Goal: Information Seeking & Learning: Learn about a topic

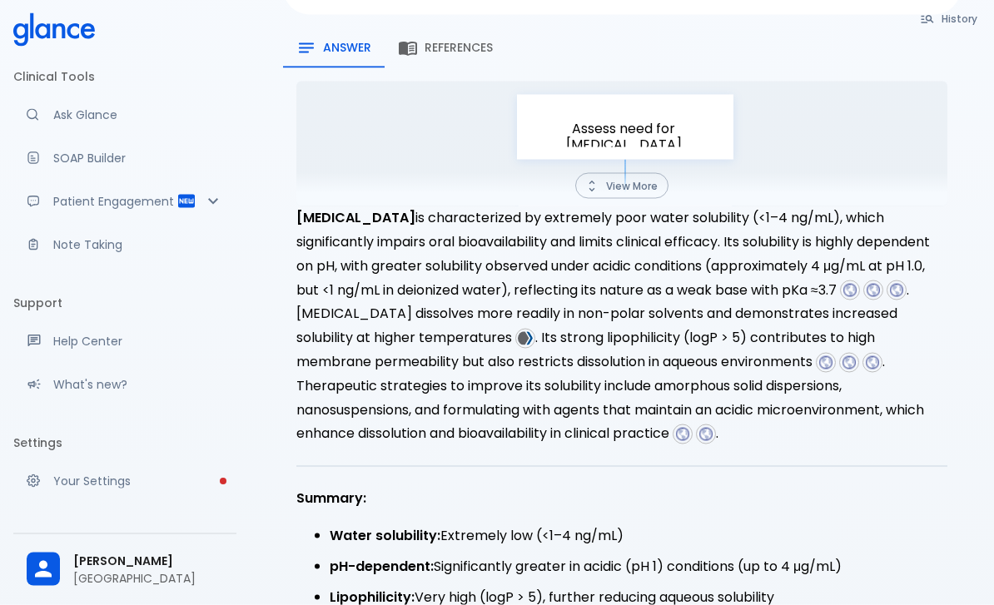
scroll to position [229, 0]
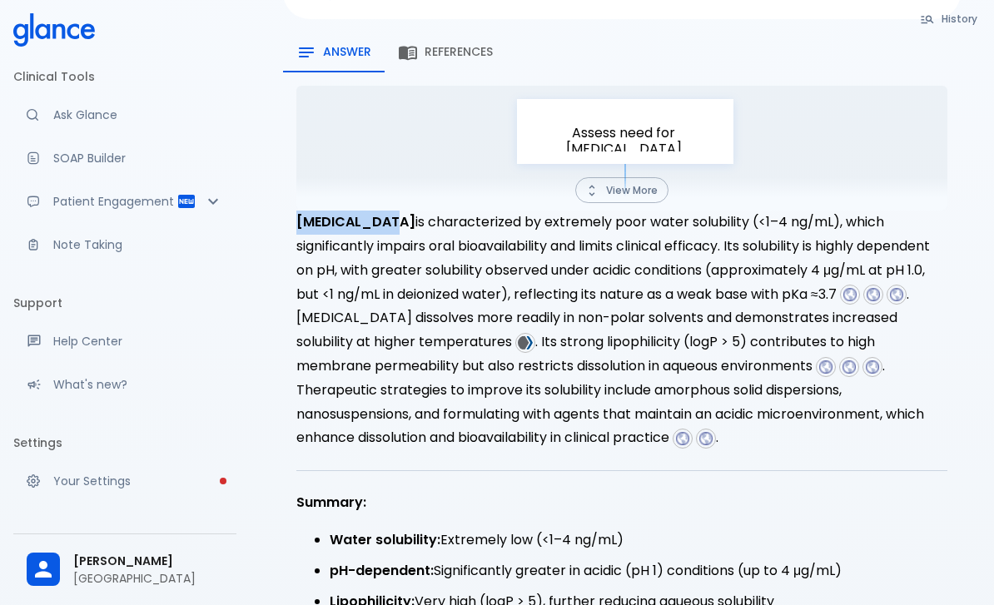
click at [647, 177] on button "View More" at bounding box center [621, 190] width 93 height 26
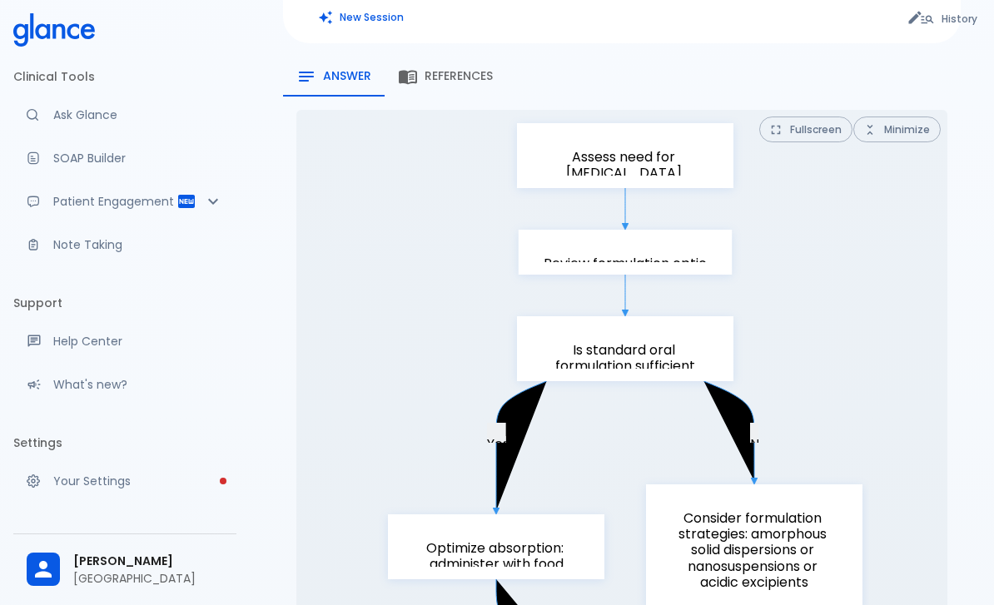
scroll to position [0, 0]
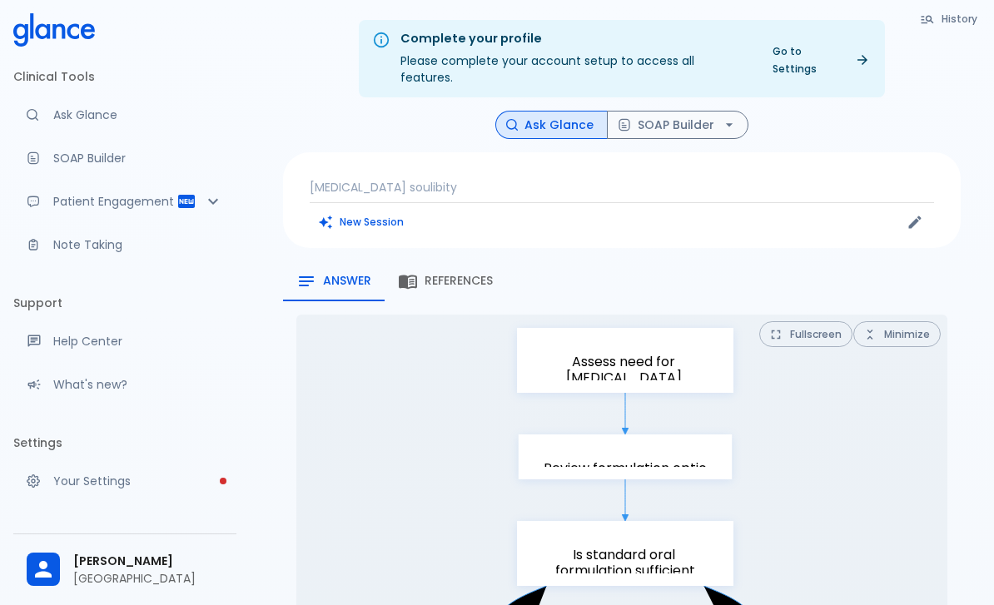
click at [482, 179] on p "Itraconazole soulibity" at bounding box center [622, 187] width 624 height 17
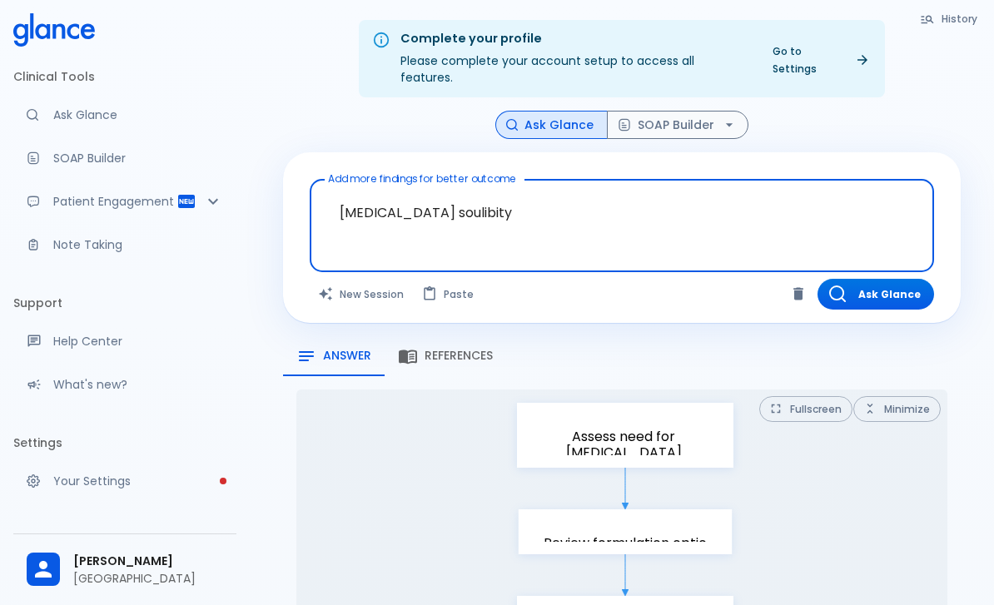
click at [467, 186] on textarea "Itraconazole soulibity" at bounding box center [621, 212] width 601 height 52
click at [469, 186] on textarea "Itraconazole soulibity" at bounding box center [621, 212] width 601 height 52
click at [461, 190] on textarea "Itraconazole soulibity" at bounding box center [621, 212] width 601 height 52
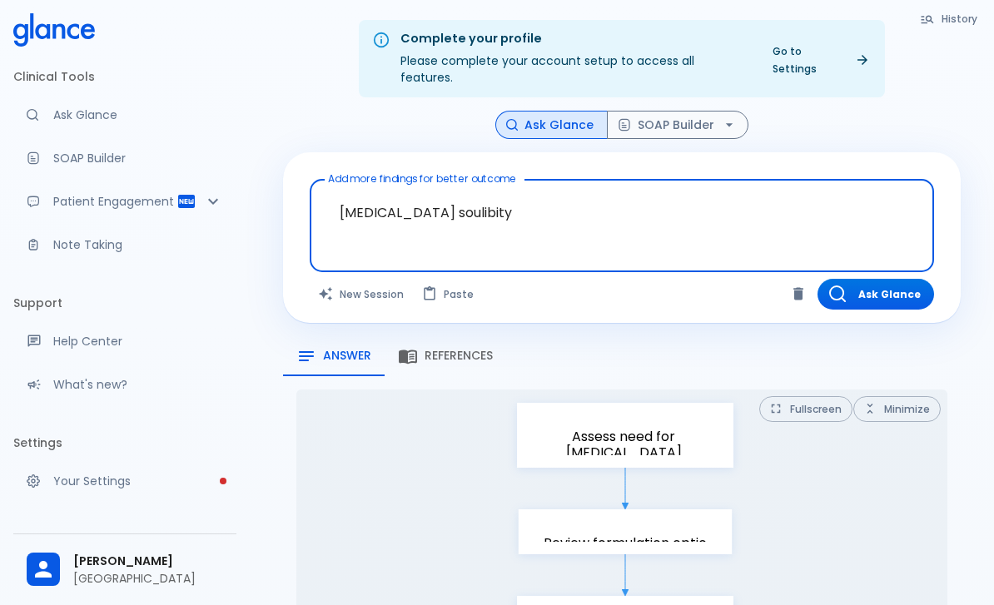
click at [461, 190] on textarea "Itraconazole soulibity" at bounding box center [621, 212] width 601 height 52
click at [460, 188] on textarea "Itraconazole soulibity" at bounding box center [621, 212] width 601 height 52
click at [454, 193] on textarea "[MEDICAL_DATA] soulibity" at bounding box center [621, 212] width 601 height 52
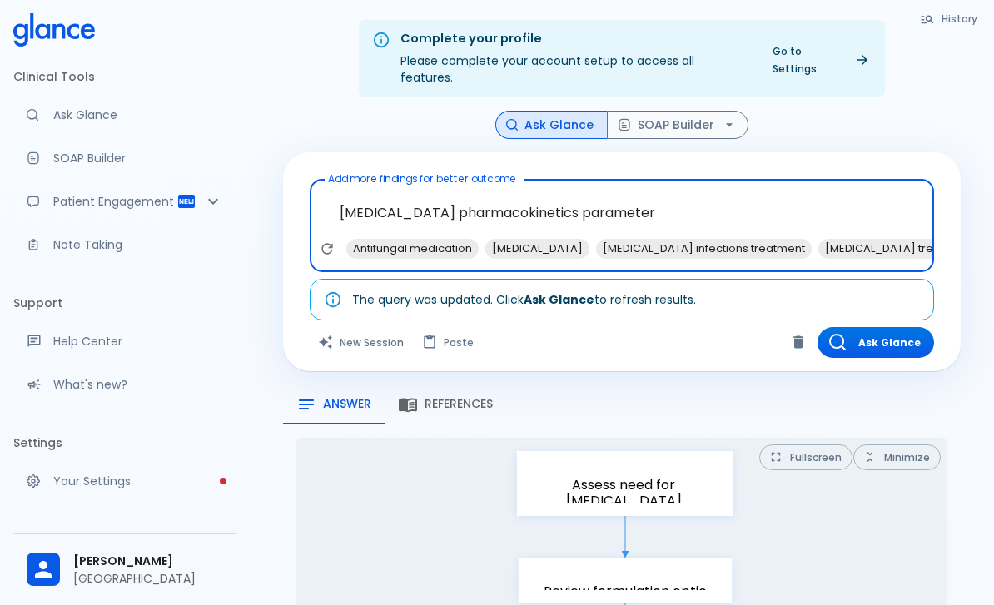
type textarea "[MEDICAL_DATA] pharmacokinetics parameter"
click at [895, 327] on button "Ask Glance" at bounding box center [875, 342] width 117 height 31
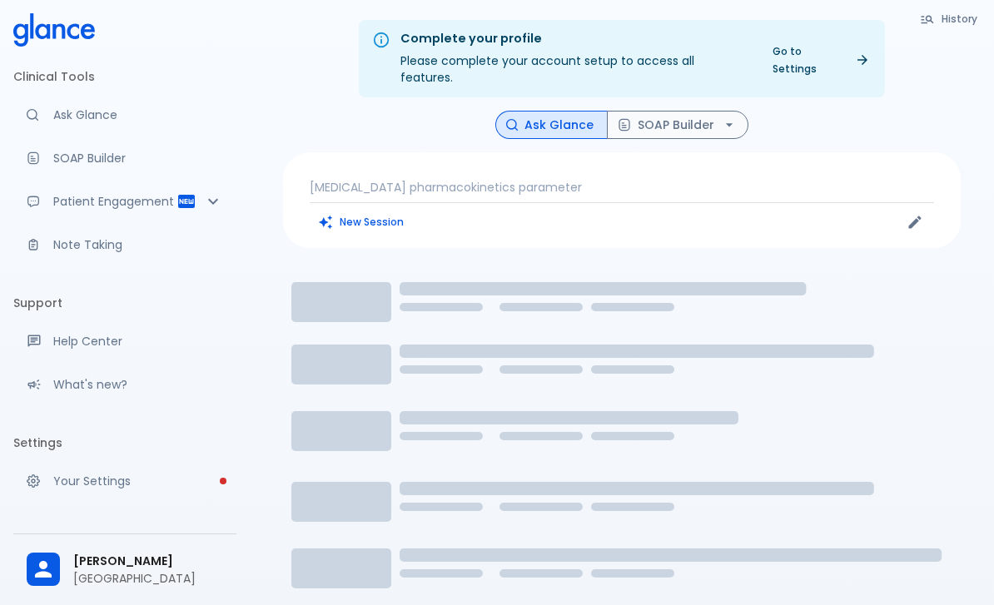
click at [595, 179] on p "Itraconazole pharmacokinetics parameter" at bounding box center [622, 187] width 624 height 17
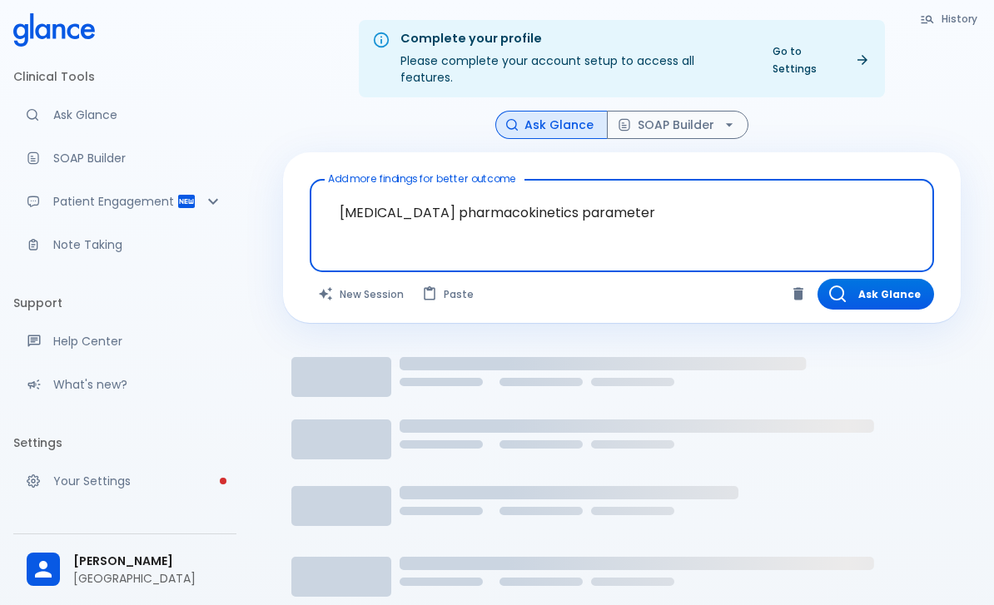
click at [895, 279] on button "Ask Glance" at bounding box center [875, 294] width 117 height 31
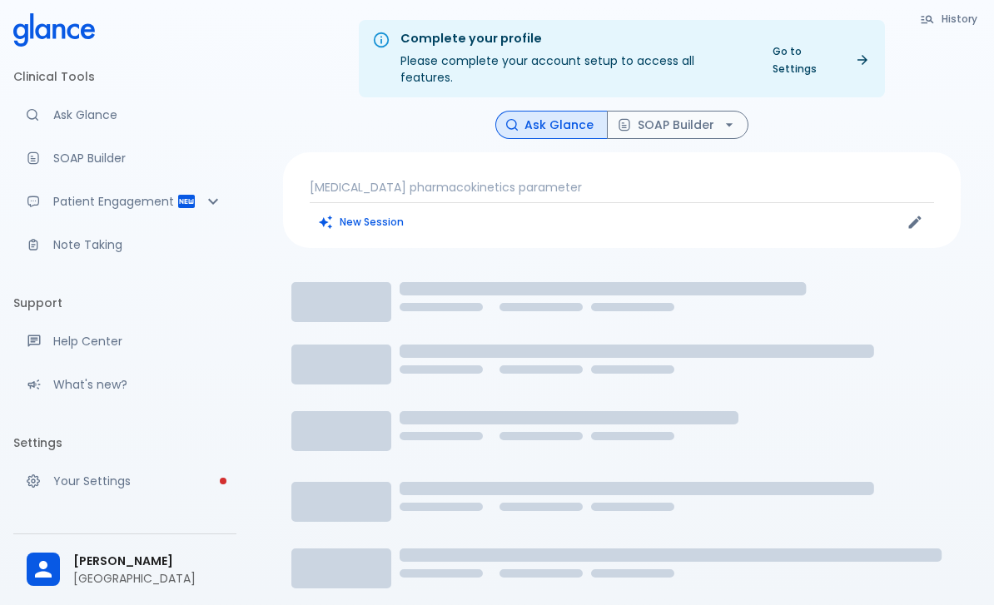
click at [403, 179] on p "Itraconazole pharmacokinetics parameter" at bounding box center [622, 187] width 624 height 17
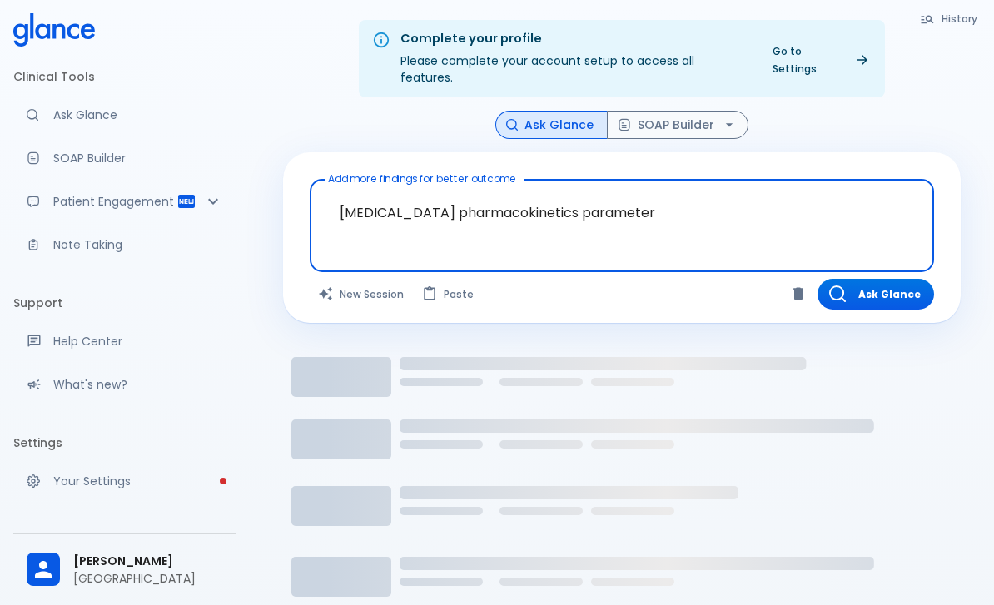
click at [367, 186] on textarea "Itraconazole pharmacokinetics parameter" at bounding box center [621, 212] width 601 height 52
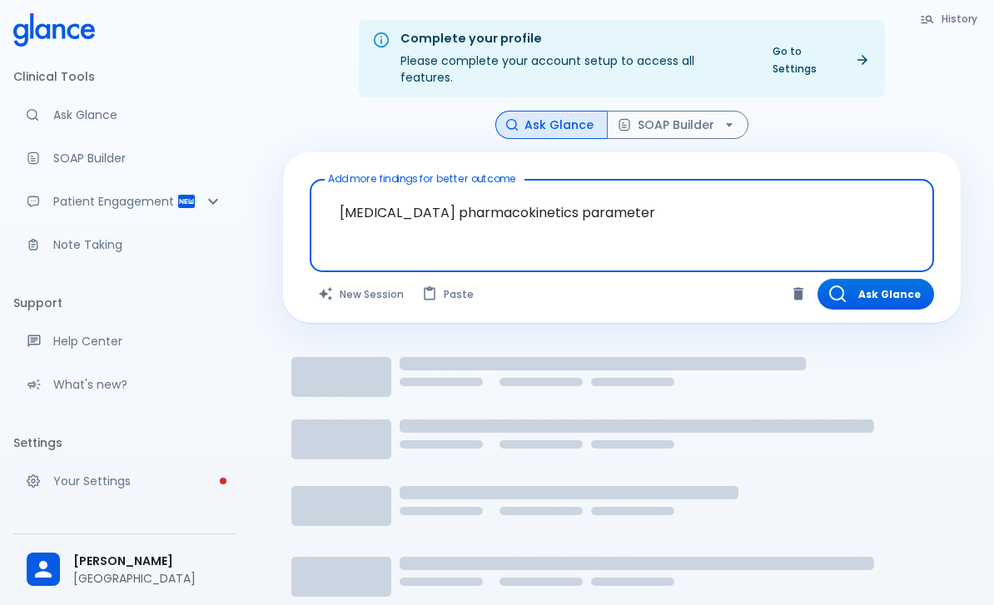
click at [369, 279] on button "New Session" at bounding box center [362, 294] width 104 height 31
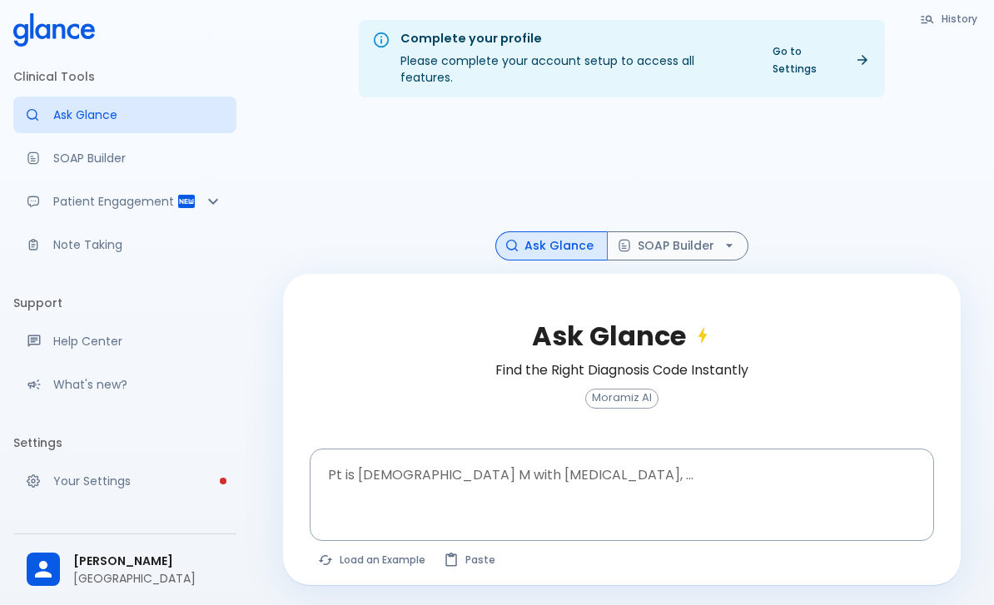
click at [371, 469] on div "Pt is 35 yo M with chest pain, ... x Pt is 35 yo M with chest pain, ..." at bounding box center [622, 495] width 624 height 93
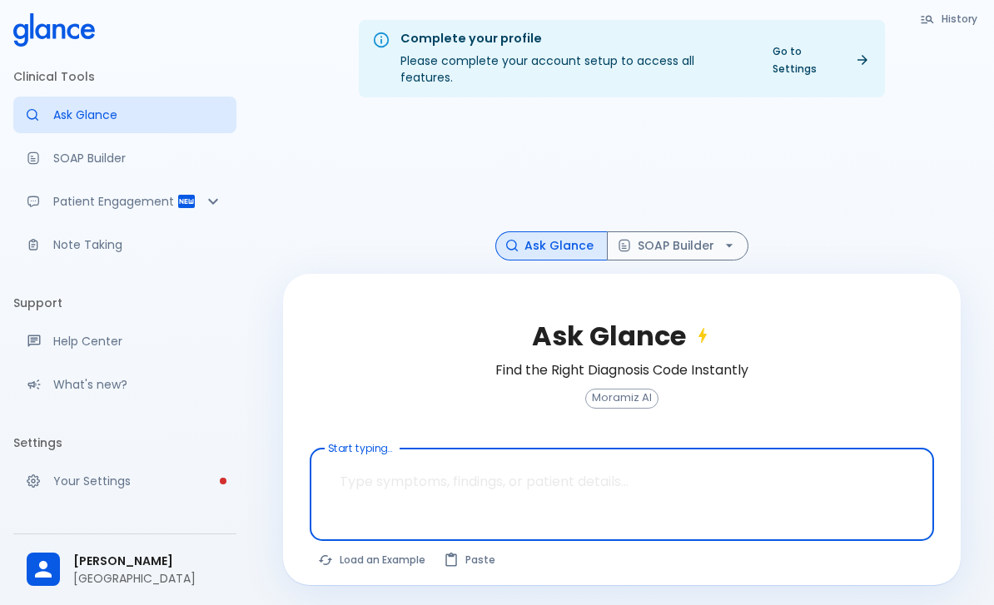
paste textarea "Itraconazole pharmacokinetics parameter"
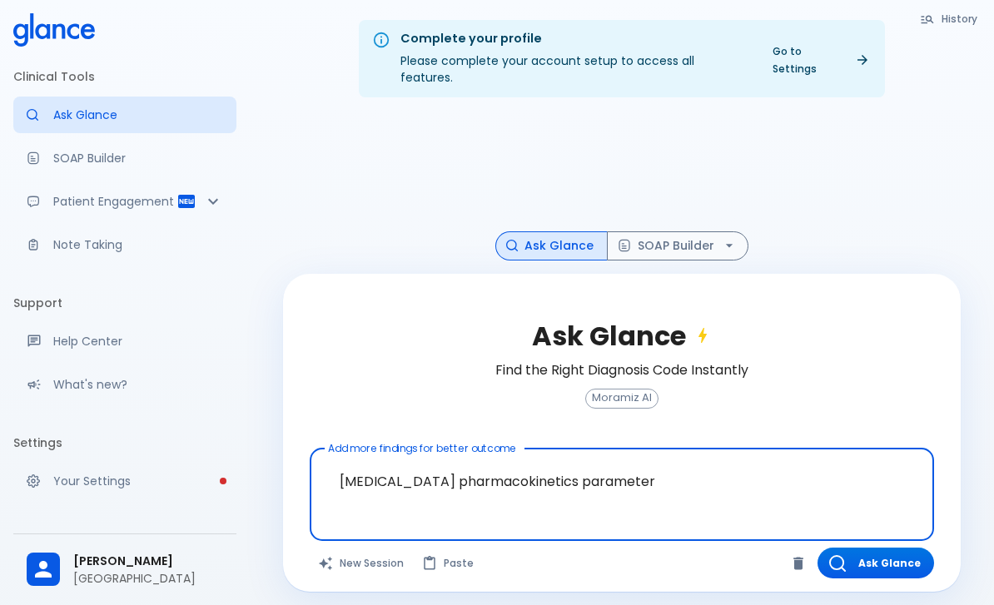
type textarea "Itraconazole pharmacokinetics parameter"
click at [456, 218] on div at bounding box center [621, 171] width 677 height 121
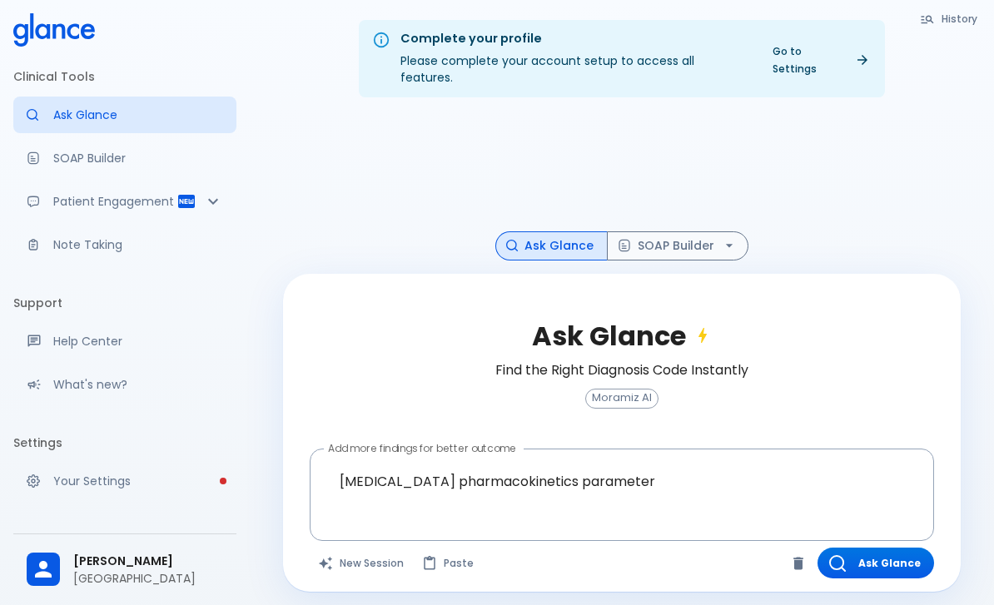
click at [896, 554] on button "Ask Glance" at bounding box center [875, 563] width 117 height 31
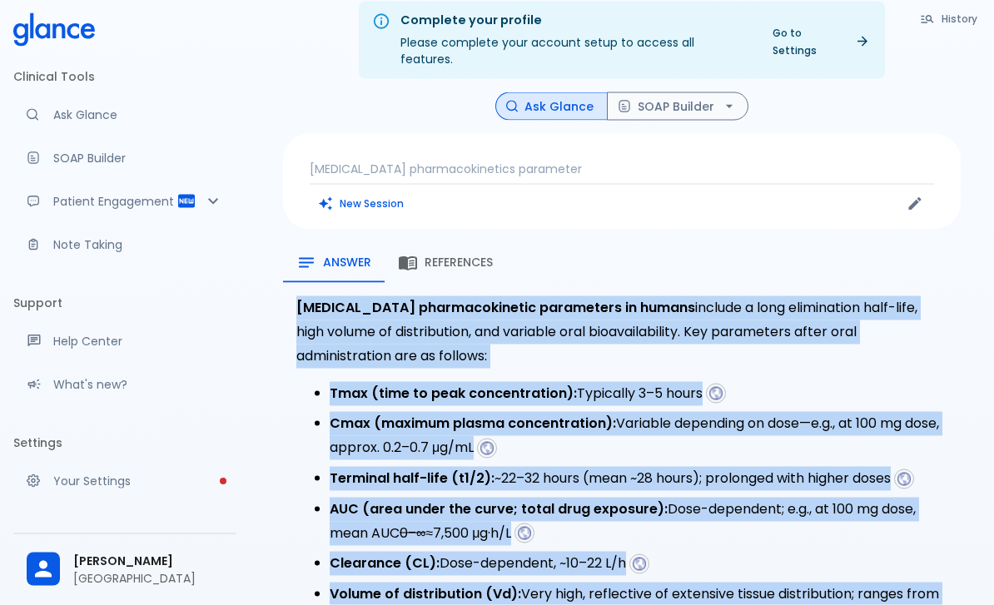
click at [456, 256] on span "References" at bounding box center [458, 263] width 68 height 15
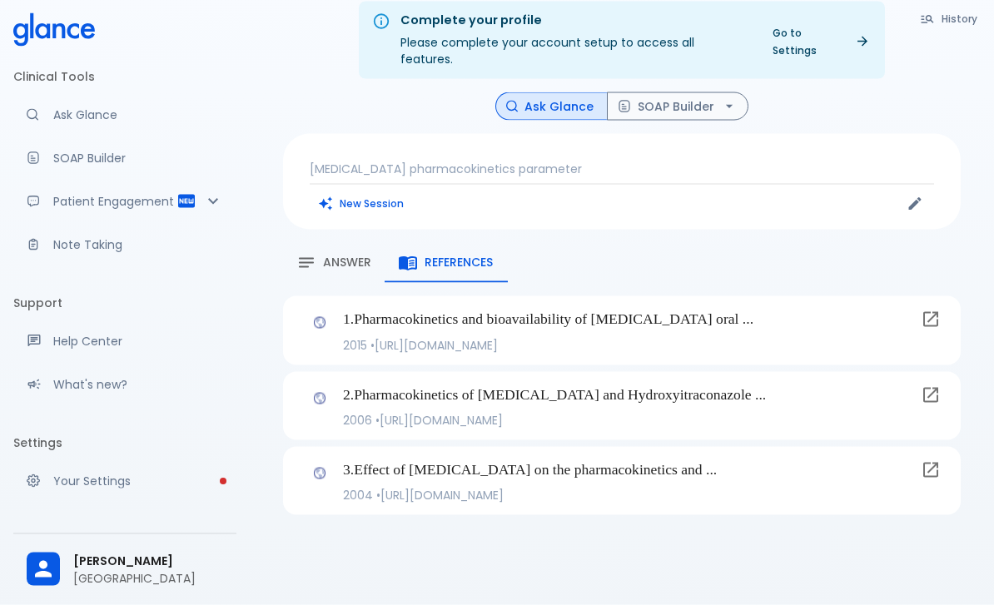
scroll to position [19, 0]
click at [932, 311] on icon at bounding box center [930, 319] width 20 height 20
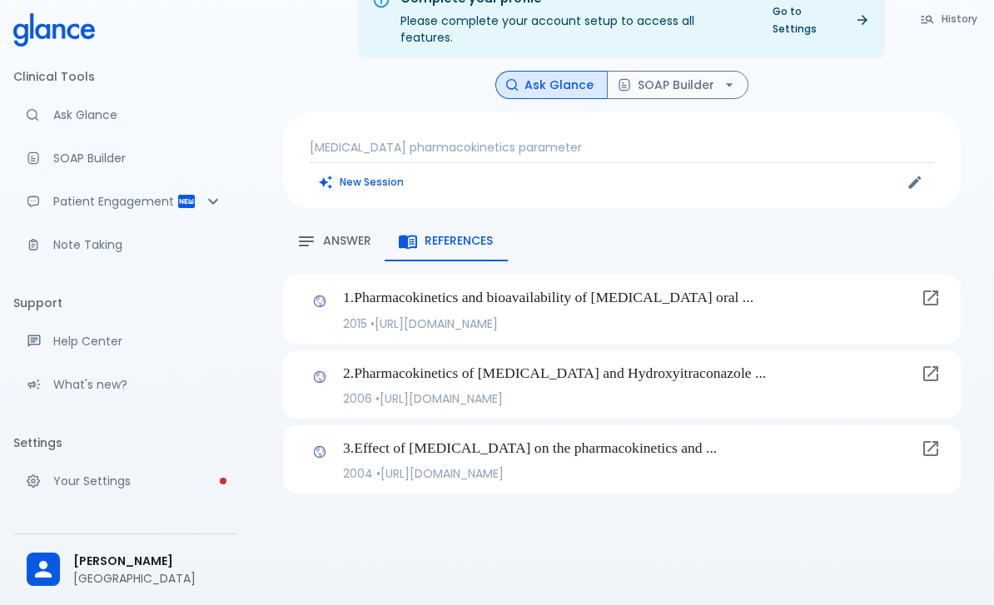
click at [930, 364] on icon at bounding box center [930, 374] width 20 height 20
click at [940, 439] on icon at bounding box center [930, 449] width 20 height 20
click at [339, 234] on span "Answer" at bounding box center [347, 241] width 48 height 15
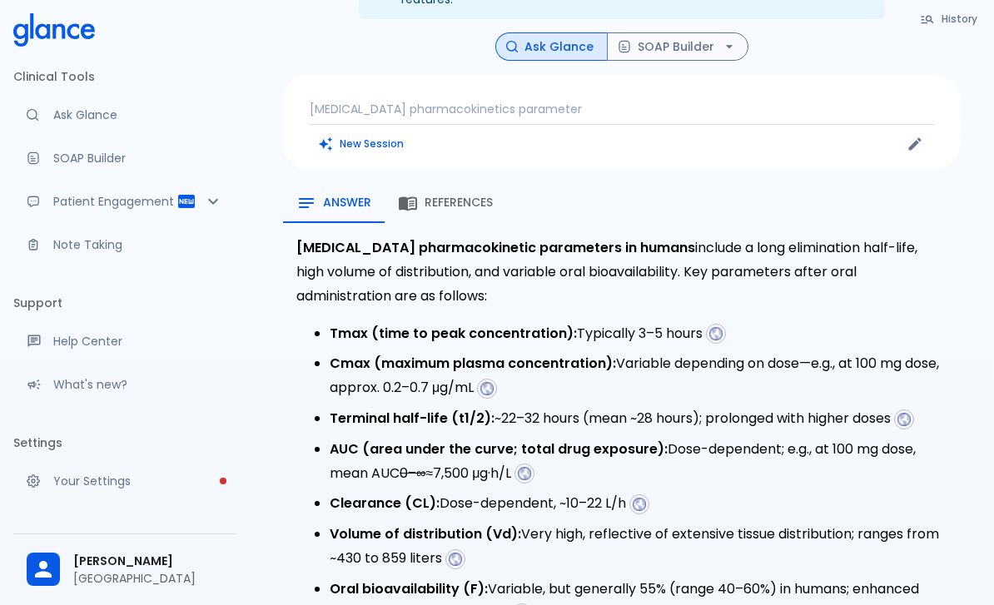
click at [711, 326] on img at bounding box center [715, 333] width 15 height 15
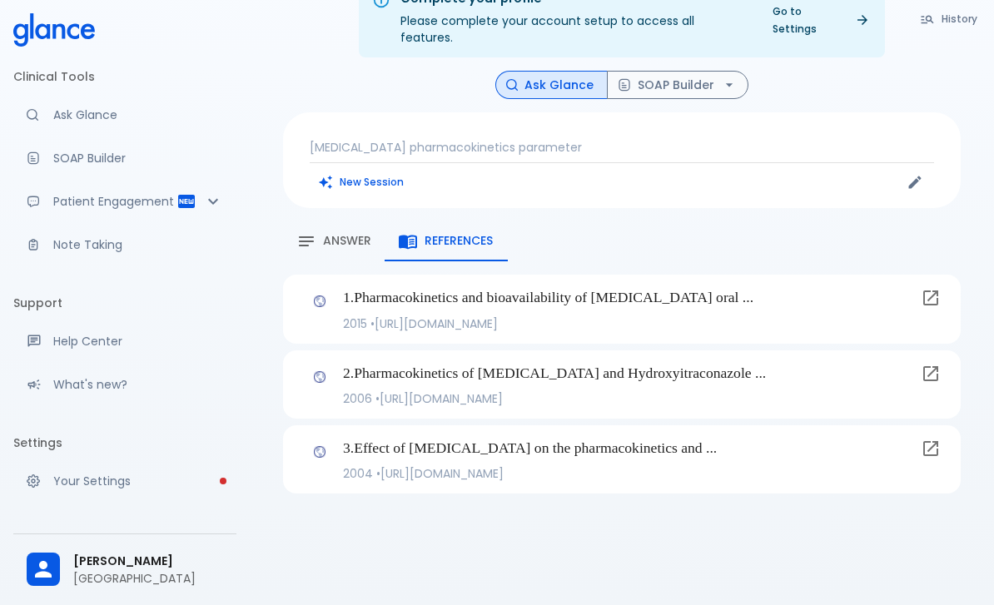
click at [335, 234] on span "Answer" at bounding box center [347, 241] width 48 height 15
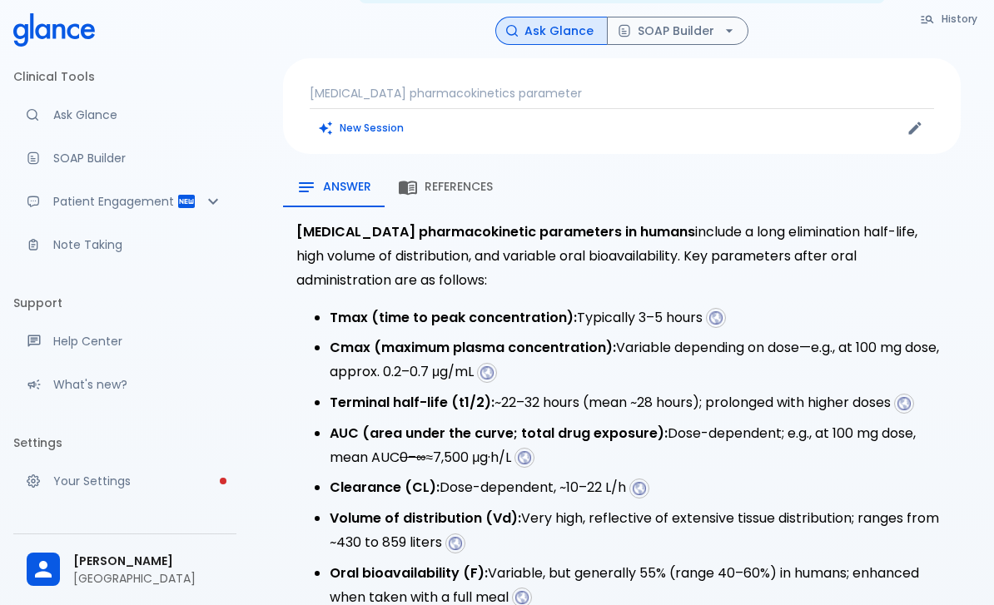
click at [911, 396] on img at bounding box center [903, 403] width 15 height 15
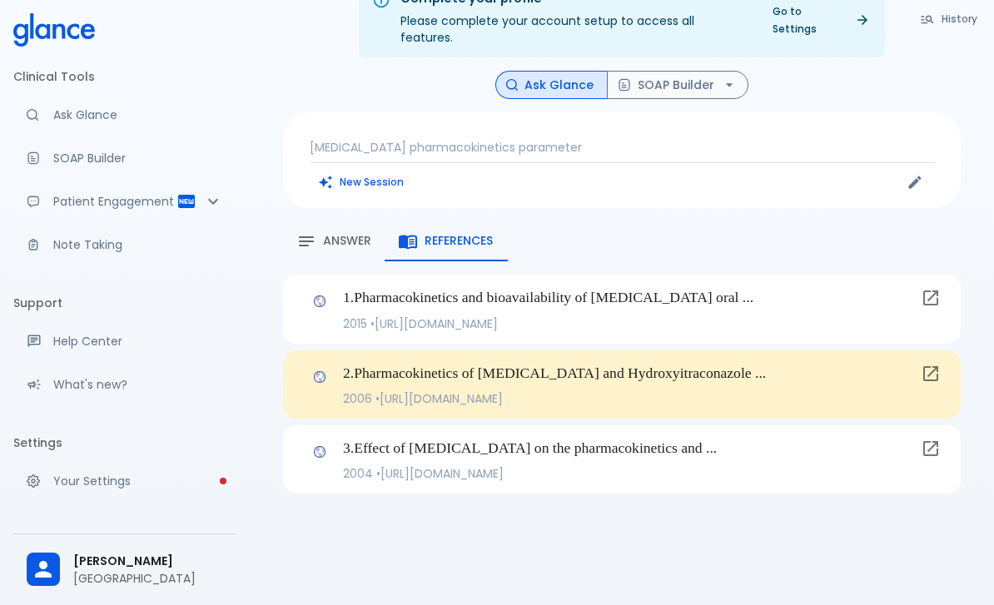
click at [342, 234] on span "Answer" at bounding box center [347, 241] width 48 height 15
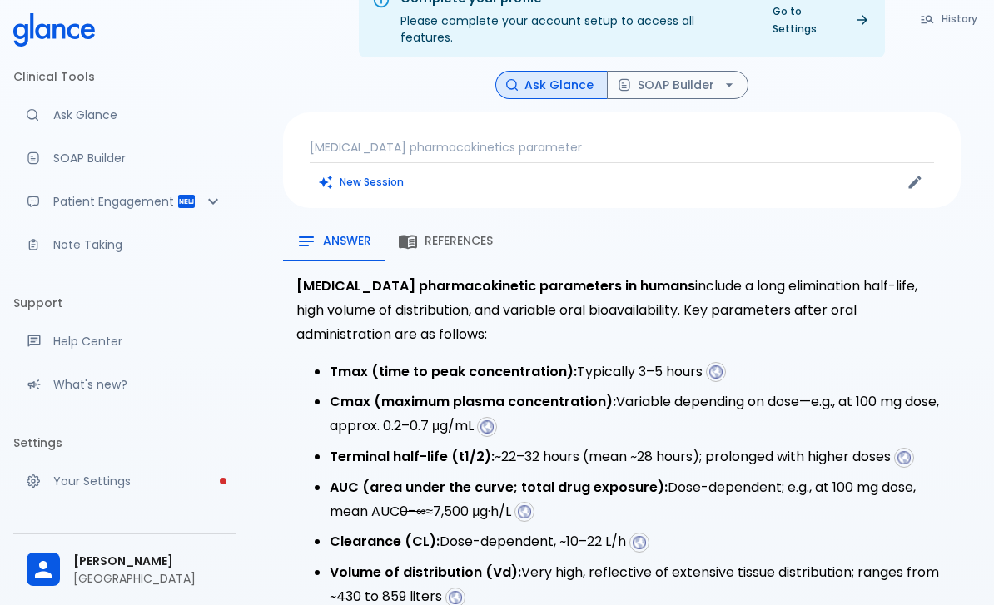
click at [494, 419] on img at bounding box center [486, 426] width 15 height 15
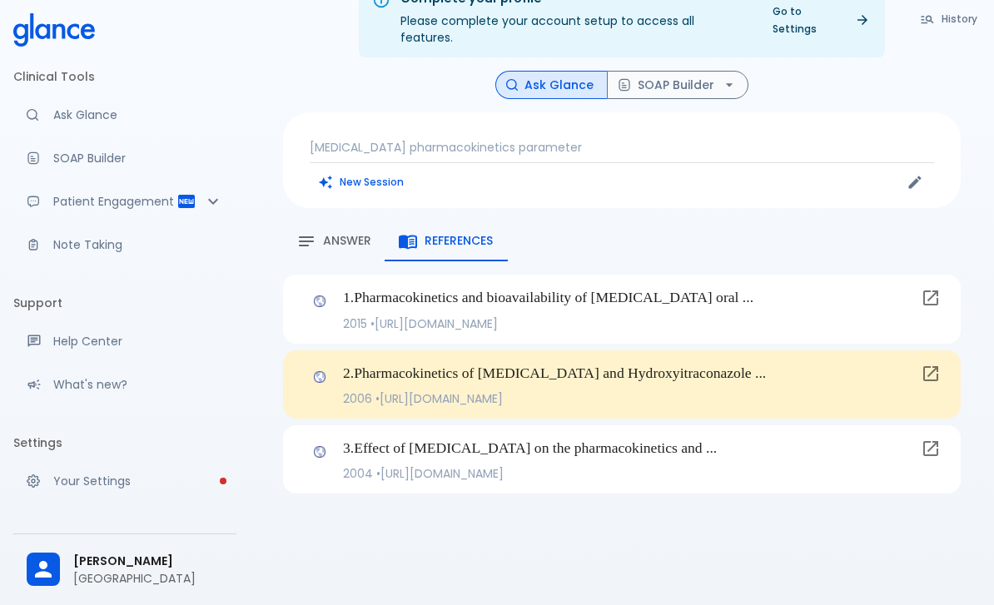
click at [343, 233] on div "Answer" at bounding box center [333, 241] width 75 height 20
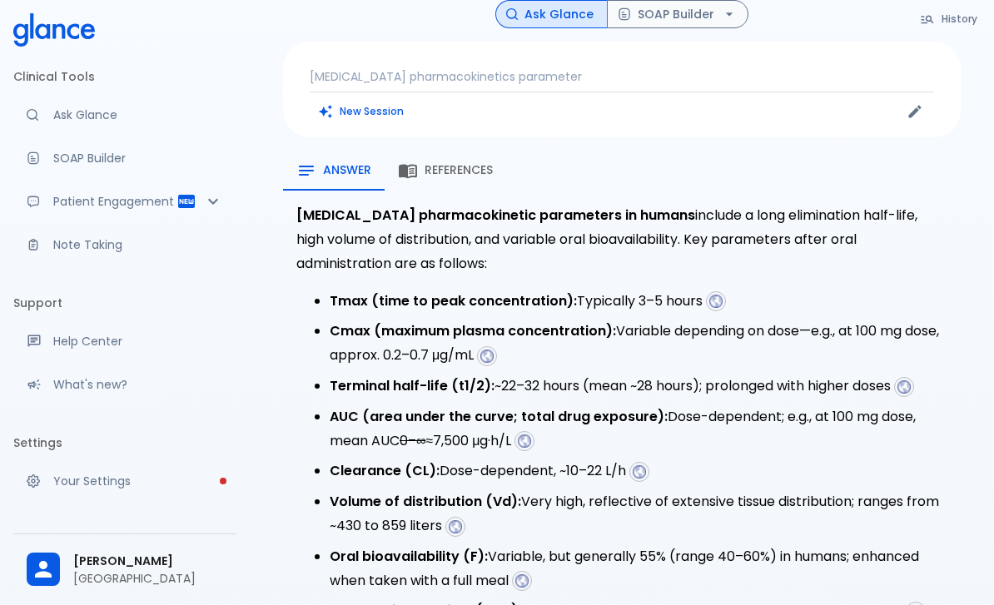
scroll to position [150, 0]
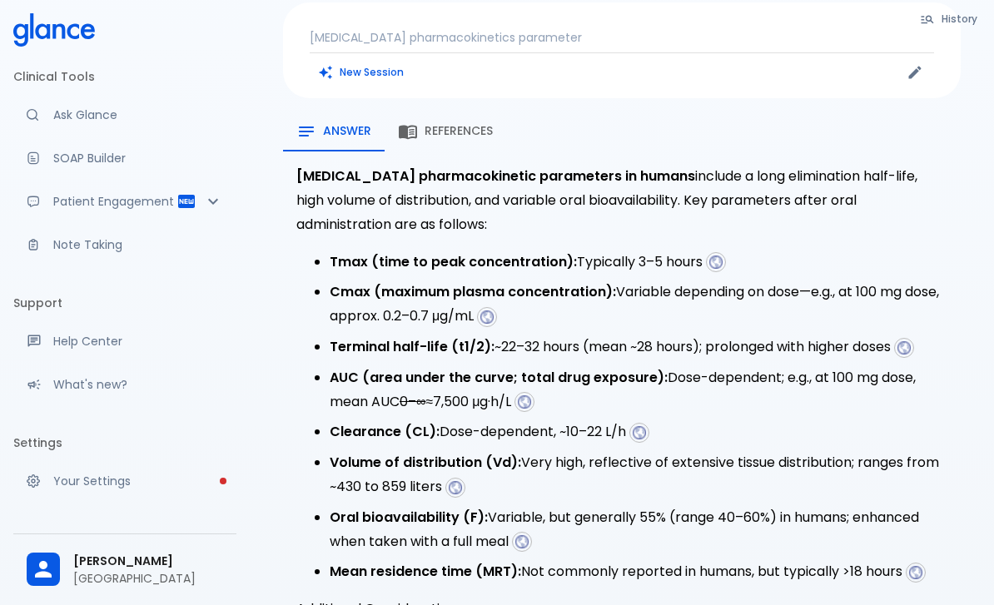
click at [519, 389] on li "AUC (area under the curve; total drug exposure): Dose-dependent; e.g., at 100 m…" at bounding box center [639, 390] width 618 height 48
click at [532, 394] on img at bounding box center [524, 401] width 15 height 15
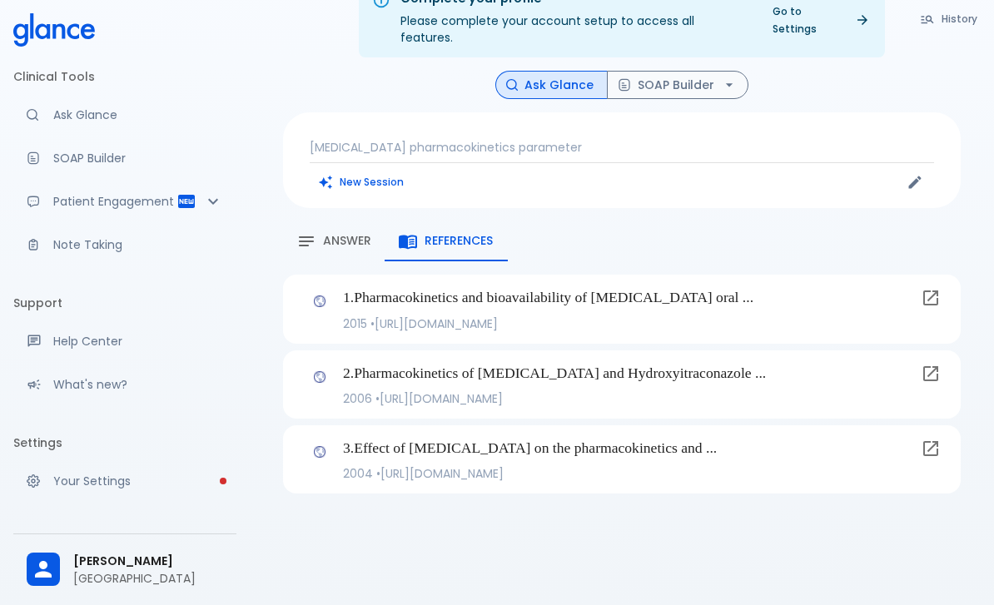
scroll to position [40, 0]
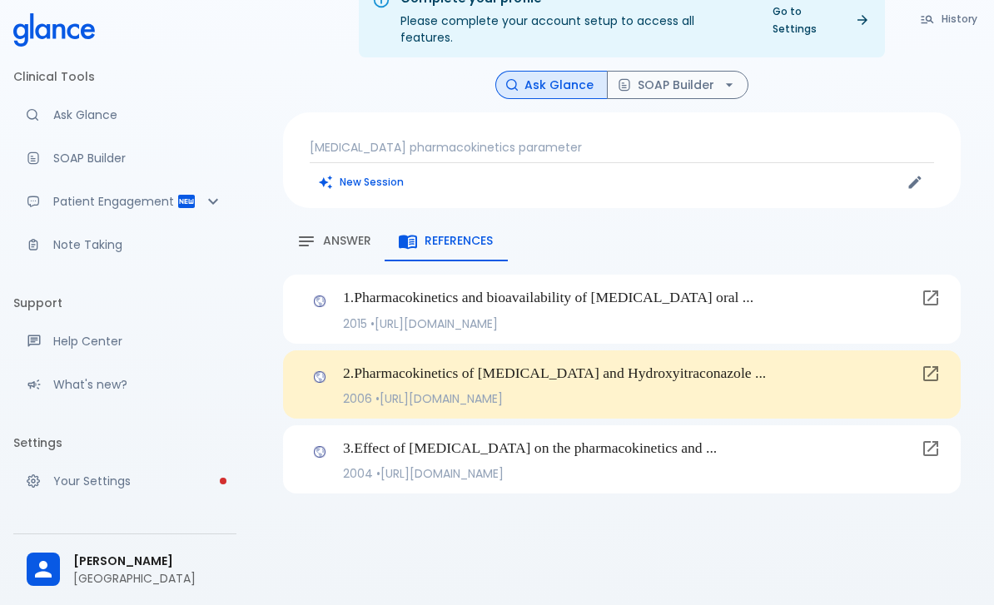
click at [569, 369] on div "2 . Pharmacokinetics of Itraconazole and Hydroxyitraconazole ... 2006 • https:/…" at bounding box center [628, 384] width 571 height 45
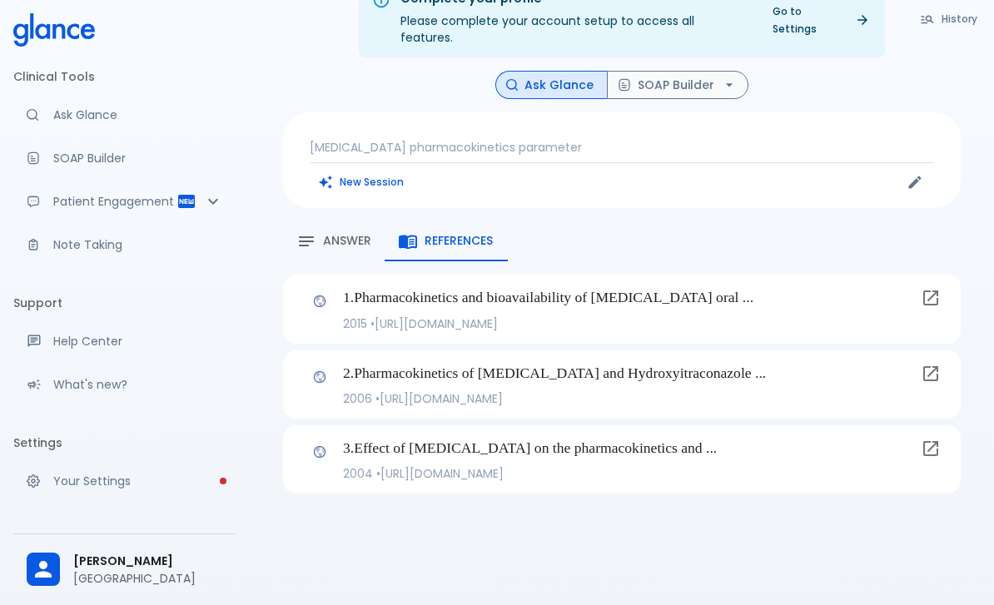
click at [548, 362] on p "2 . Pharmacokinetics of Itraconazole and Hydroxyitraconazole ..." at bounding box center [628, 373] width 571 height 22
click at [933, 364] on icon at bounding box center [930, 374] width 20 height 20
click at [338, 234] on span "Answer" at bounding box center [347, 241] width 48 height 15
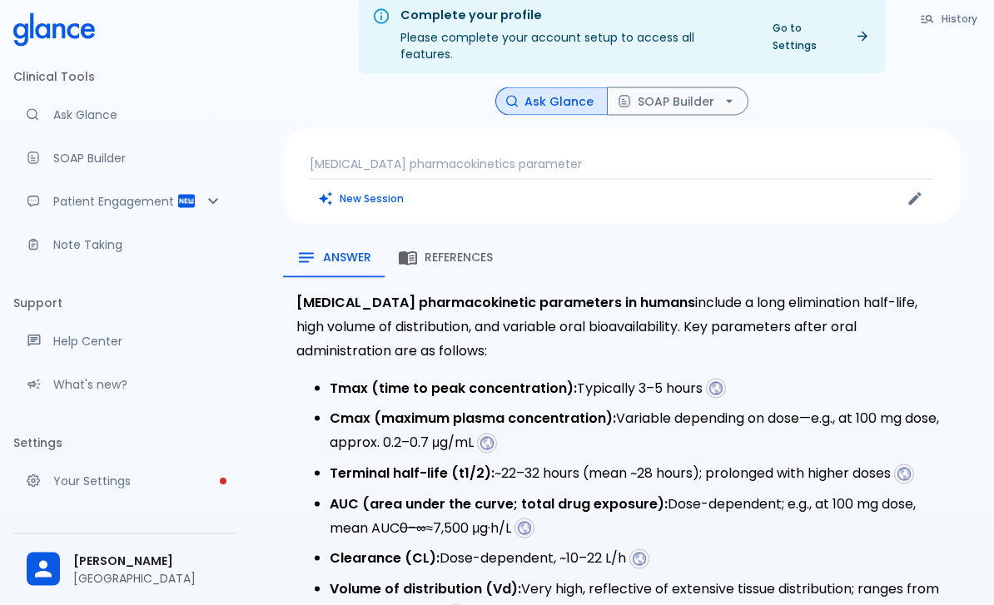
scroll to position [0, 0]
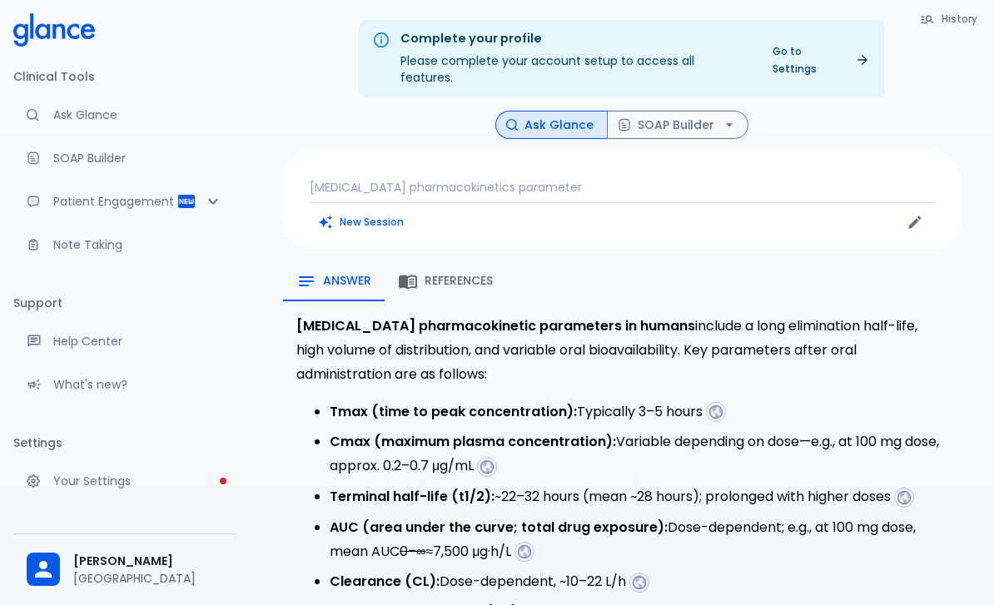
click at [456, 158] on div "Itraconazole pharmacokinetics parameter New Session" at bounding box center [621, 200] width 677 height 96
click at [553, 179] on p "Itraconazole pharmacokinetics parameter" at bounding box center [622, 187] width 624 height 17
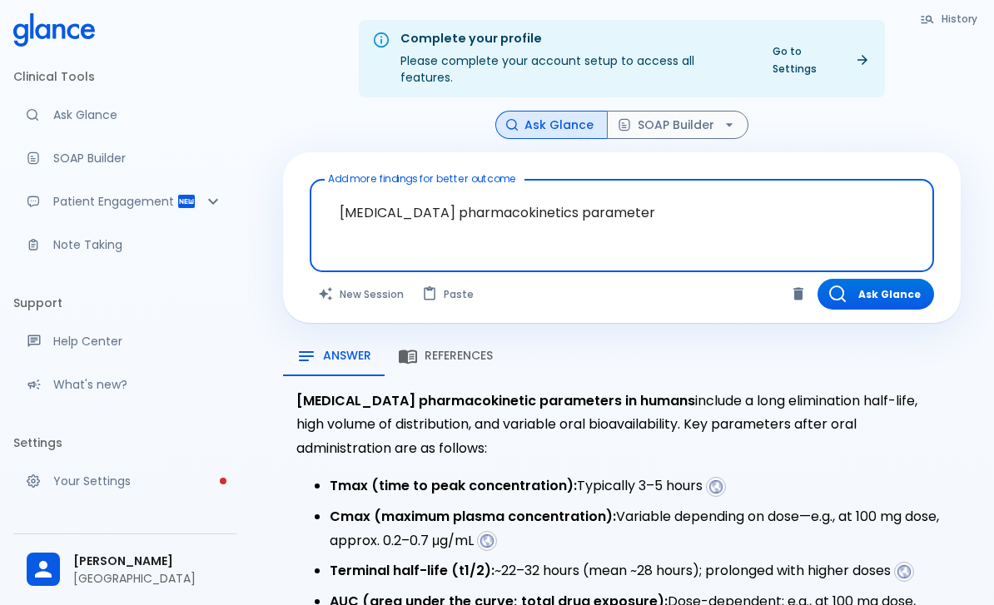
click at [593, 190] on textarea "Itraconazole pharmacokinetics parameter" at bounding box center [621, 212] width 601 height 52
click at [593, 189] on textarea "Itraconazole pharmacokinetics parameter" at bounding box center [621, 212] width 601 height 52
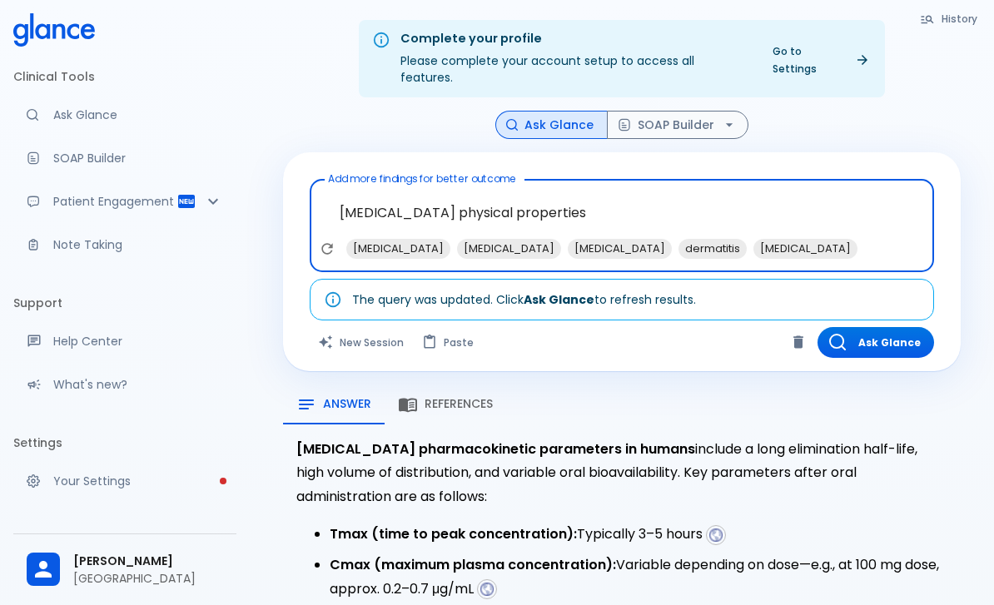
type textarea "Itraconazole physical properties"
click at [898, 327] on button "Ask Glance" at bounding box center [875, 342] width 117 height 31
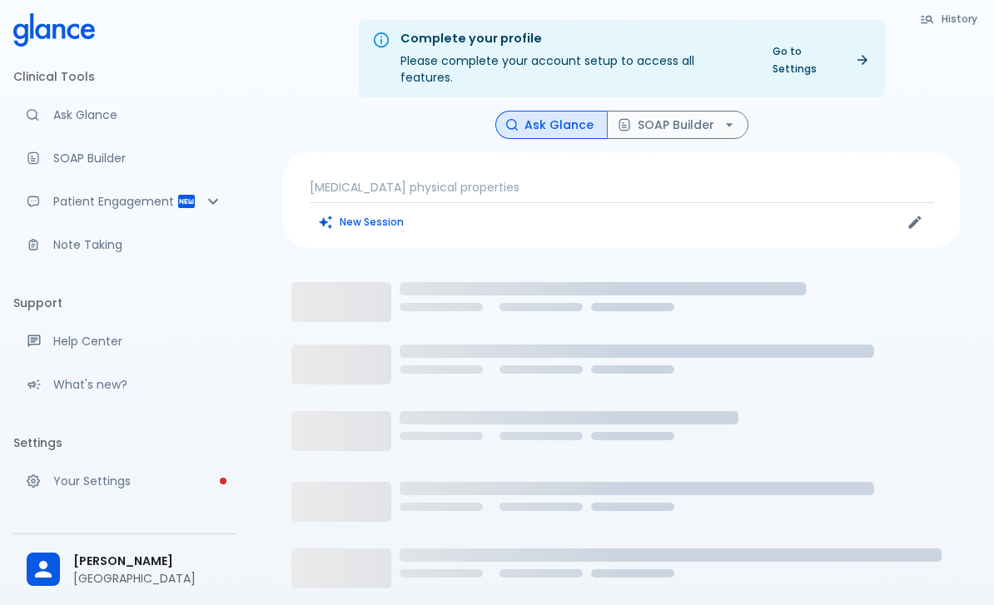
click at [613, 179] on p "Itraconazole physical properties" at bounding box center [622, 187] width 624 height 17
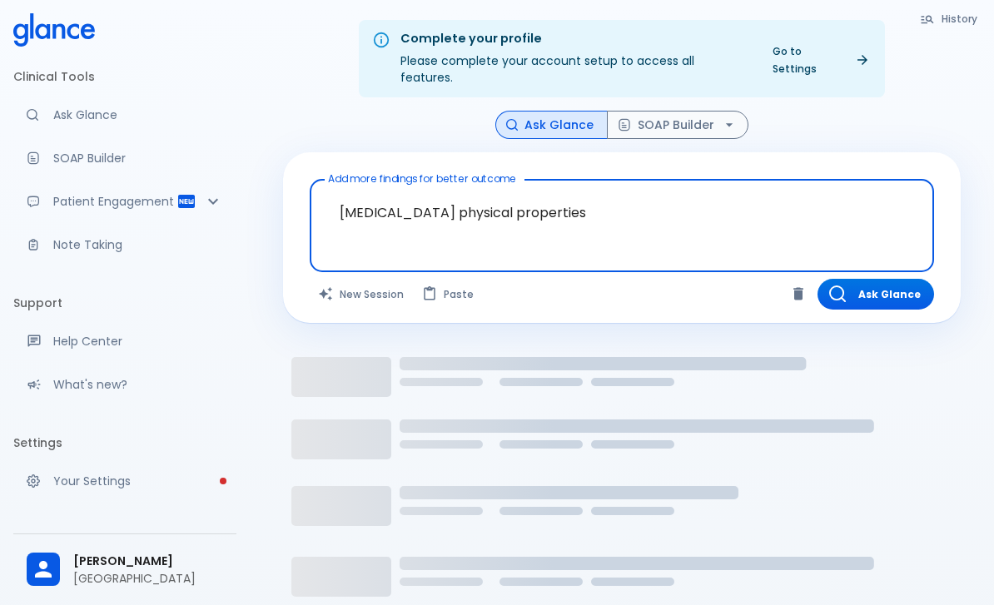
click at [891, 282] on button "Ask Glance" at bounding box center [875, 294] width 117 height 31
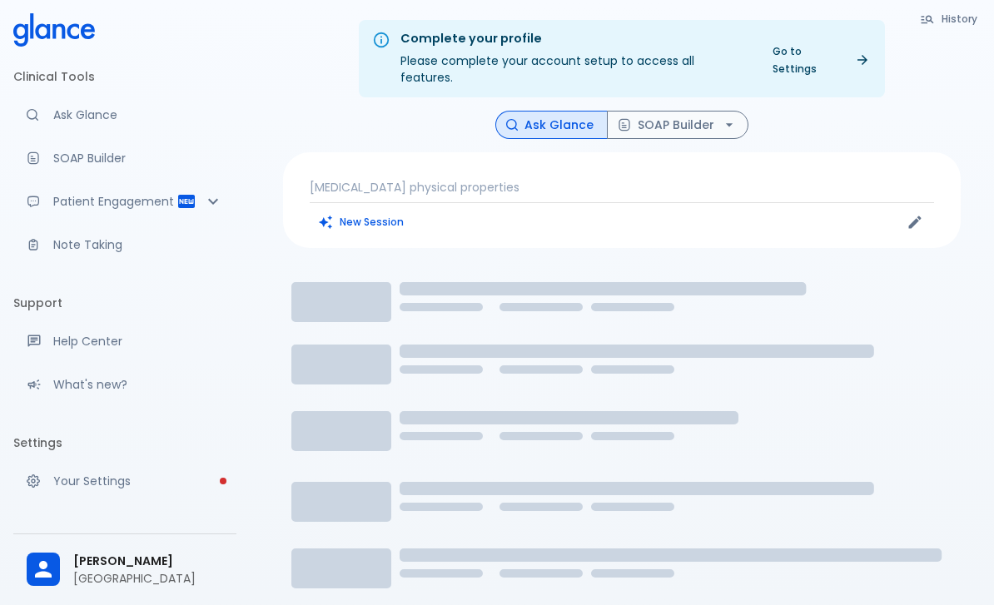
click at [498, 179] on p "Itraconazole physical properties" at bounding box center [622, 187] width 624 height 17
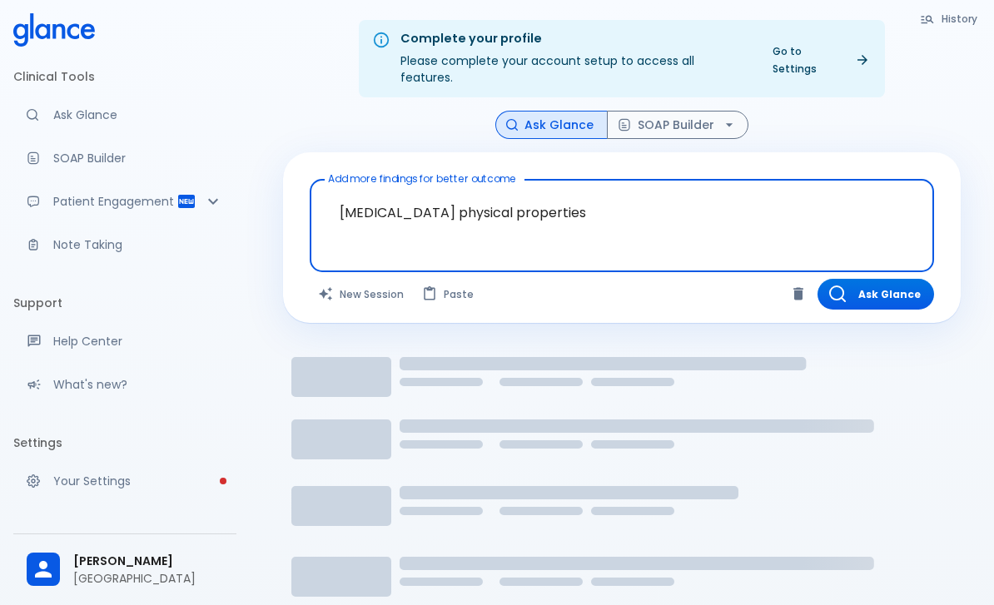
click at [375, 200] on textarea "Itraconazole physical properties" at bounding box center [621, 212] width 601 height 52
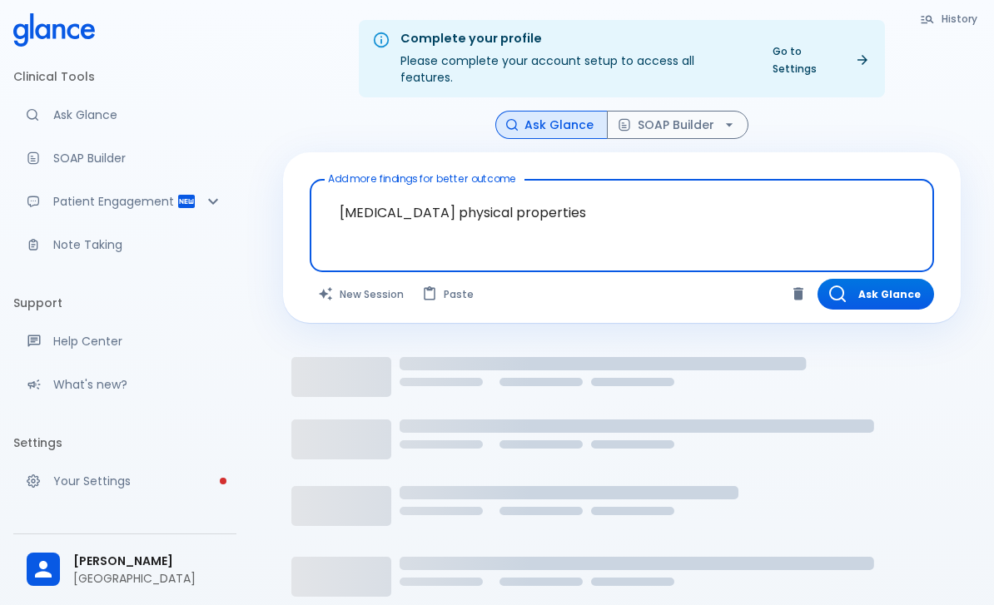
click at [375, 200] on textarea "Itraconazole physical properties" at bounding box center [621, 212] width 601 height 52
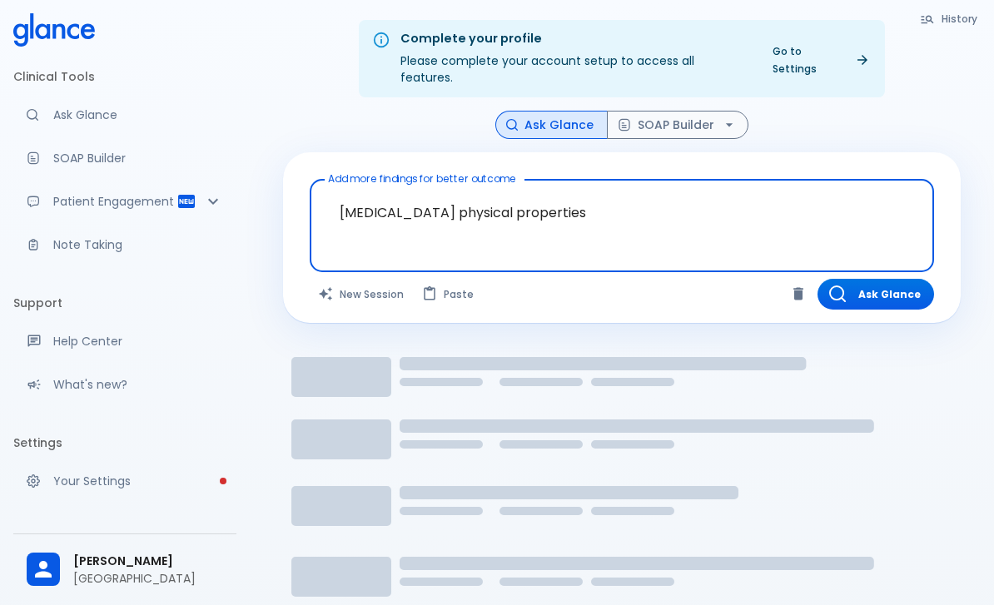
click at [371, 282] on button "New Session" at bounding box center [362, 294] width 104 height 31
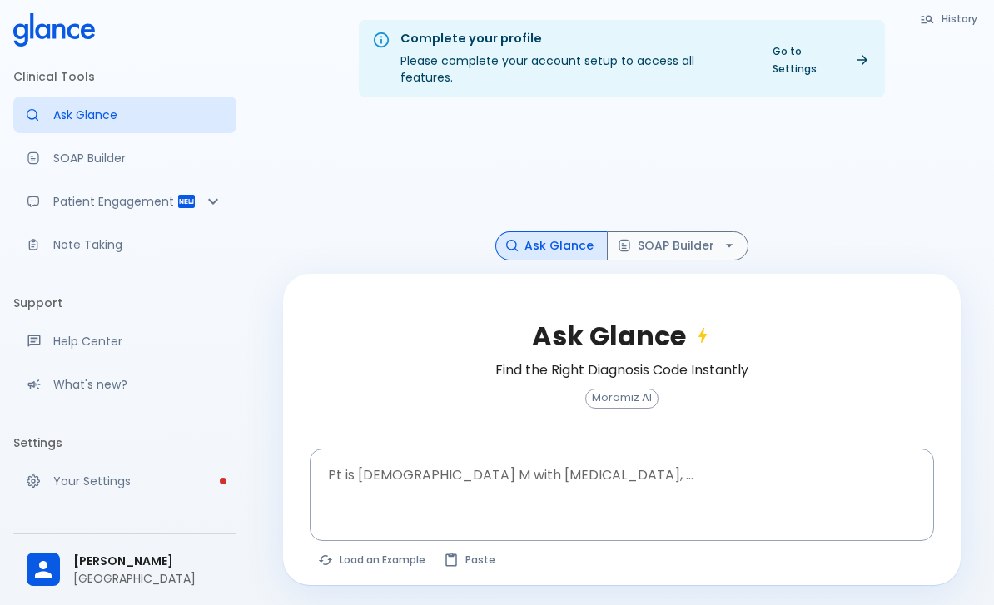
scroll to position [40, 0]
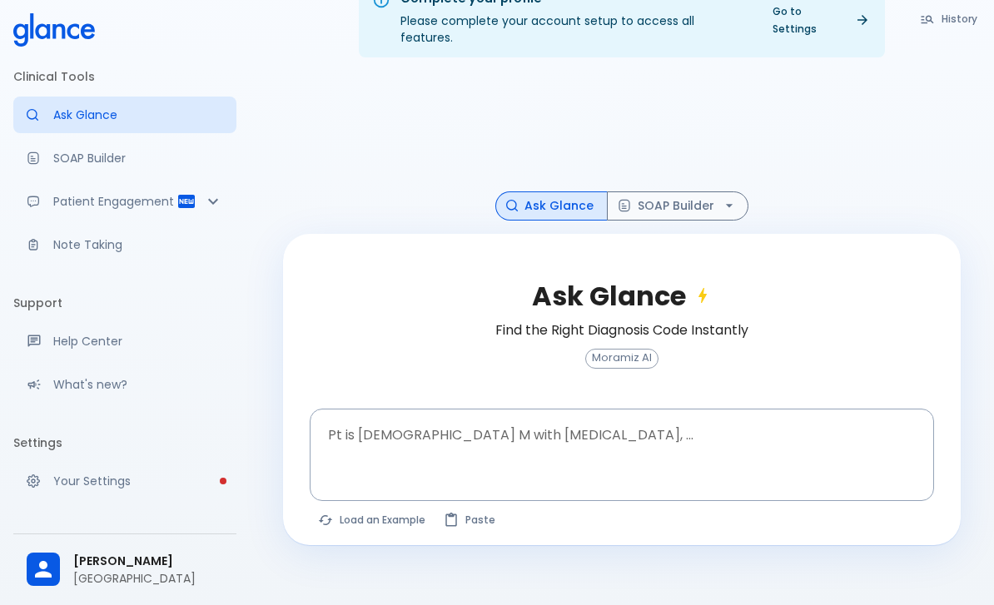
click at [378, 437] on div "Pt is 35 yo M with chest pain, ... x Pt is 35 yo M with chest pain, ..." at bounding box center [622, 455] width 624 height 93
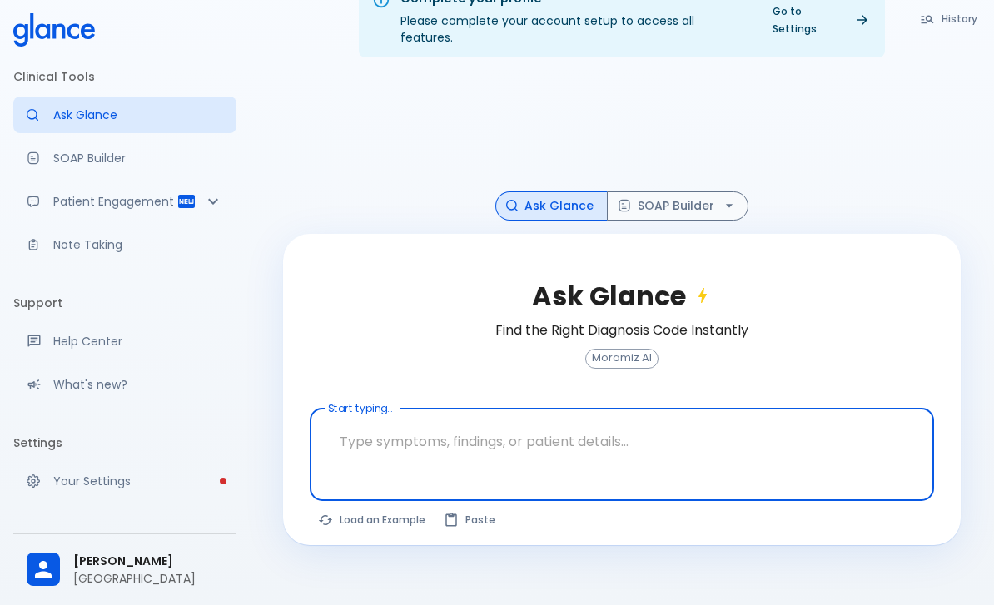
click at [374, 435] on textarea "Start typing..." at bounding box center [621, 441] width 601 height 52
paste textarea "Itraconazole physical properties"
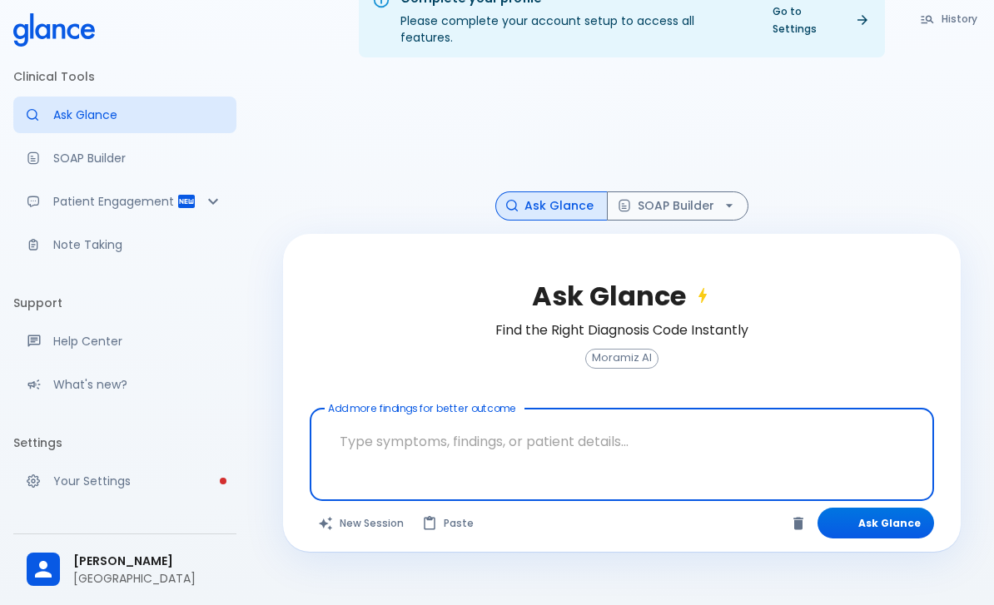
type textarea "Itraconazole physical properties"
click at [900, 514] on button "Ask Glance" at bounding box center [875, 523] width 117 height 31
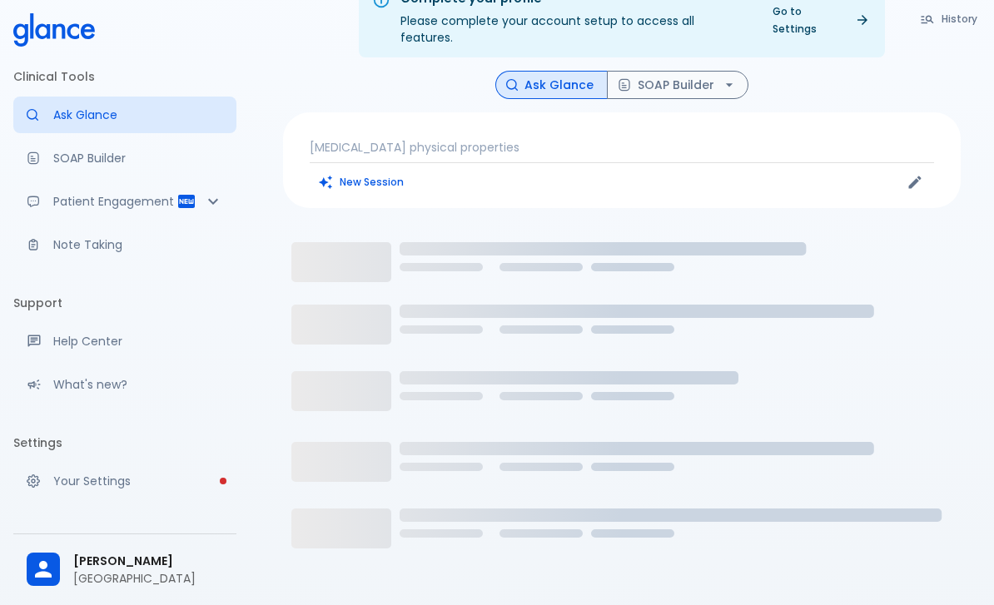
click at [717, 118] on div "Itraconazole physical properties New Session" at bounding box center [621, 160] width 677 height 96
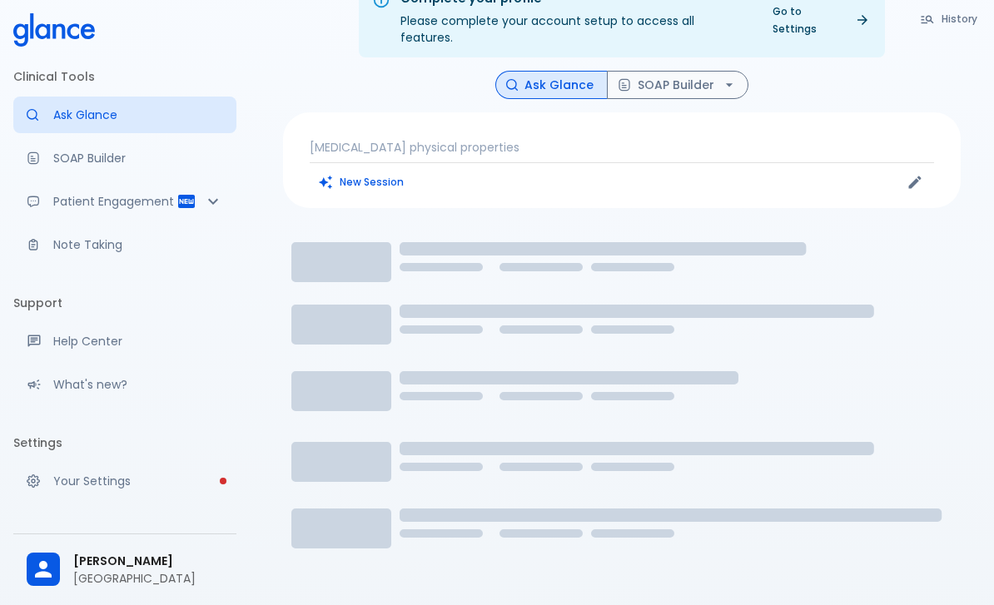
click at [368, 170] on button "New Session" at bounding box center [362, 182] width 104 height 24
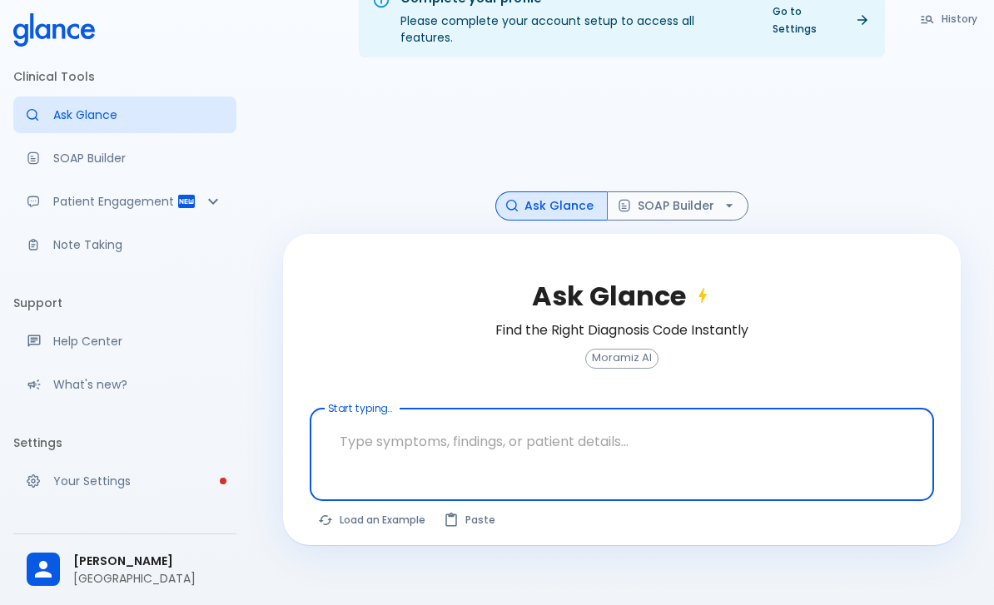
click at [401, 434] on textarea "Start typing..." at bounding box center [621, 441] width 601 height 52
click at [387, 443] on textarea "Start typing..." at bounding box center [621, 441] width 601 height 52
click at [409, 434] on textarea "Start typing..." at bounding box center [621, 441] width 601 height 52
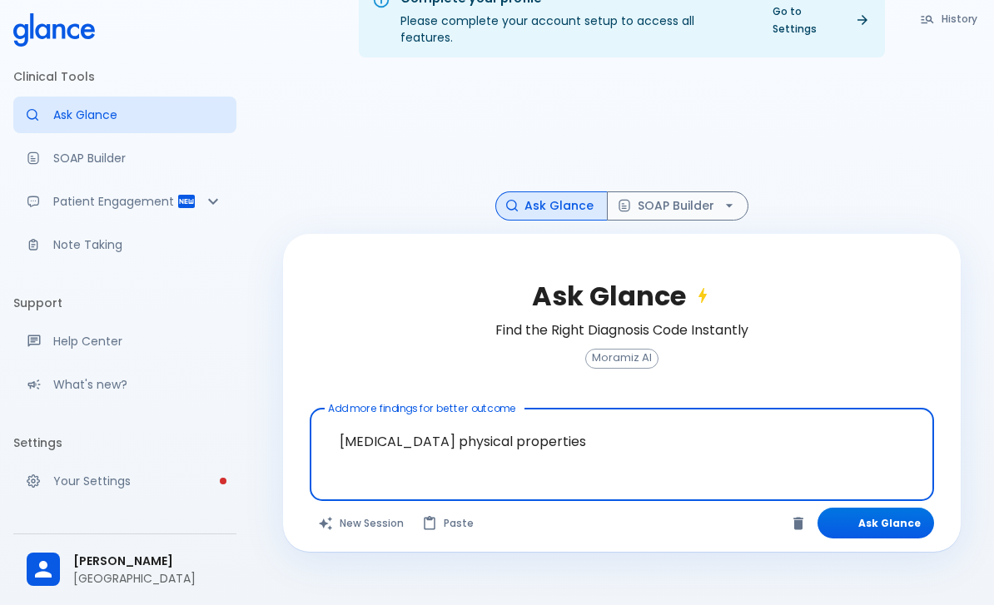
type textarea "Itraconazole physical properties"
click at [902, 517] on button "Ask Glance" at bounding box center [875, 523] width 117 height 31
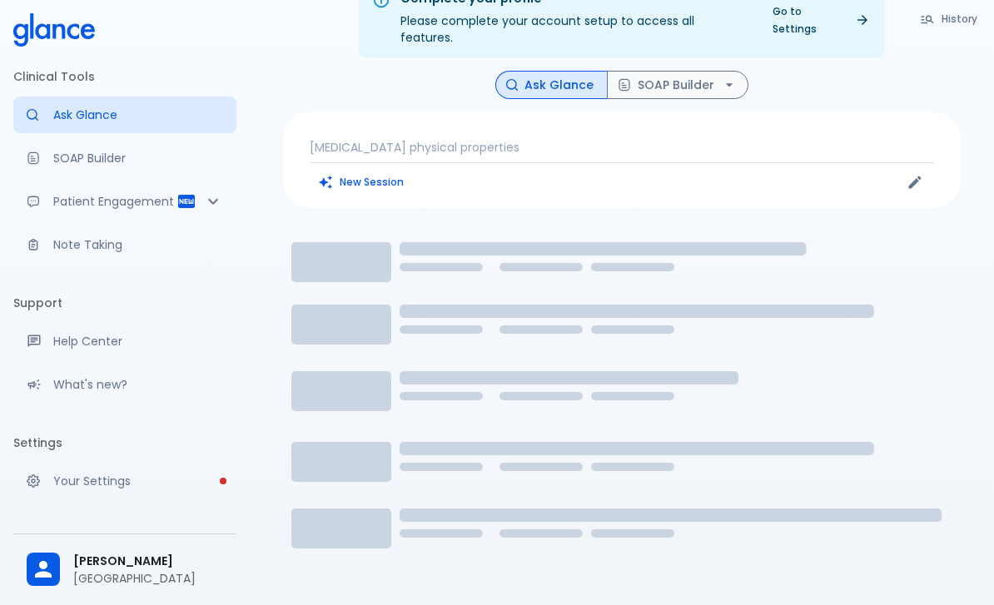
click at [389, 170] on button "New Session" at bounding box center [362, 182] width 104 height 24
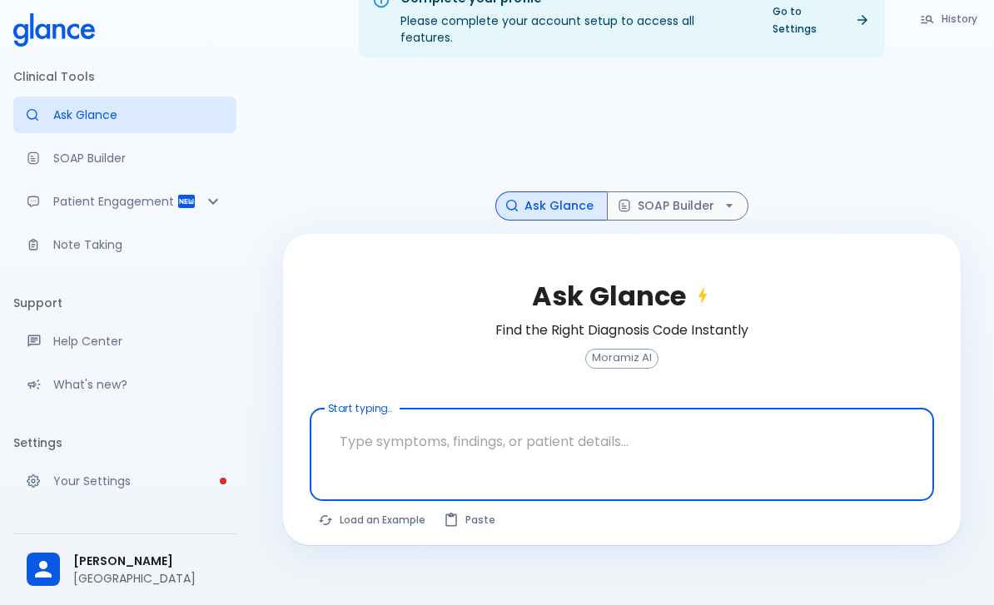
click at [372, 453] on textarea "Start typing..." at bounding box center [621, 441] width 601 height 52
click at [383, 445] on textarea "Start typing..." at bounding box center [621, 441] width 601 height 52
click at [380, 445] on textarea "Start typing..." at bounding box center [621, 441] width 601 height 52
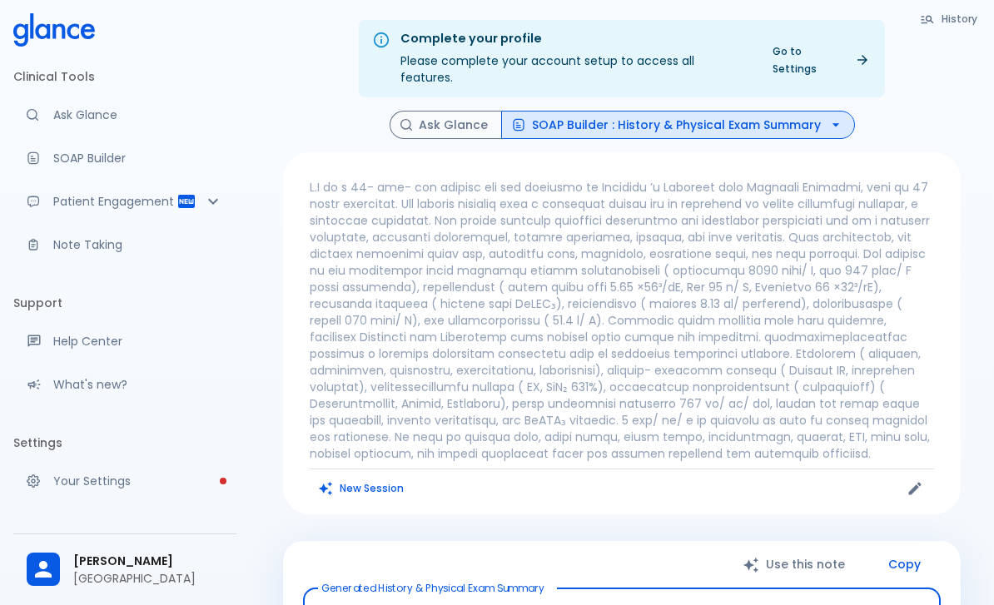
type textarea "Chief Complaint: Metabolic crisis in a 13-day-old newborn with suspected isoval…"
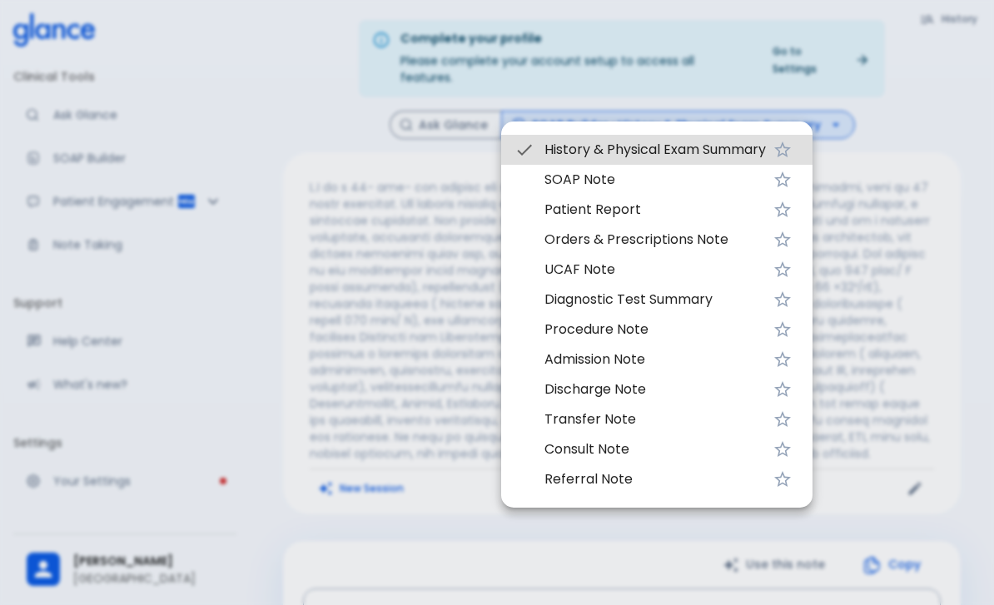
click at [892, 77] on div at bounding box center [497, 302] width 994 height 605
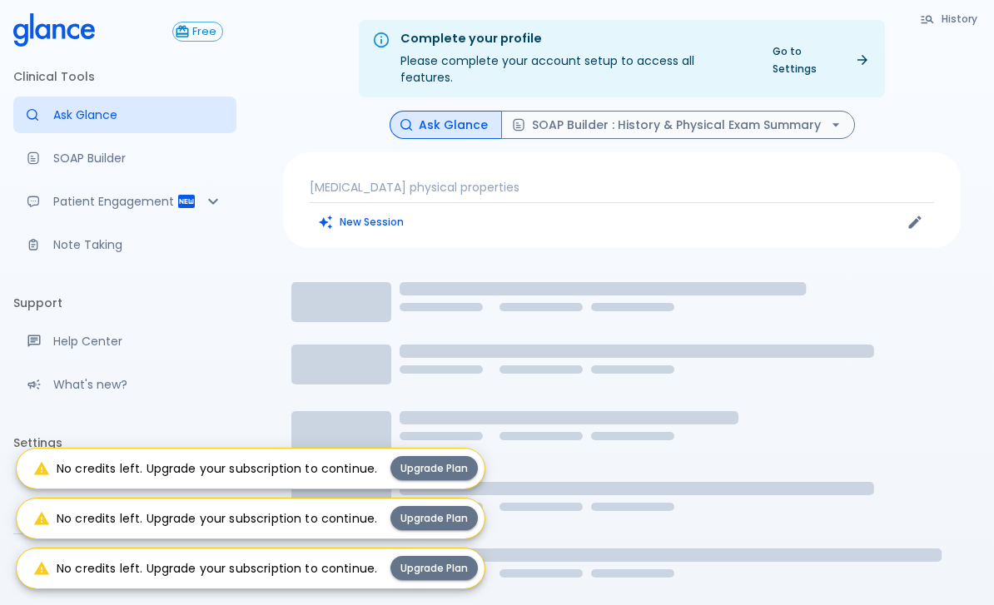
click at [371, 179] on p "[MEDICAL_DATA] physical properties" at bounding box center [622, 187] width 624 height 17
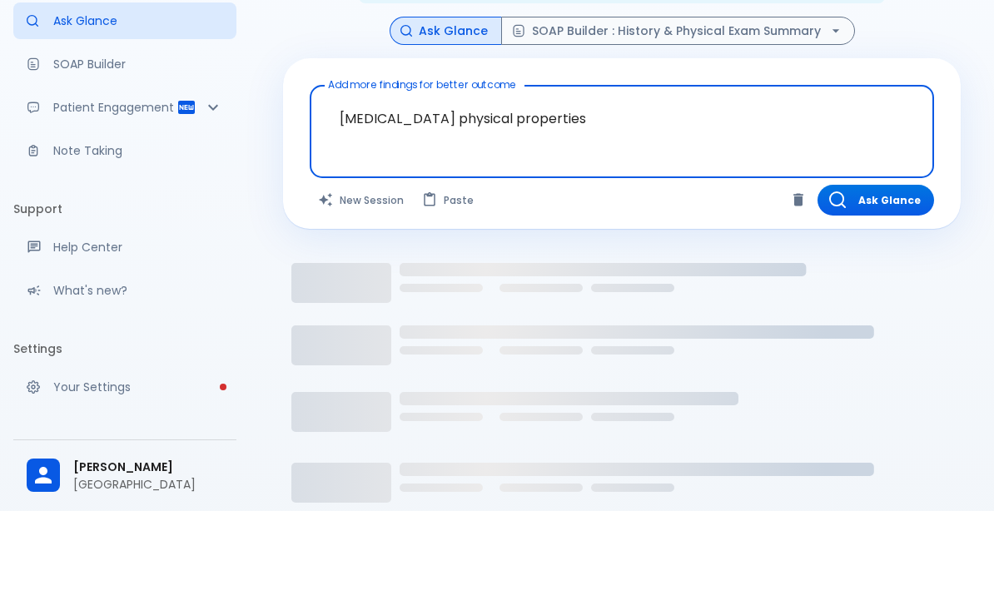
click at [363, 279] on button "New Session" at bounding box center [362, 294] width 104 height 31
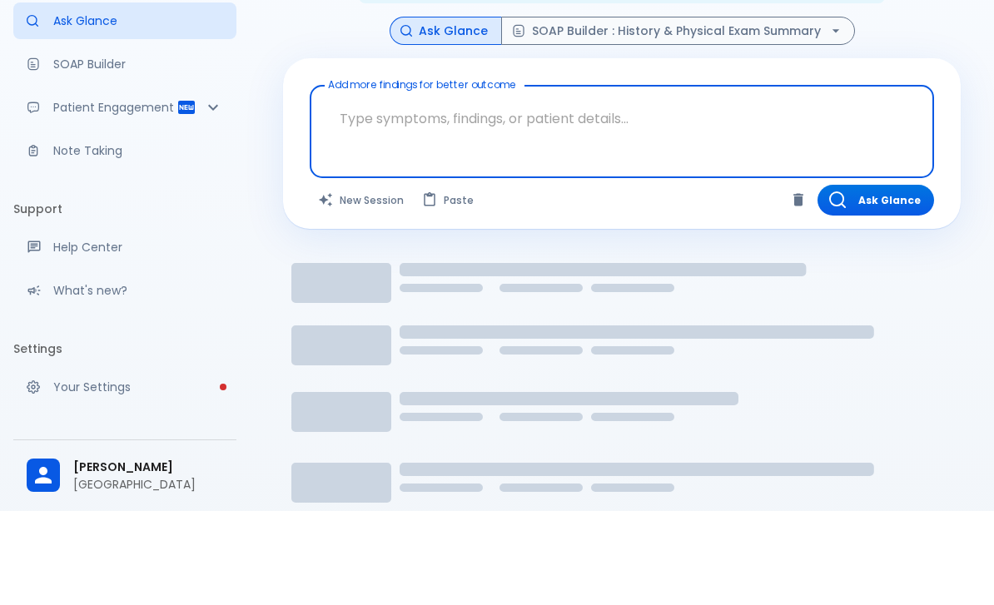
scroll to position [40, 0]
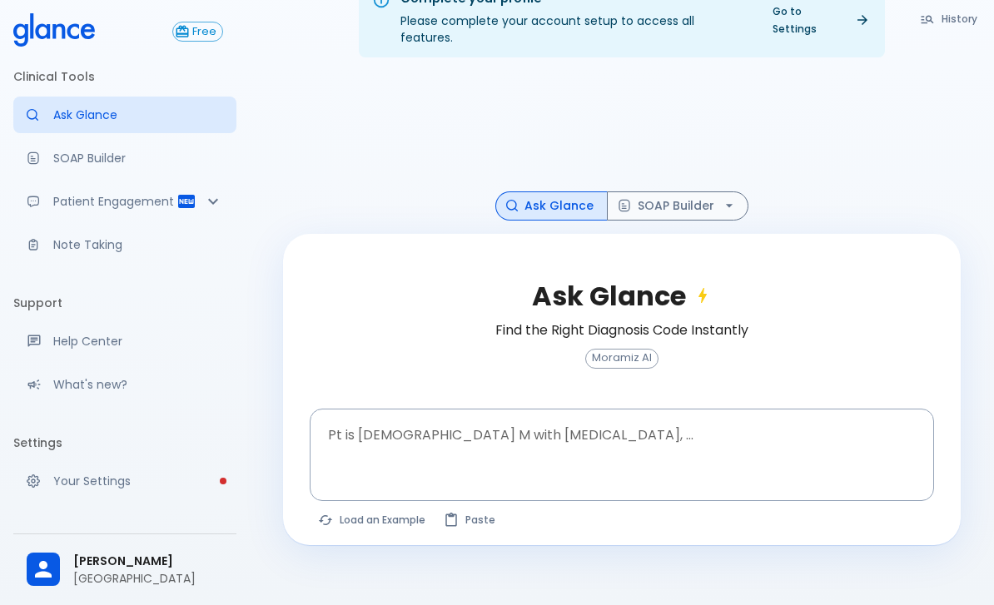
click at [374, 432] on div "Pt is 35 yo M with chest pain, ... x Pt is 35 yo M with chest pain, ..." at bounding box center [622, 455] width 624 height 93
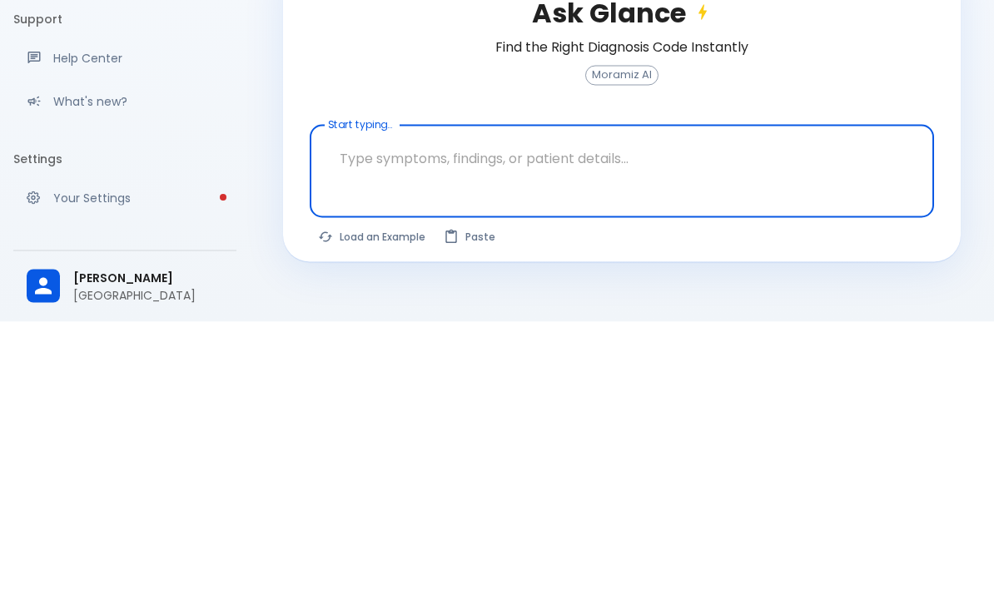
click at [392, 415] on textarea "Start typing..." at bounding box center [621, 441] width 601 height 52
paste textarea "Itraconazole physical properties"
type textarea "Itraconazole physical properties"
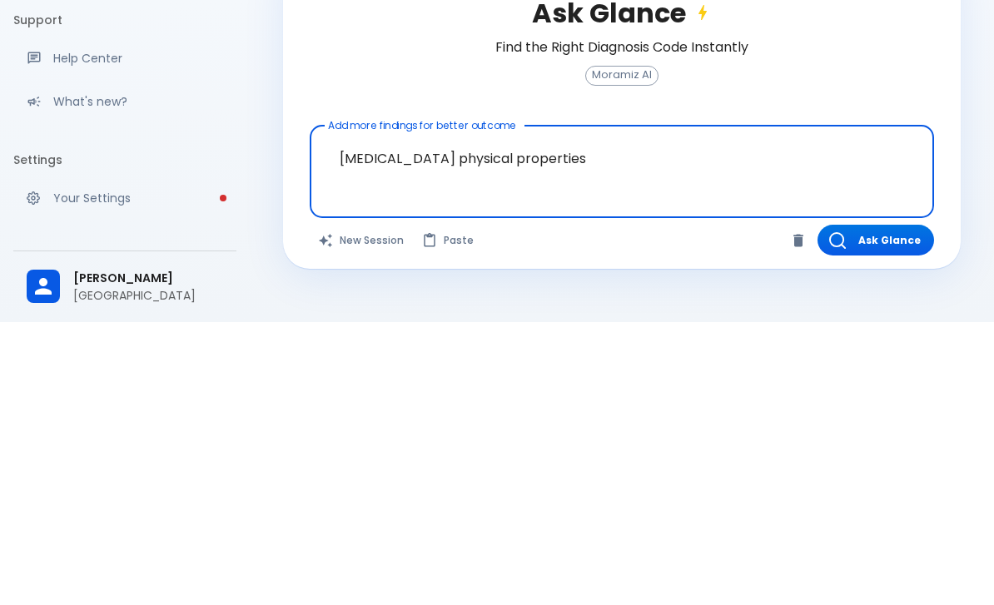
click at [883, 508] on button "Ask Glance" at bounding box center [875, 523] width 117 height 31
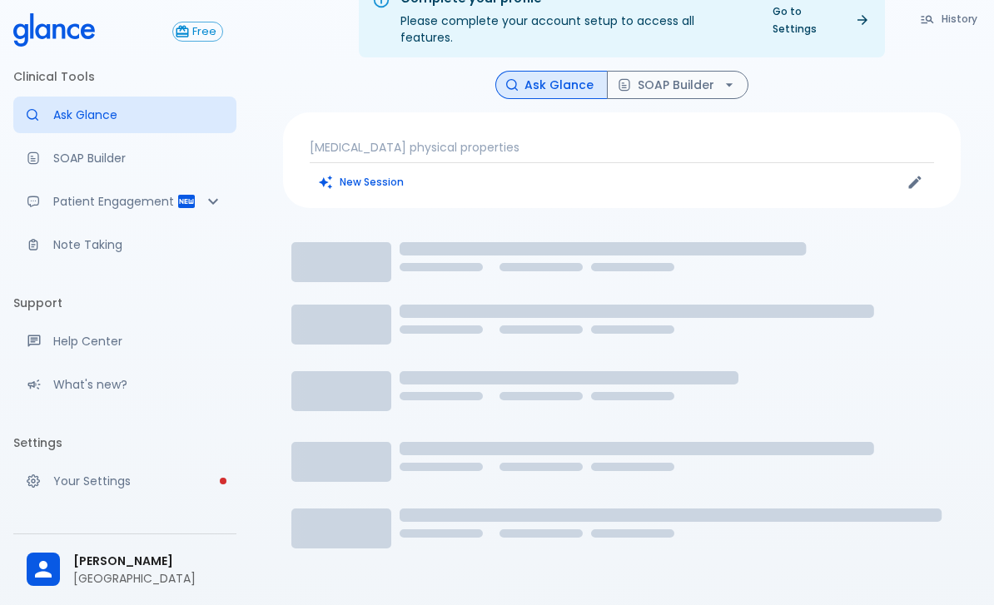
click at [564, 139] on p "Itraconazole physical properties" at bounding box center [622, 147] width 624 height 17
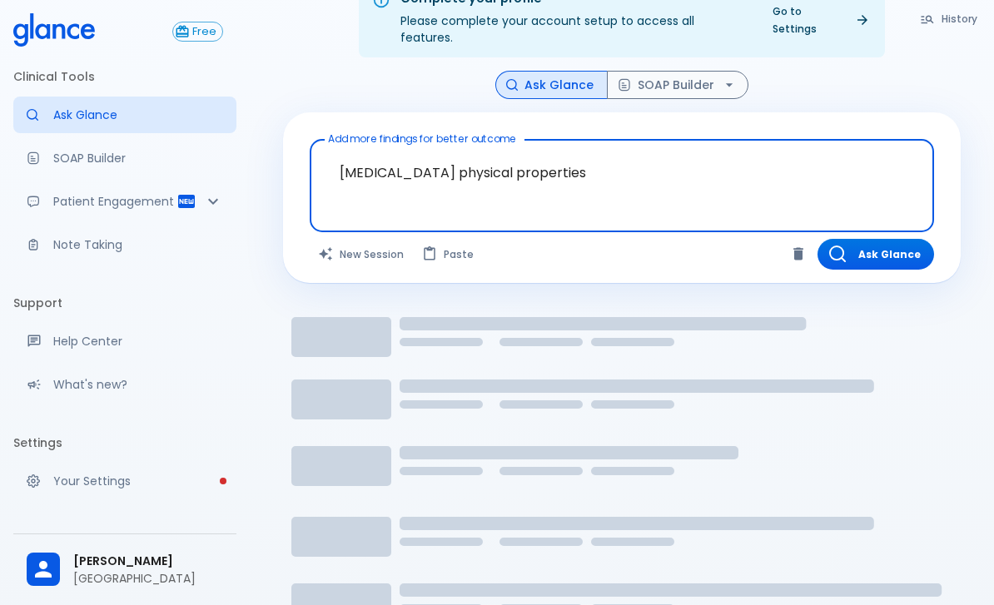
type textarea "Itraconazole physical properties"
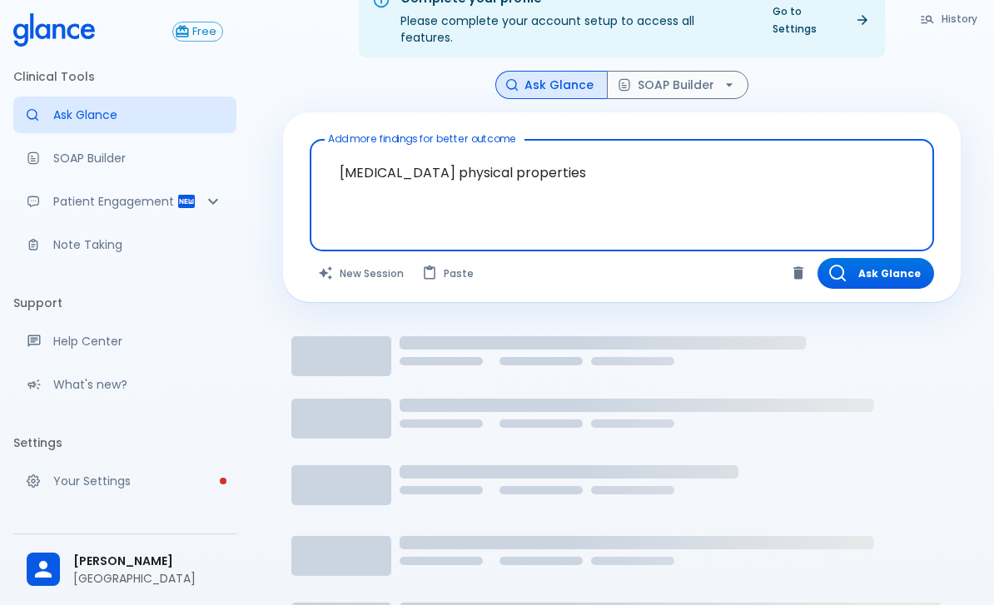
click at [899, 258] on button "Ask Glance" at bounding box center [875, 273] width 117 height 31
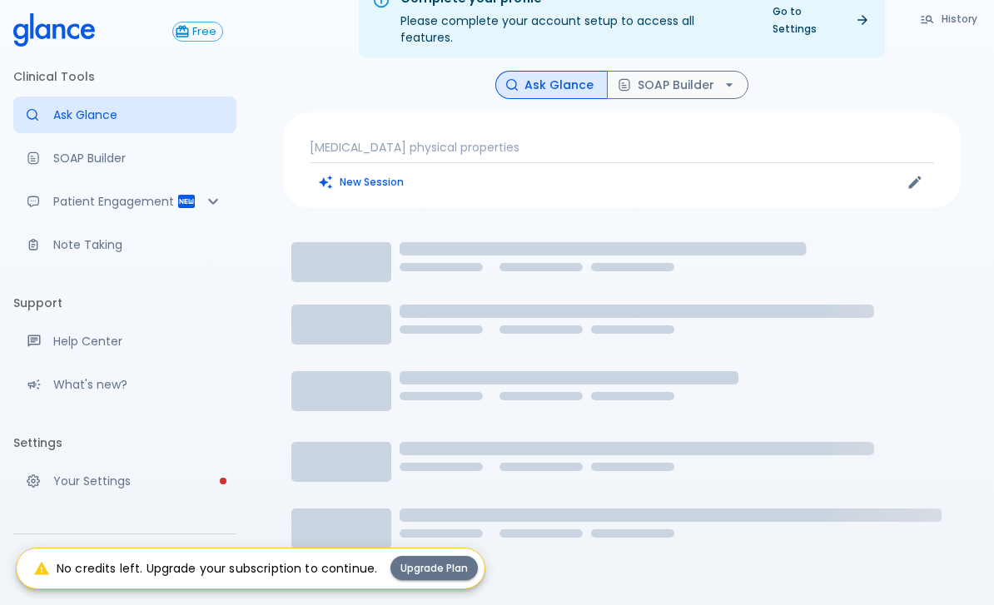
click at [435, 580] on button "Upgrade Plan" at bounding box center [433, 568] width 87 height 24
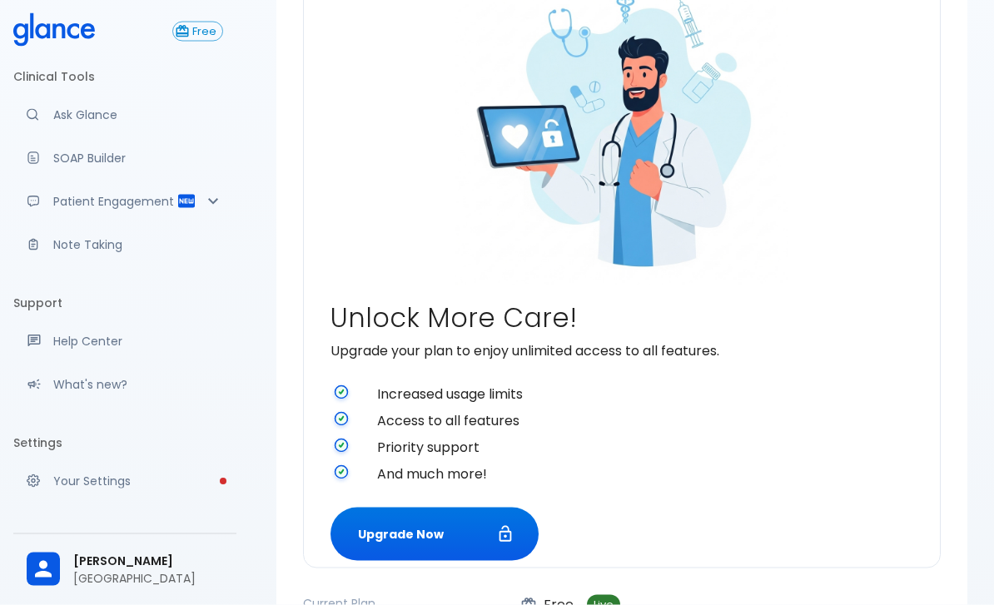
scroll to position [464, 0]
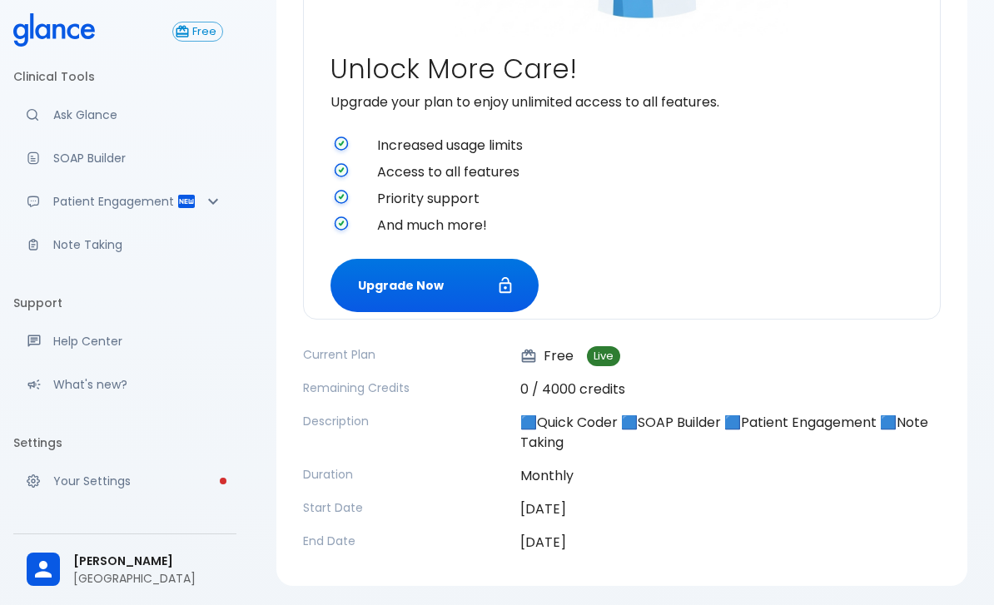
click at [479, 290] on button "Upgrade Now" at bounding box center [434, 286] width 208 height 54
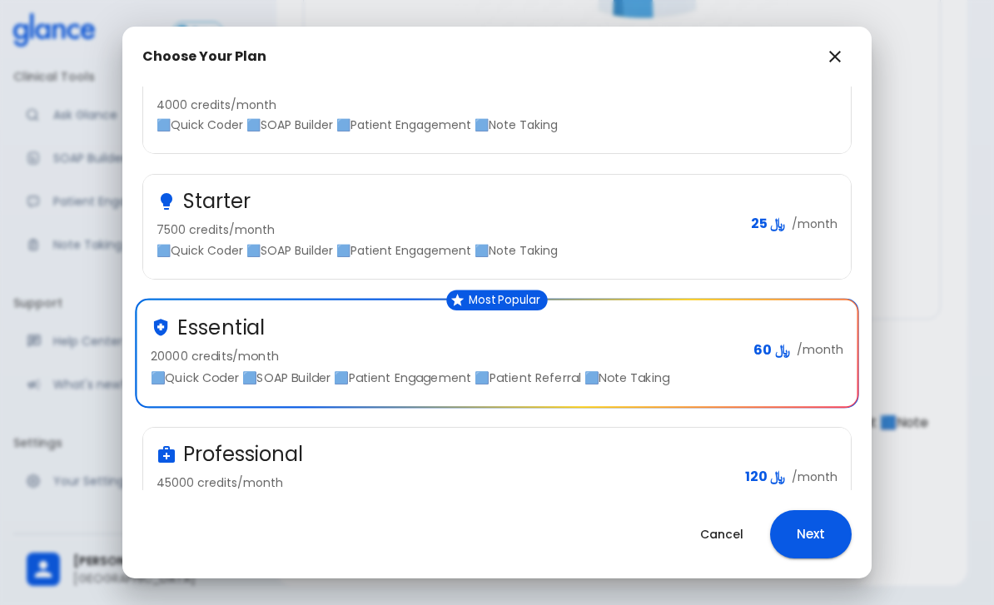
scroll to position [108, 0]
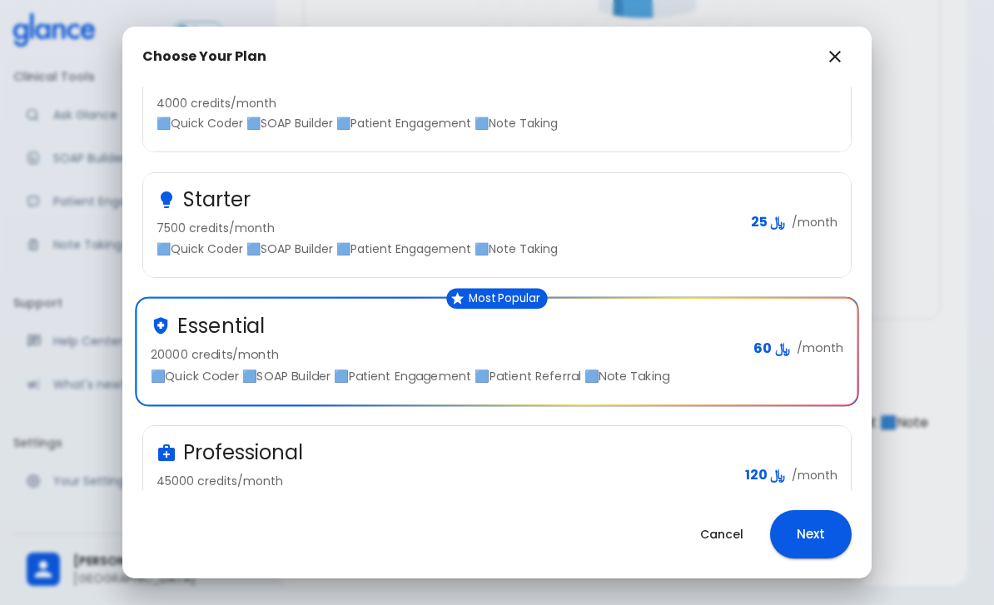
click at [815, 558] on button "Next" at bounding box center [811, 534] width 82 height 48
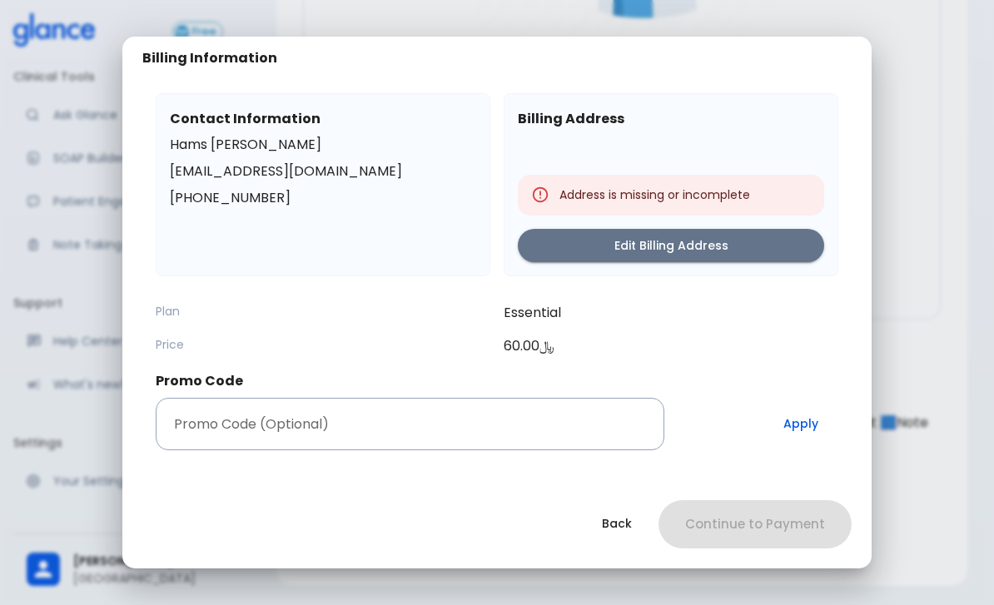
scroll to position [0, 0]
click at [929, 421] on div "Billing Information Contact Information [PERSON_NAME] [EMAIL_ADDRESS][DOMAIN_NA…" at bounding box center [497, 302] width 994 height 605
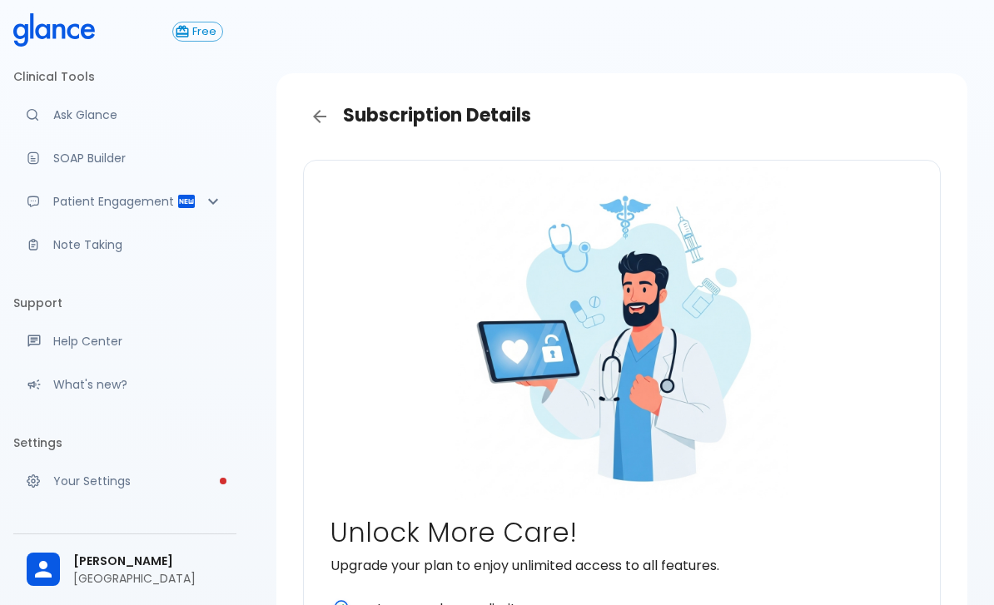
click at [94, 108] on p "Ask Glance" at bounding box center [138, 115] width 170 height 17
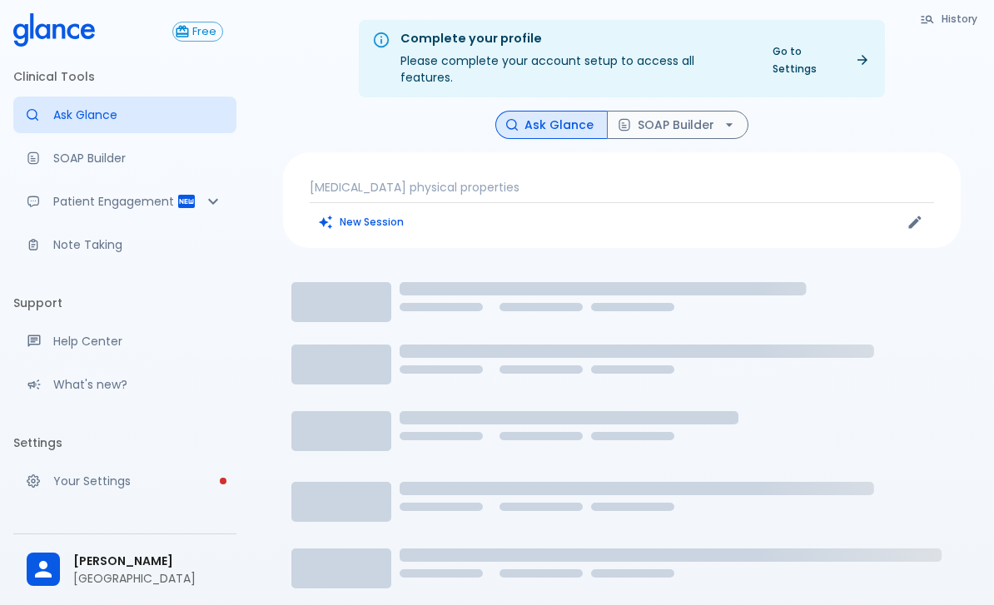
click at [755, 179] on p "Itraconazole physical properties" at bounding box center [622, 187] width 624 height 17
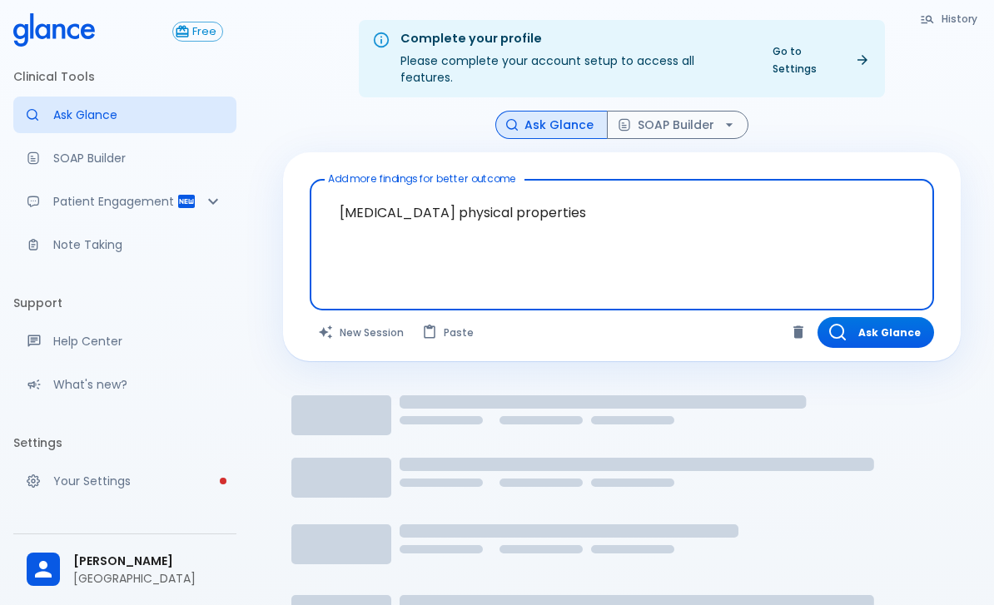
type textarea "Itraconazole physical properties"
click at [955, 138] on div "History Ask Glance SOAP Builder Add more findings for better outcome Itraconazo…" at bounding box center [621, 452] width 717 height 683
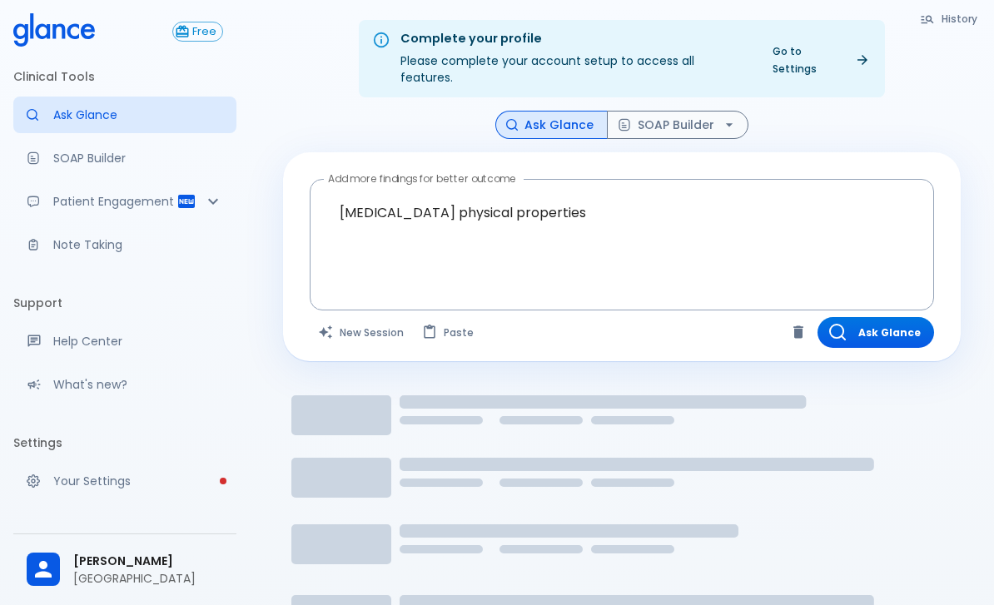
click at [901, 317] on button "Ask Glance" at bounding box center [875, 332] width 117 height 31
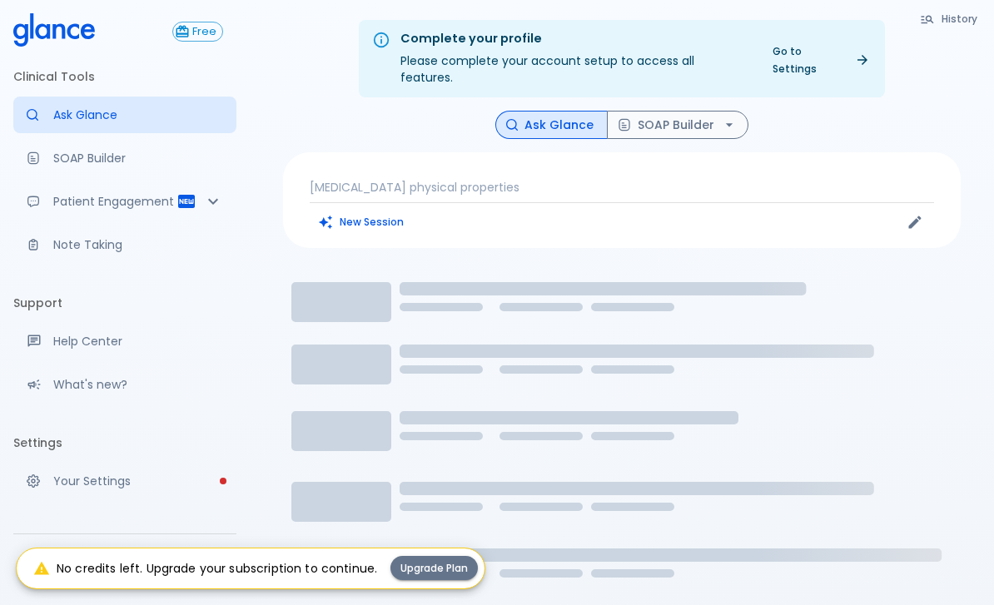
click at [442, 566] on button "Upgrade Plan" at bounding box center [433, 568] width 87 height 24
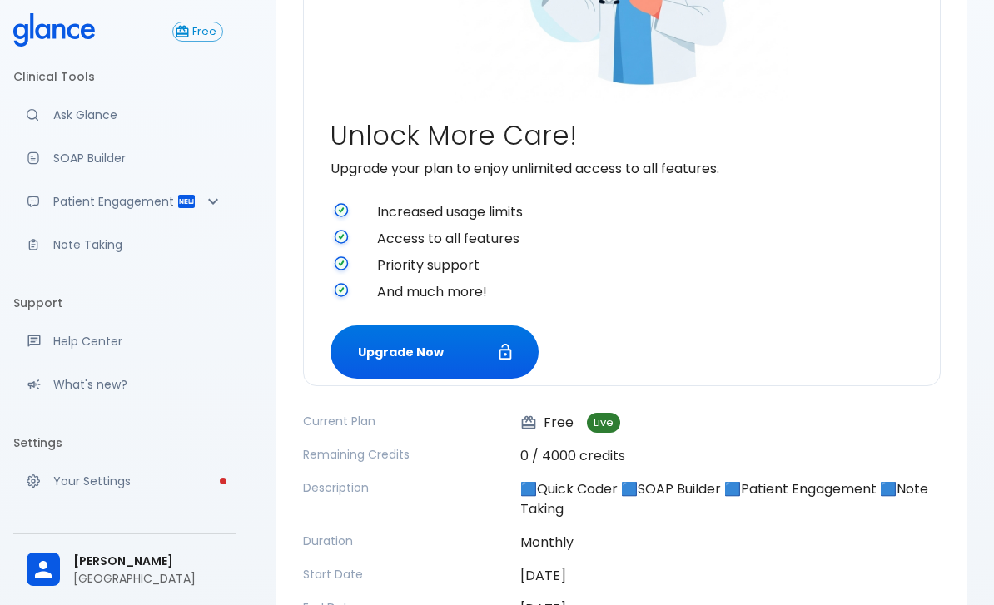
scroll to position [464, 0]
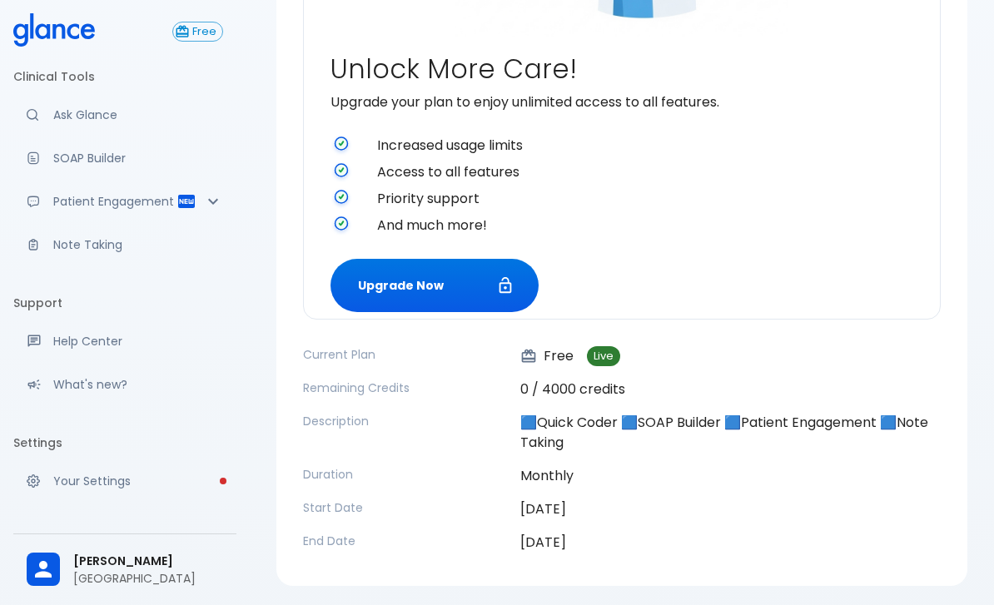
click at [439, 285] on button "Upgrade Now" at bounding box center [434, 286] width 208 height 54
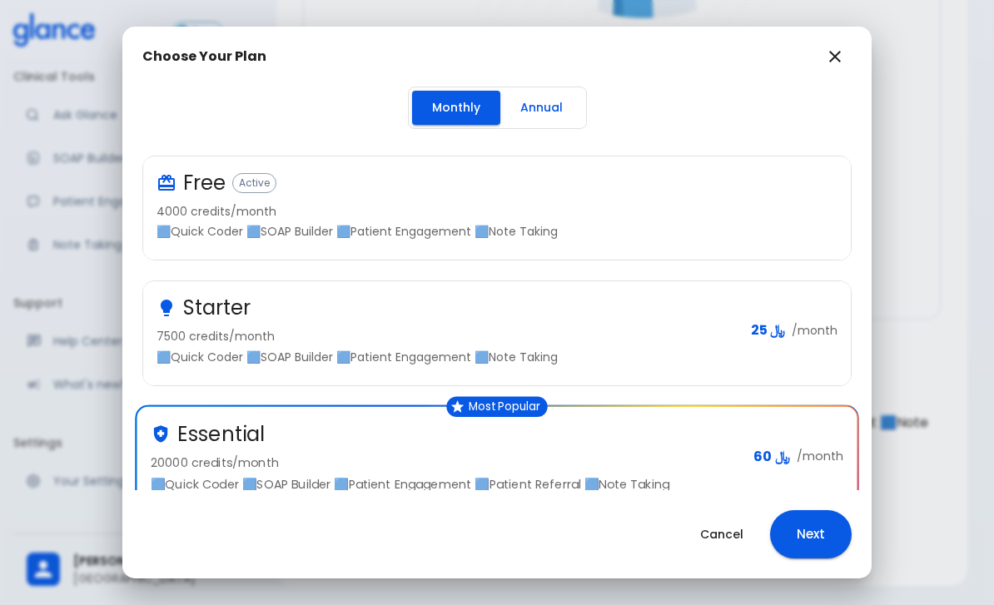
click at [811, 558] on button "Next" at bounding box center [811, 534] width 82 height 48
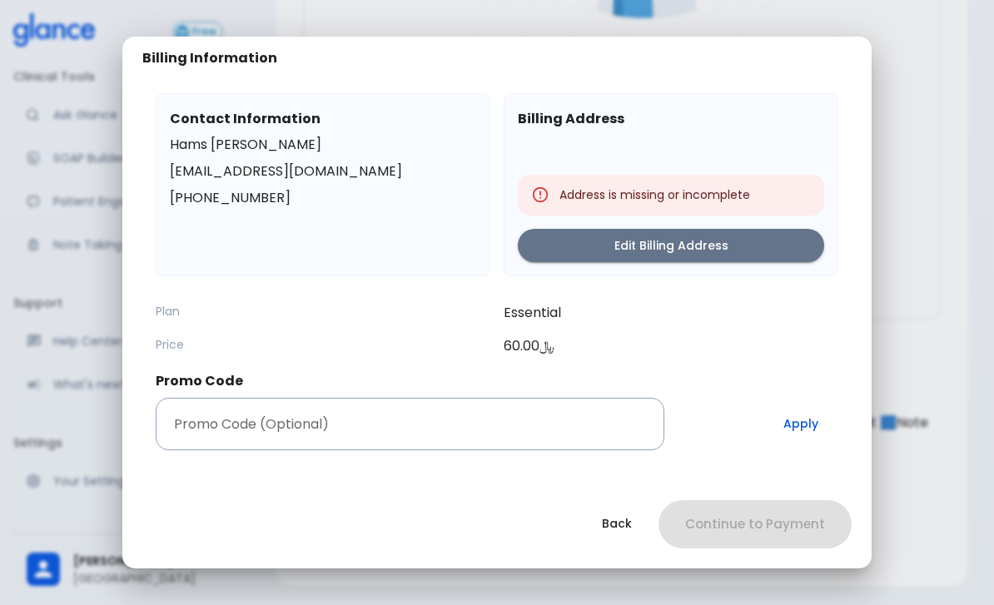
click at [732, 210] on div "Address is missing or incomplete" at bounding box center [654, 195] width 191 height 30
click at [725, 263] on button "Edit Billing Address" at bounding box center [671, 246] width 306 height 34
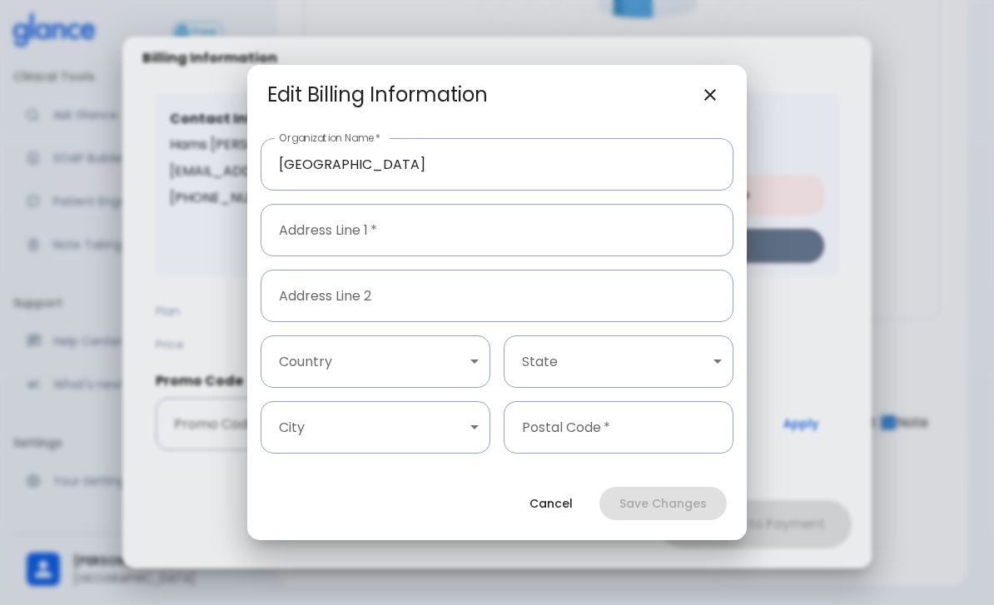
click at [634, 256] on input "Address Line 1   *" at bounding box center [496, 230] width 473 height 52
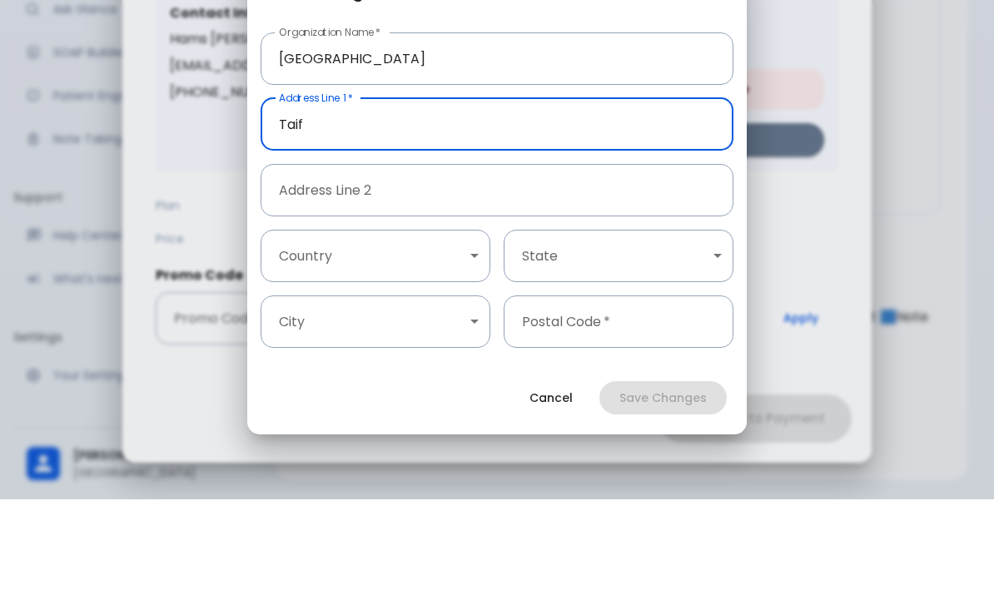
type input "Taif"
click at [450, 251] on body "↧ pull to refresh ↧ Free Clinical Tools Ask Glance SOAP Builder Patient Engagem…" at bounding box center [497, 97] width 994 height 1123
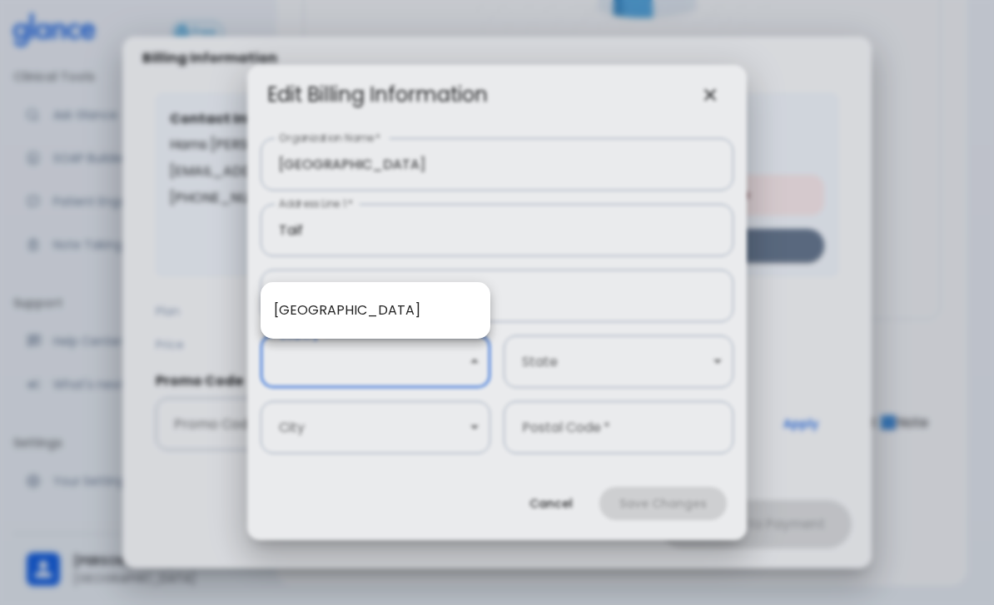
click at [436, 325] on li "[GEOGRAPHIC_DATA]" at bounding box center [375, 310] width 230 height 30
type input "1"
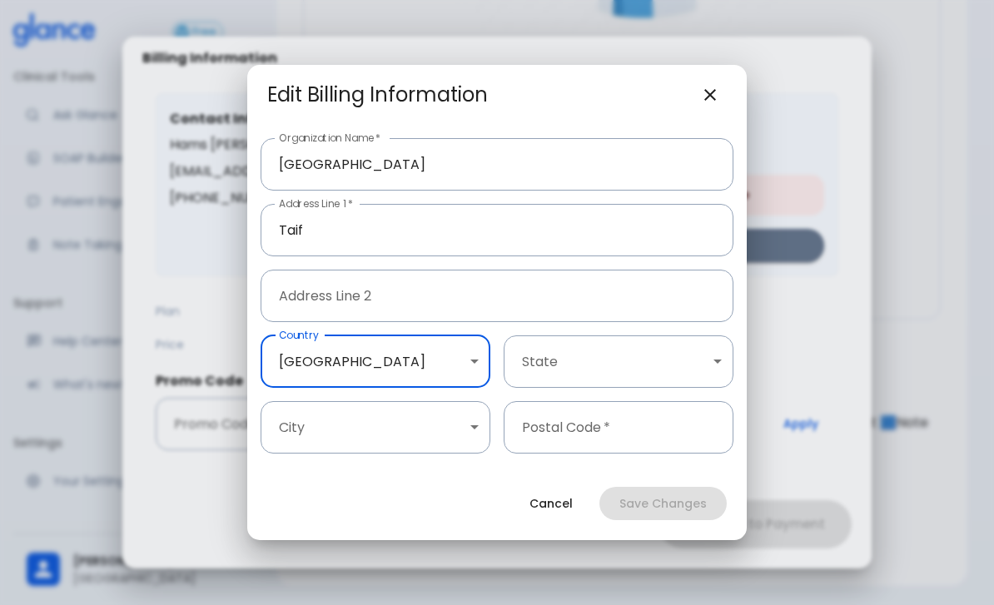
click at [672, 392] on body "↧ pull to refresh ↧ Free Clinical Tools Ask Glance SOAP Builder Patient Engagem…" at bounding box center [497, 97] width 994 height 1123
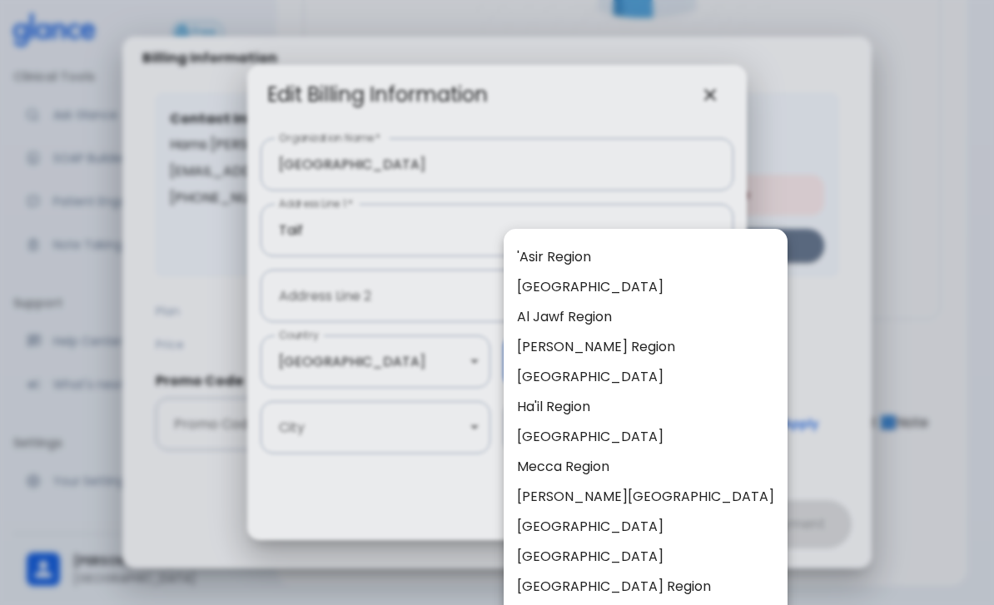
click at [598, 475] on li "Mecca Region" at bounding box center [646, 467] width 284 height 30
type input "3"
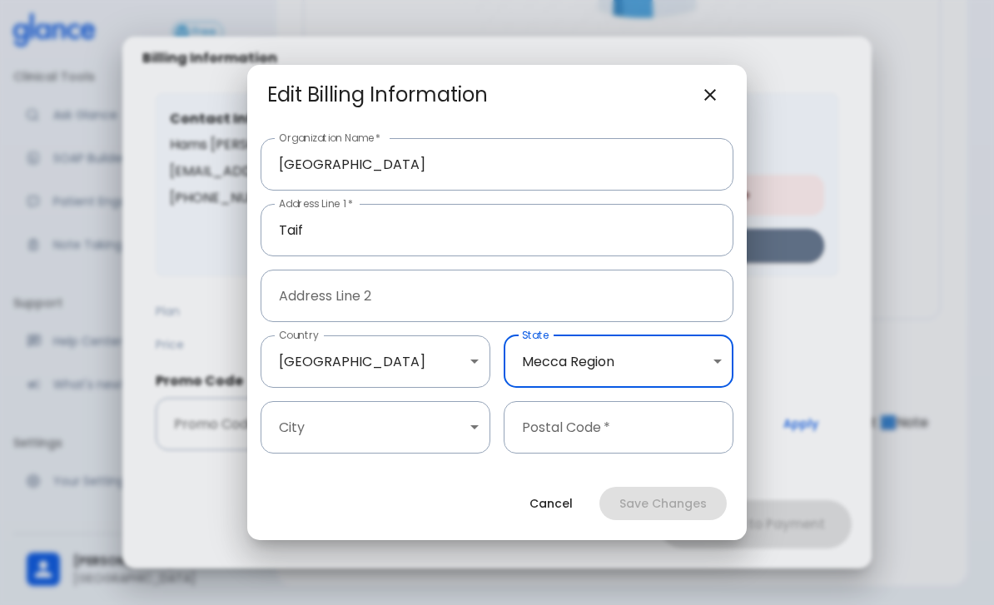
click at [436, 465] on body "↧ pull to refresh ↧ Free Clinical Tools Ask Glance SOAP Builder Patient Engagem…" at bounding box center [497, 97] width 994 height 1123
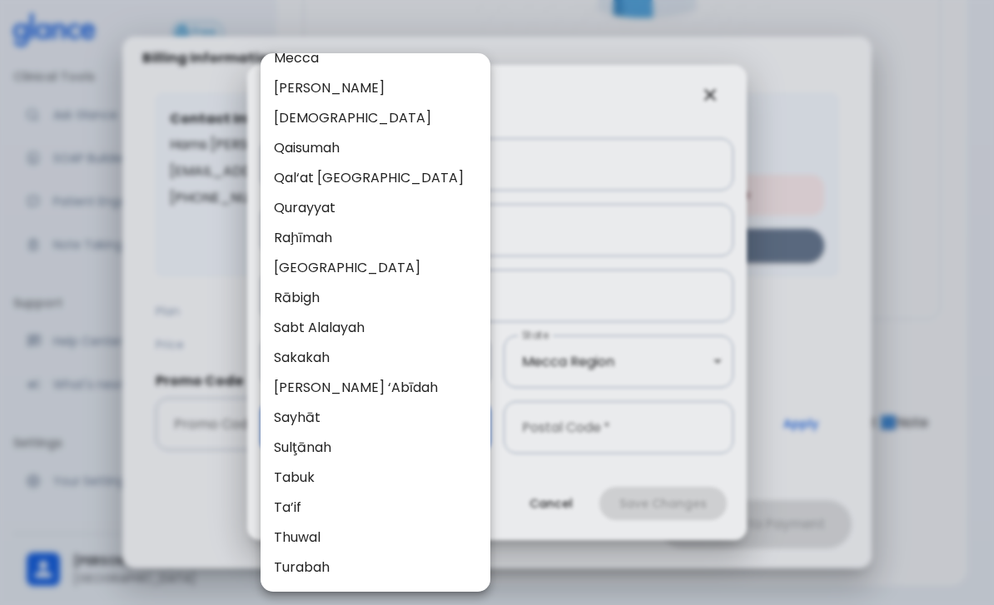
scroll to position [1405, 0]
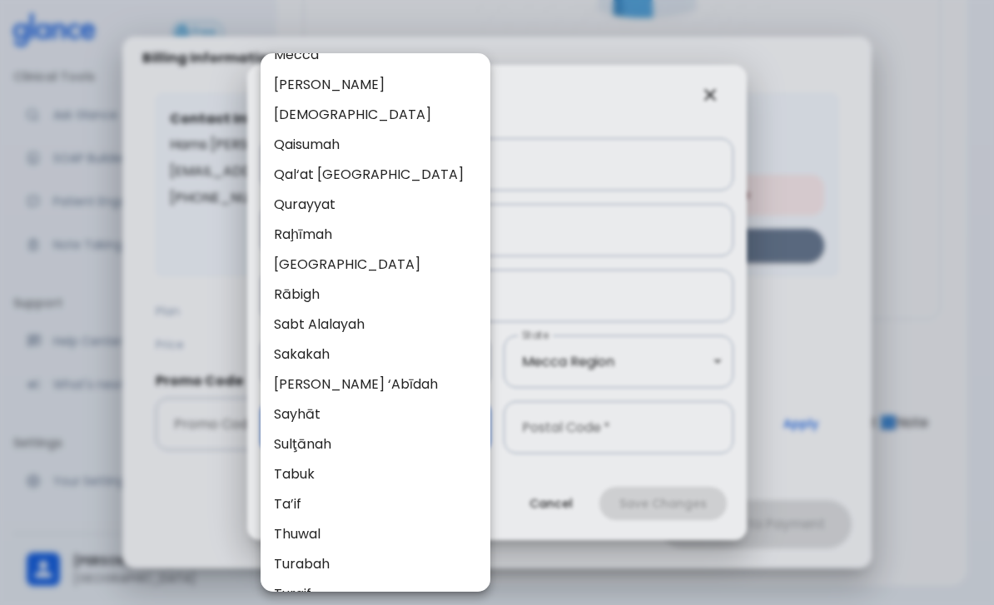
click at [305, 503] on li "Ta’if" at bounding box center [375, 504] width 230 height 30
type input "35"
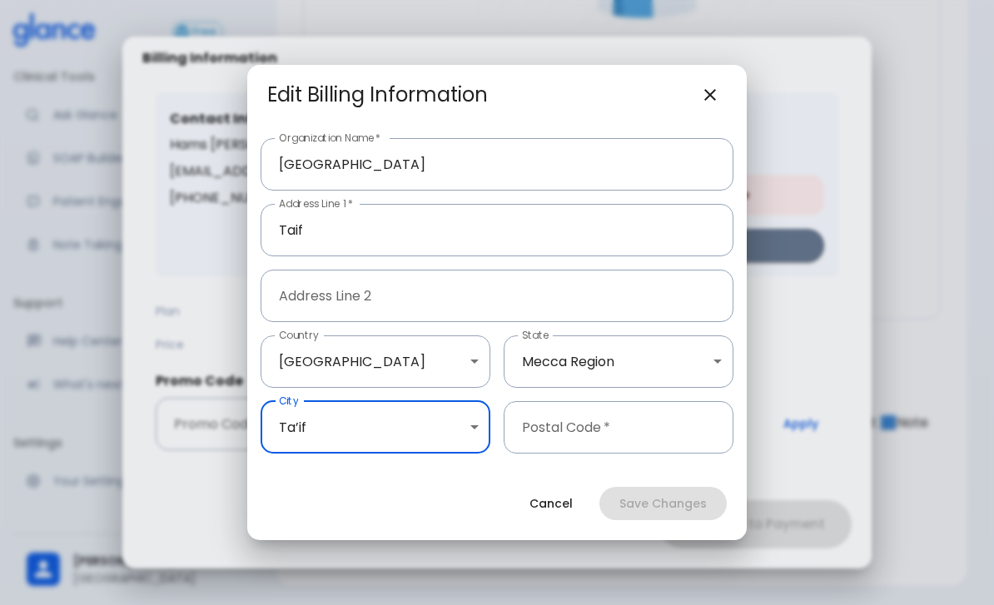
click at [672, 454] on input "Postal Code   *" at bounding box center [619, 427] width 230 height 52
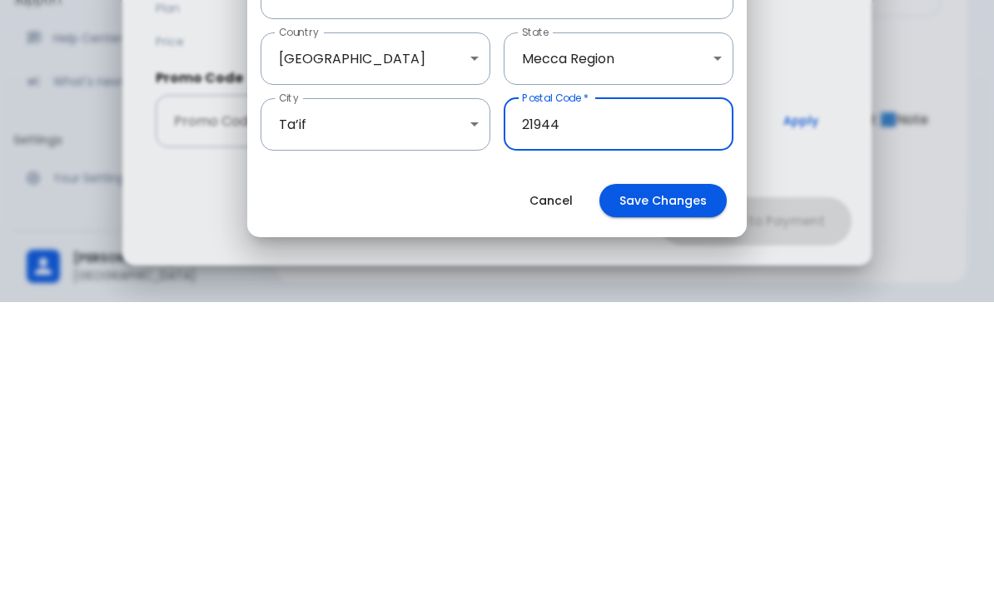
type input "21944"
click at [700, 487] on button "Save Changes" at bounding box center [662, 504] width 127 height 34
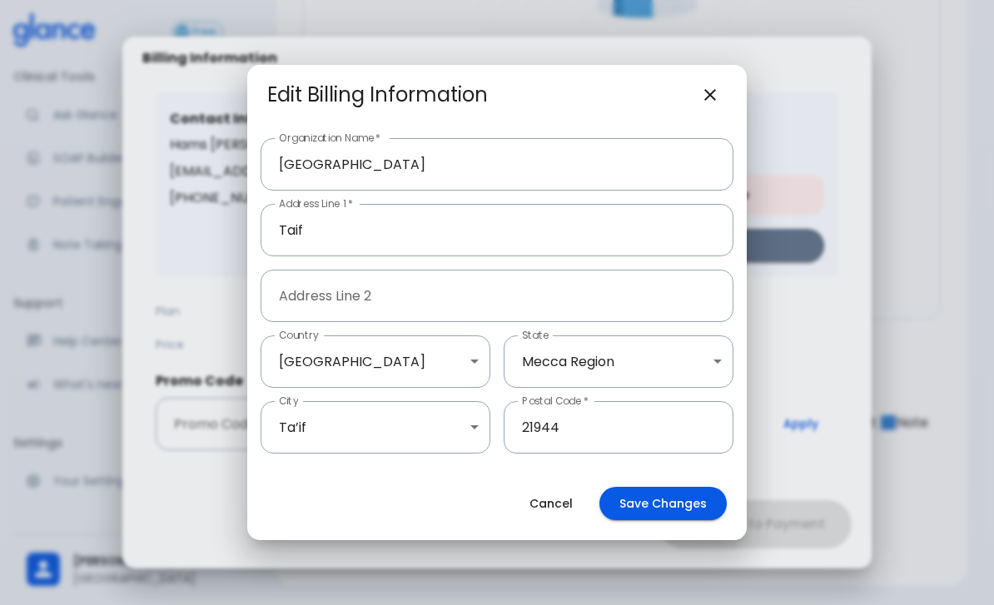
click at [687, 521] on button "Save Changes" at bounding box center [662, 504] width 127 height 34
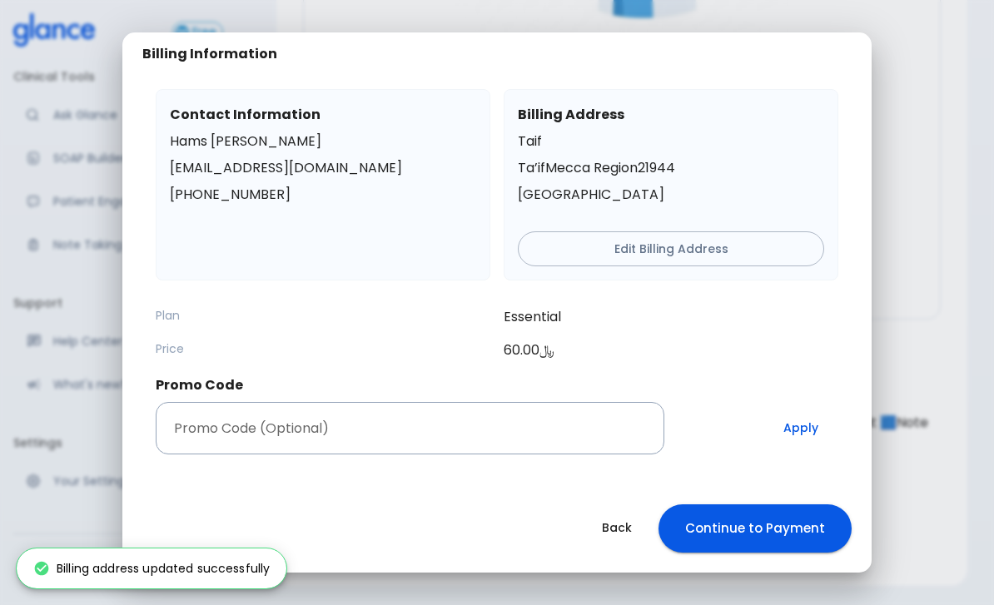
click at [772, 552] on button "Continue to Payment" at bounding box center [754, 528] width 193 height 48
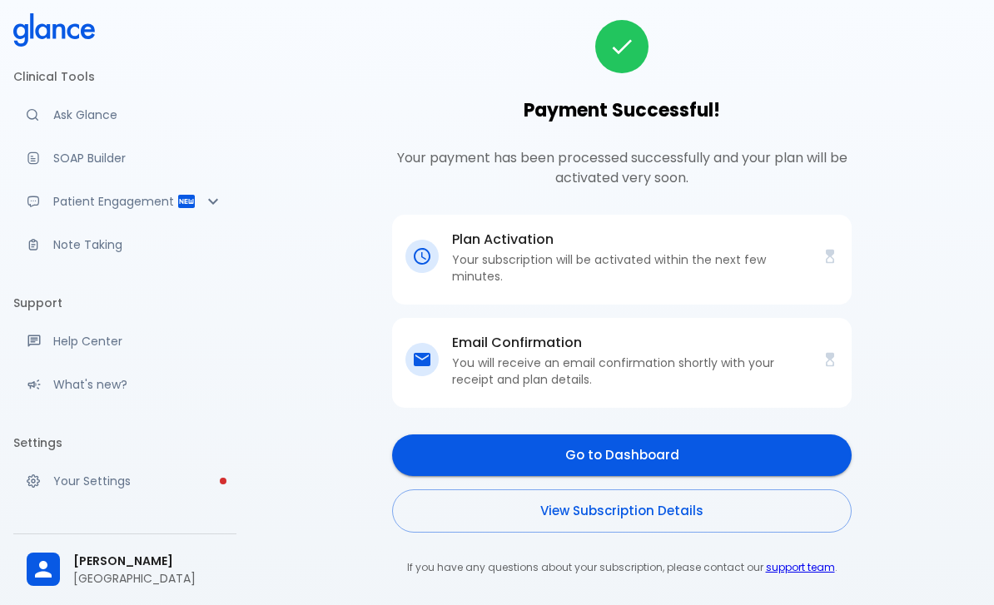
click at [700, 454] on link "Go to Dashboard" at bounding box center [621, 455] width 459 height 42
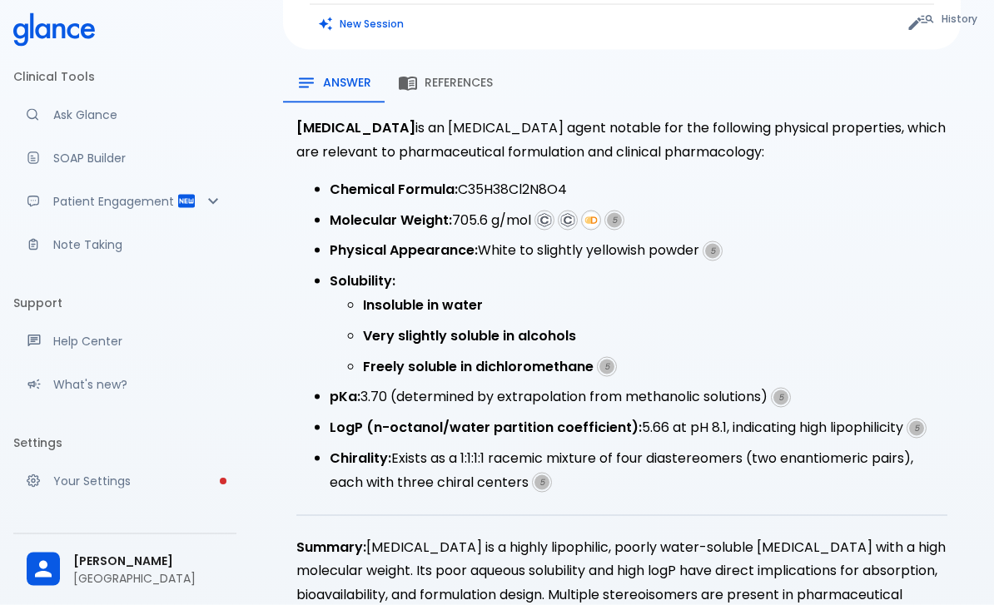
scroll to position [232, 0]
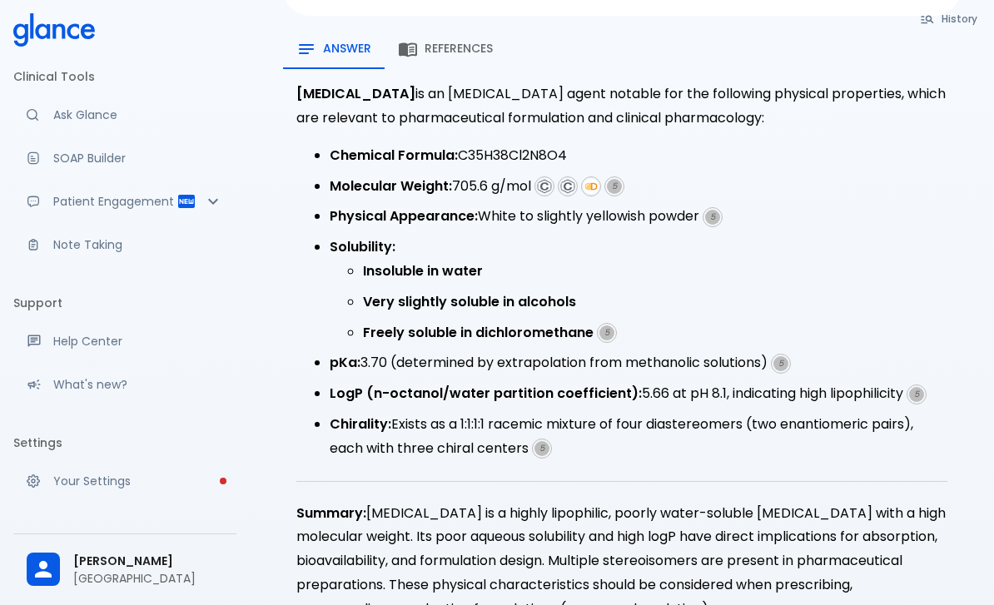
click at [471, 42] on span "References" at bounding box center [458, 49] width 68 height 15
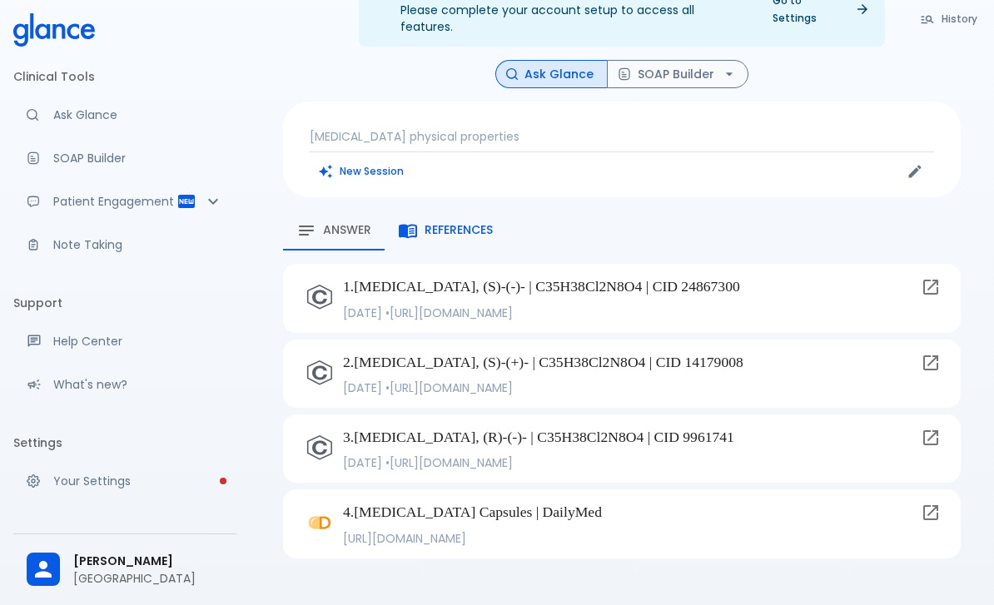
scroll to position [93, 0]
click at [929, 503] on icon at bounding box center [930, 513] width 20 height 20
click at [932, 270] on link at bounding box center [930, 286] width 33 height 33
click at [376, 211] on button "Answer" at bounding box center [334, 231] width 102 height 40
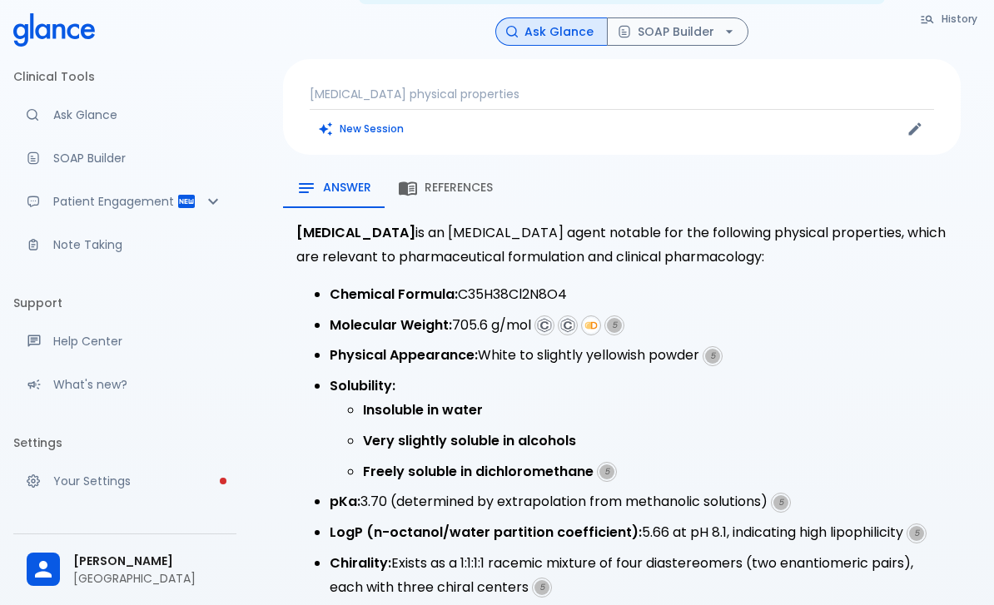
click at [549, 318] on img at bounding box center [544, 325] width 15 height 15
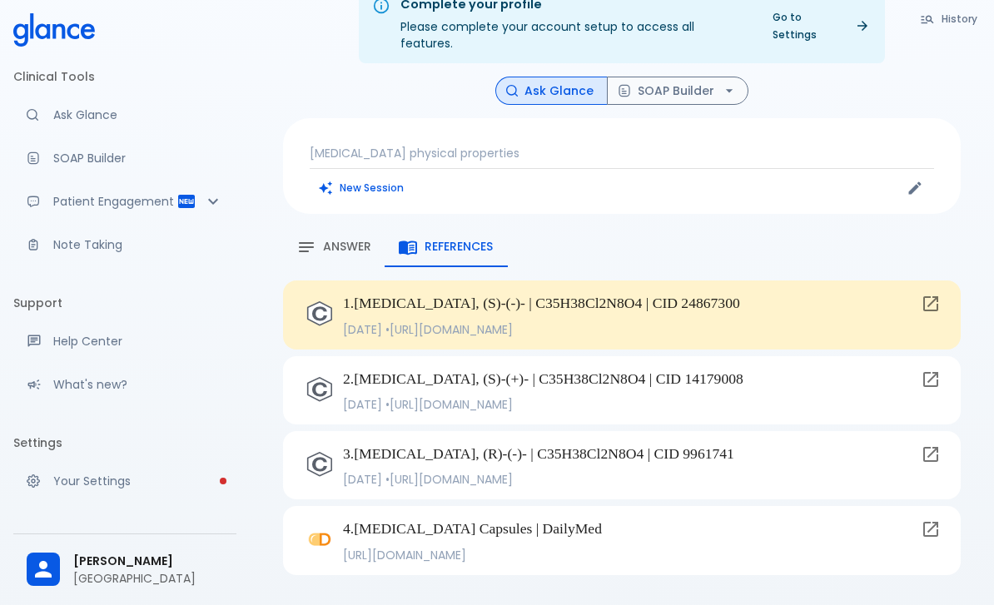
scroll to position [29, 0]
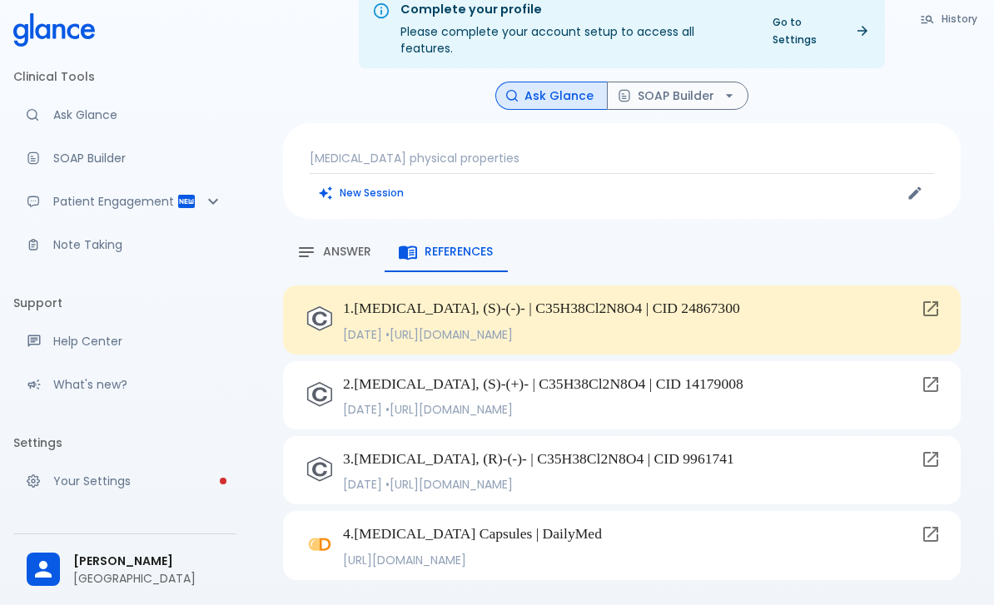
click at [355, 245] on span "Answer" at bounding box center [347, 252] width 48 height 15
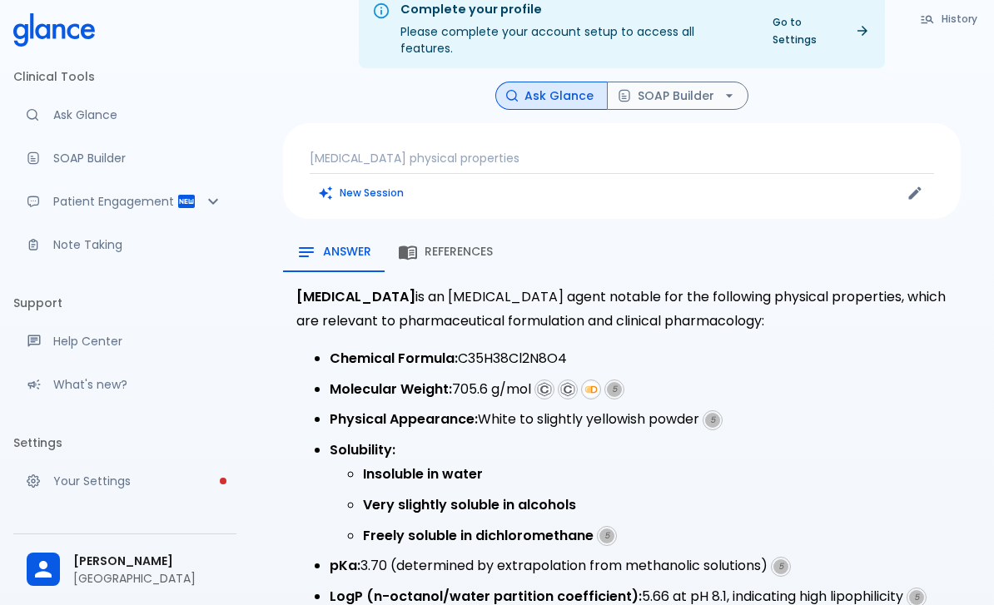
click at [575, 382] on img at bounding box center [567, 389] width 15 height 15
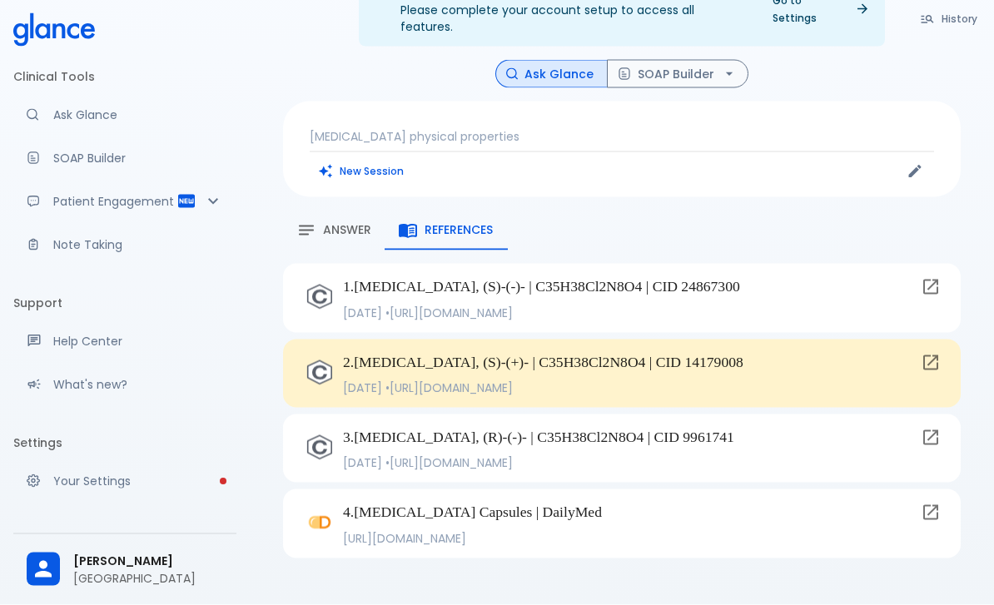
click at [353, 223] on span "Answer" at bounding box center [347, 230] width 48 height 15
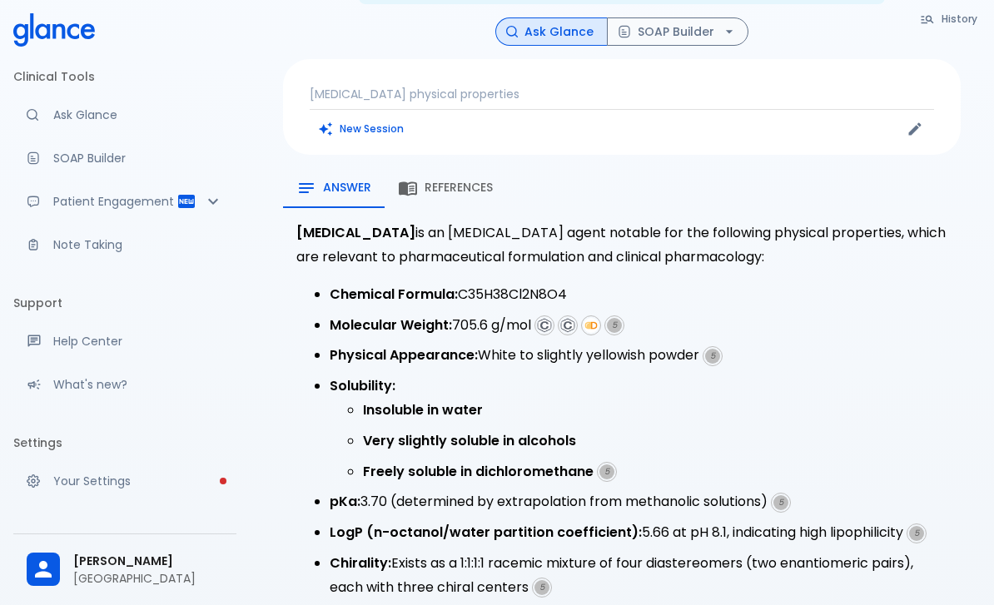
click at [719, 349] on span "5" at bounding box center [712, 356] width 15 height 15
click at [716, 349] on span "5" at bounding box center [712, 356] width 15 height 15
click at [714, 349] on span "5" at bounding box center [712, 356] width 15 height 15
click at [717, 349] on span "5" at bounding box center [712, 356] width 15 height 15
click at [613, 315] on cite "5" at bounding box center [614, 325] width 20 height 20
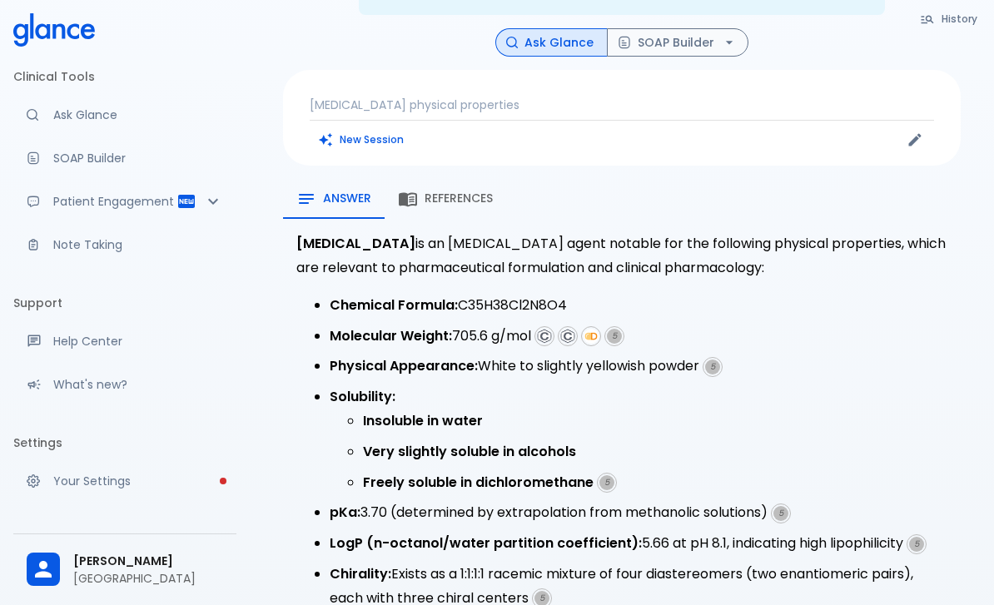
scroll to position [81, 0]
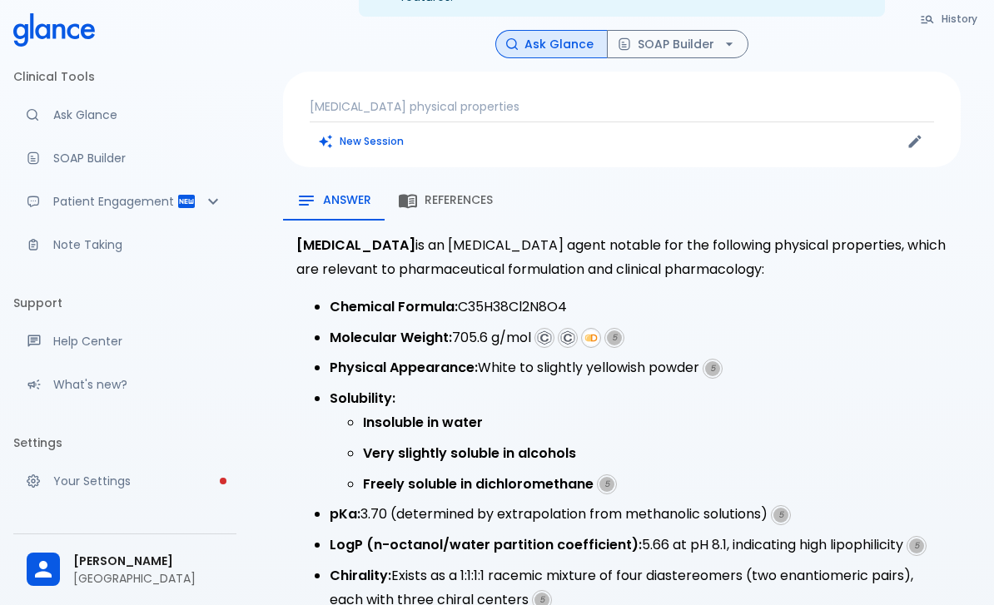
click at [612, 477] on span "5" at bounding box center [606, 484] width 15 height 15
click at [609, 477] on span "5" at bounding box center [606, 484] width 15 height 15
click at [788, 508] on span "5" at bounding box center [780, 515] width 15 height 15
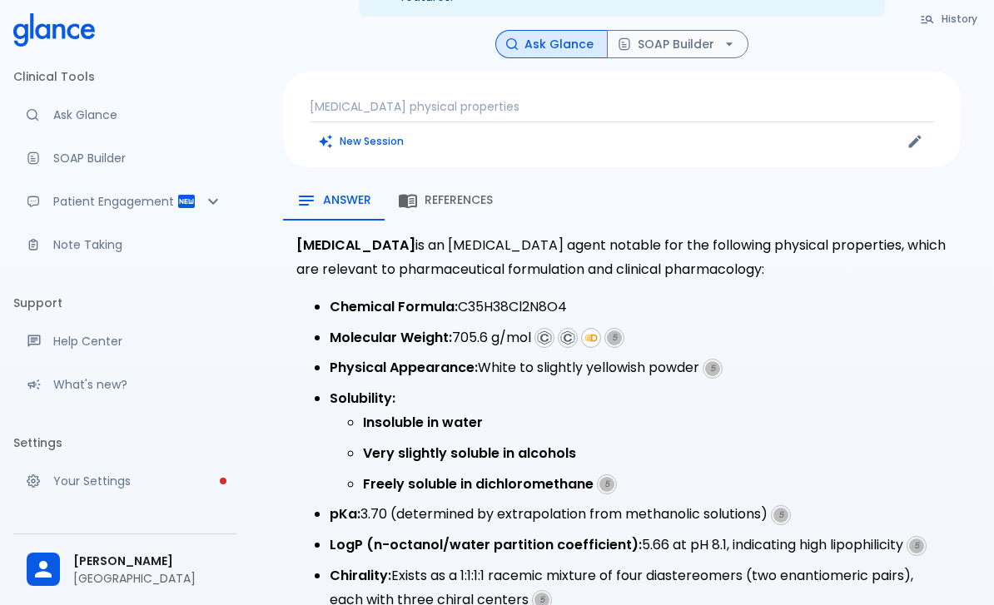
click at [919, 538] on span "5" at bounding box center [916, 545] width 15 height 15
click at [540, 593] on span "5" at bounding box center [541, 600] width 15 height 15
click at [538, 593] on span "5" at bounding box center [541, 600] width 15 height 15
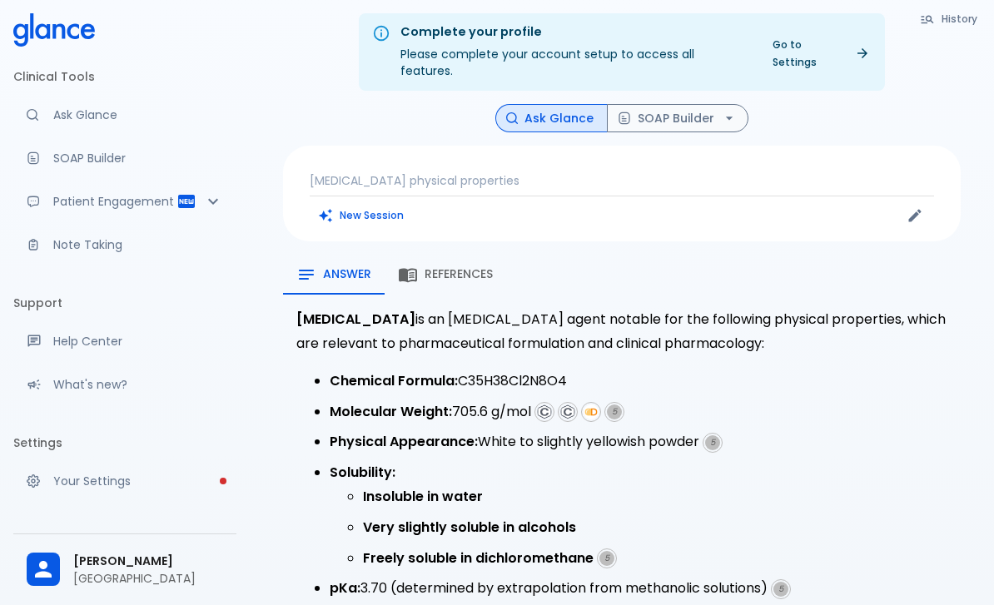
scroll to position [0, 0]
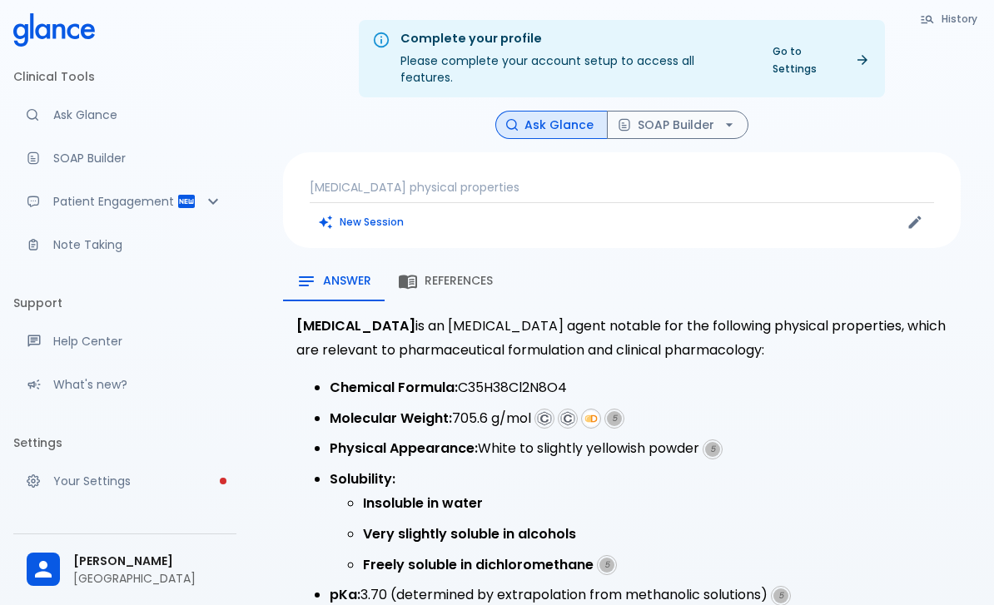
click at [528, 179] on p "Itraconazole physical properties" at bounding box center [622, 187] width 624 height 17
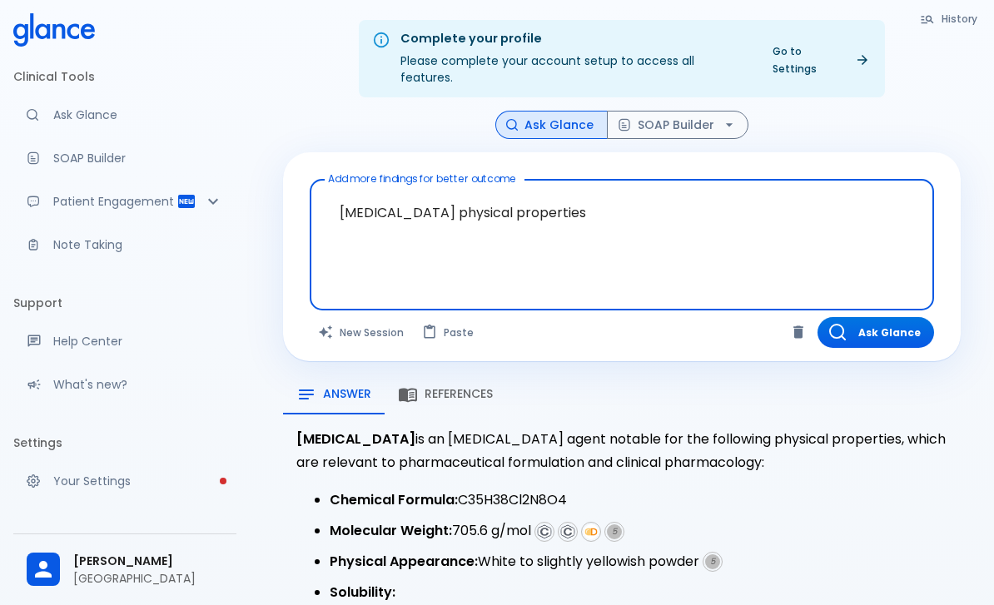
click at [446, 234] on textarea "Itraconazole physical properties" at bounding box center [621, 231] width 601 height 91
click at [445, 234] on textarea "Itraconazole physical properties" at bounding box center [621, 231] width 601 height 91
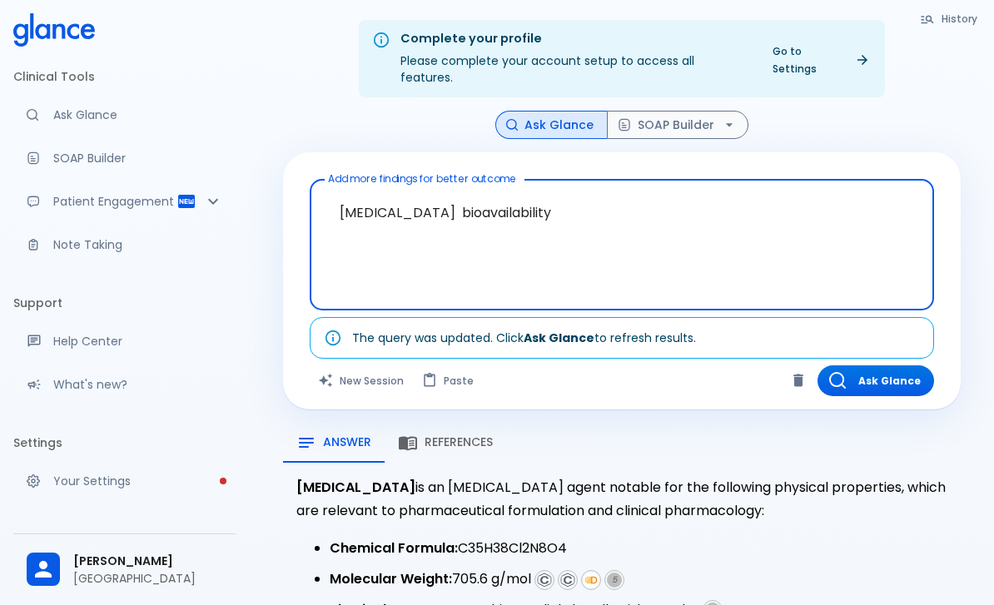
type textarea "Itraconazole bioavailability"
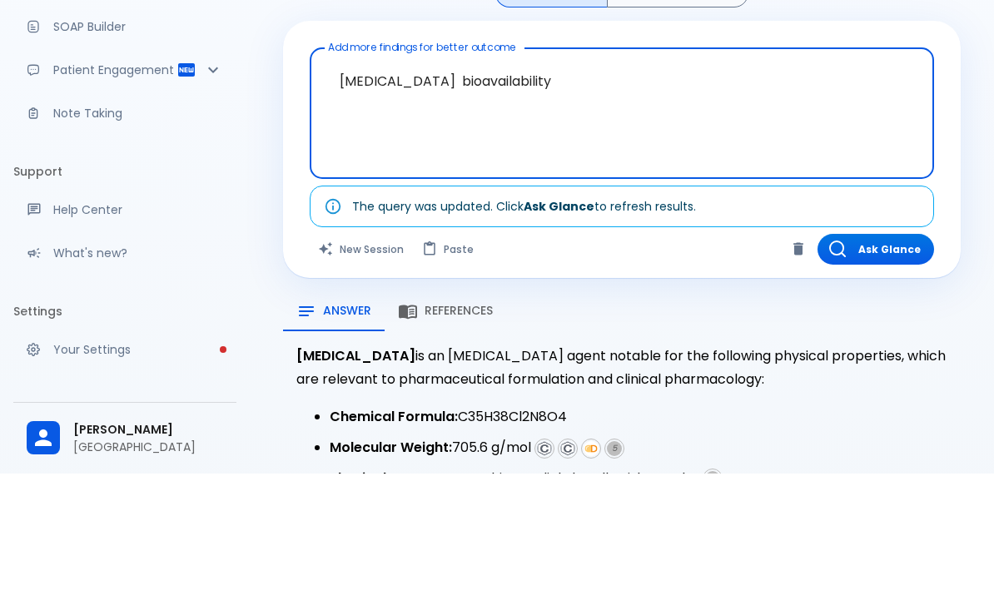
click at [883, 365] on button "Ask Glance" at bounding box center [875, 380] width 117 height 31
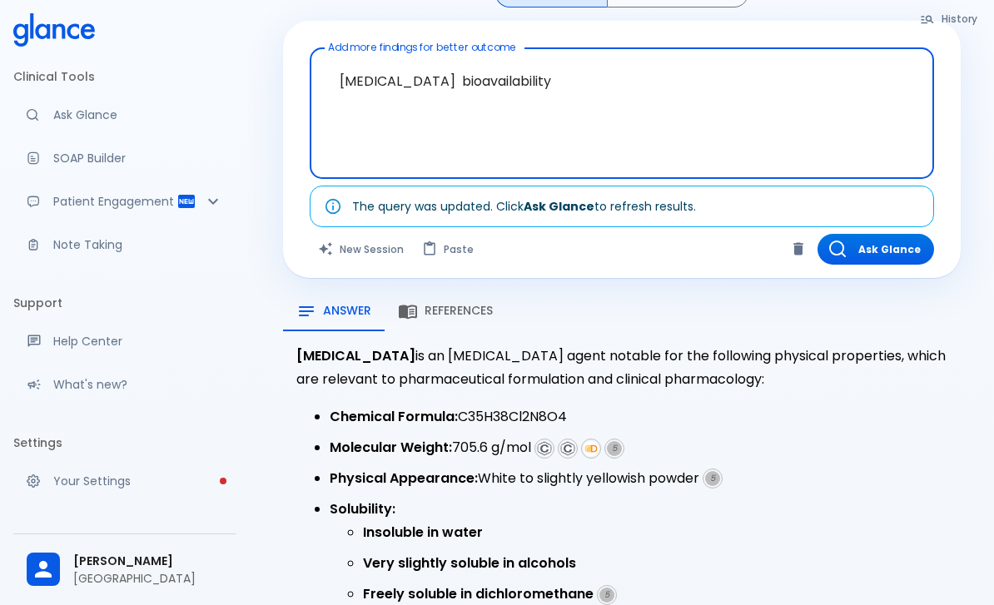
scroll to position [40, 0]
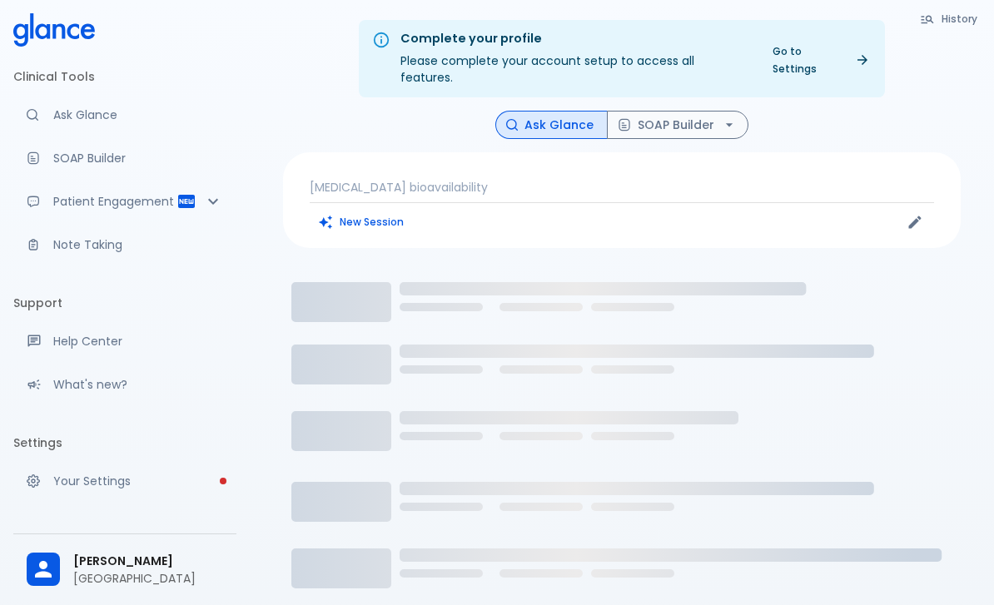
click at [521, 179] on p "Itraconazole bioavailability" at bounding box center [622, 187] width 624 height 17
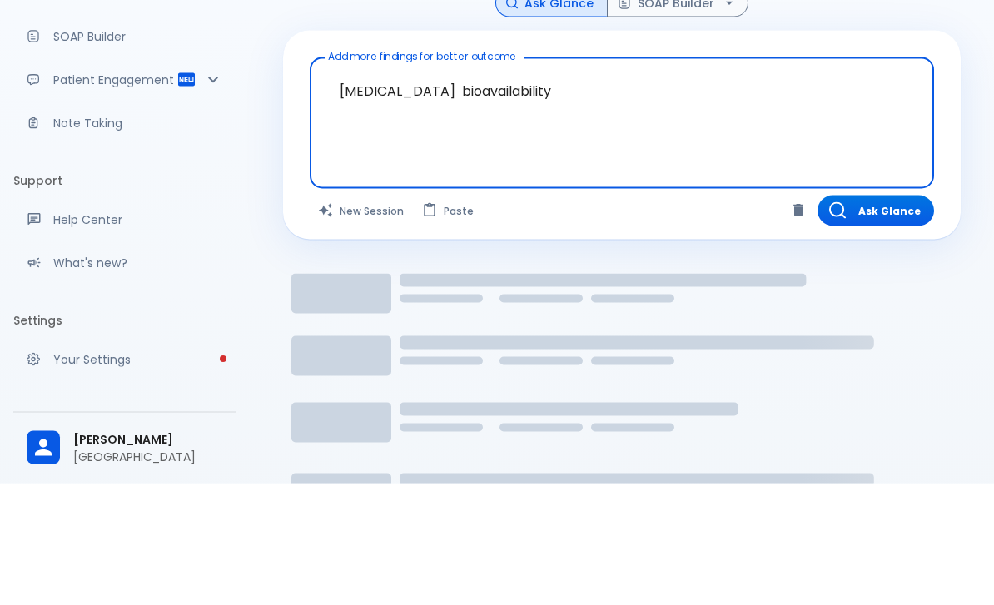
click at [891, 317] on button "Ask Glance" at bounding box center [875, 332] width 117 height 31
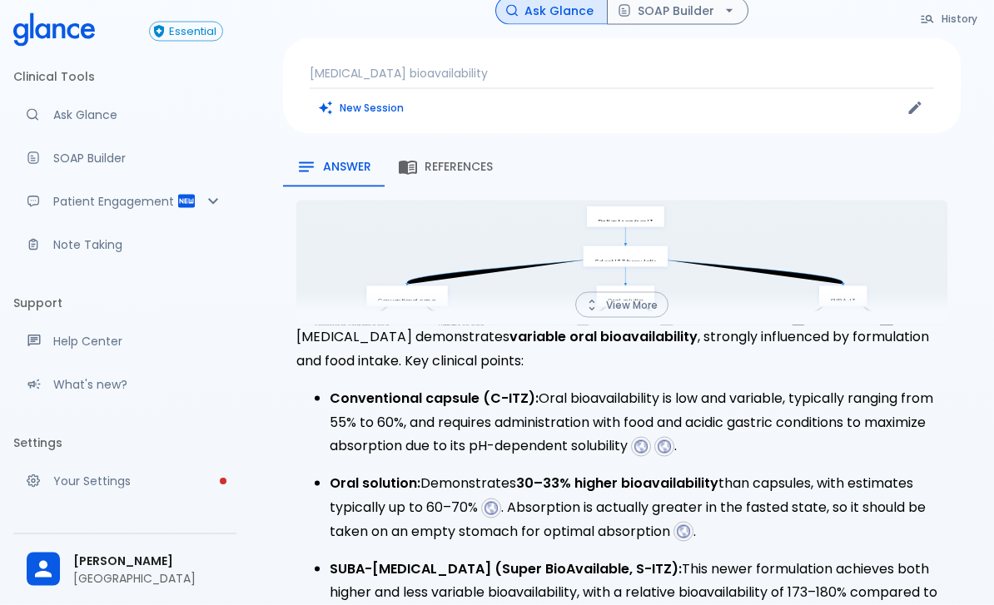
scroll to position [115, 0]
click at [468, 159] on span "References" at bounding box center [458, 166] width 68 height 15
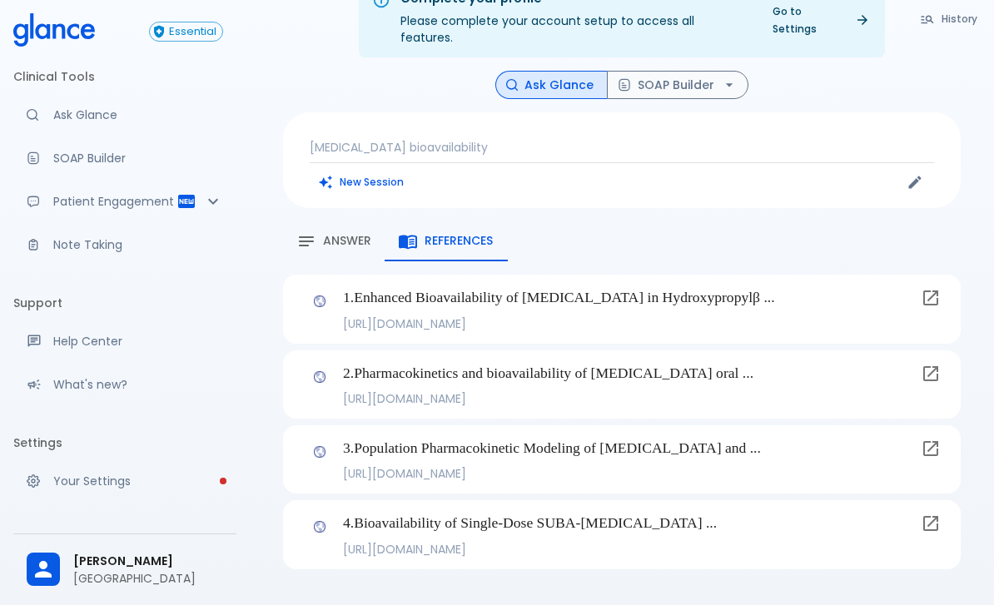
click at [930, 364] on icon at bounding box center [930, 374] width 20 height 20
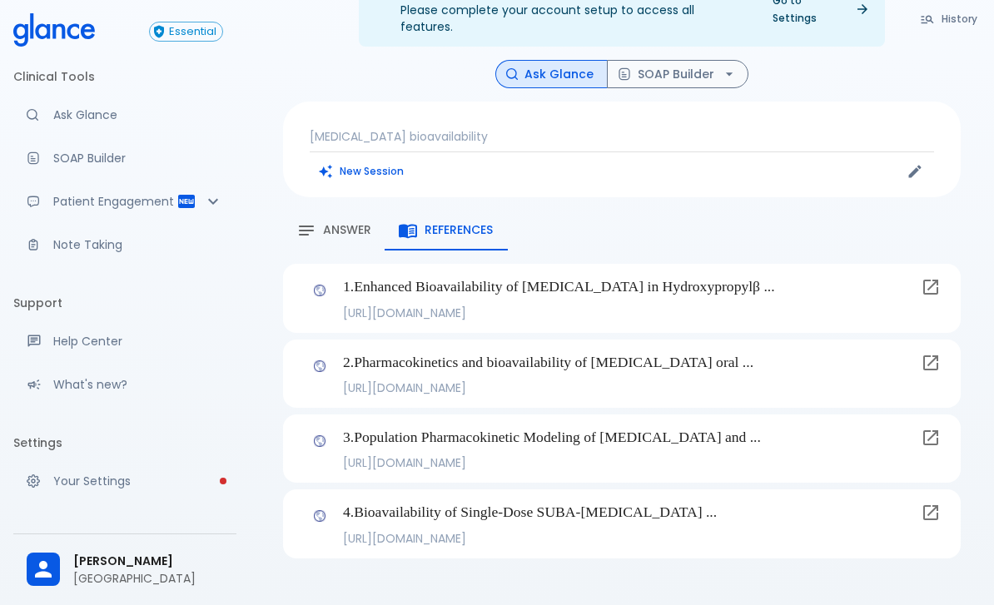
click at [333, 223] on span "Answer" at bounding box center [347, 230] width 48 height 15
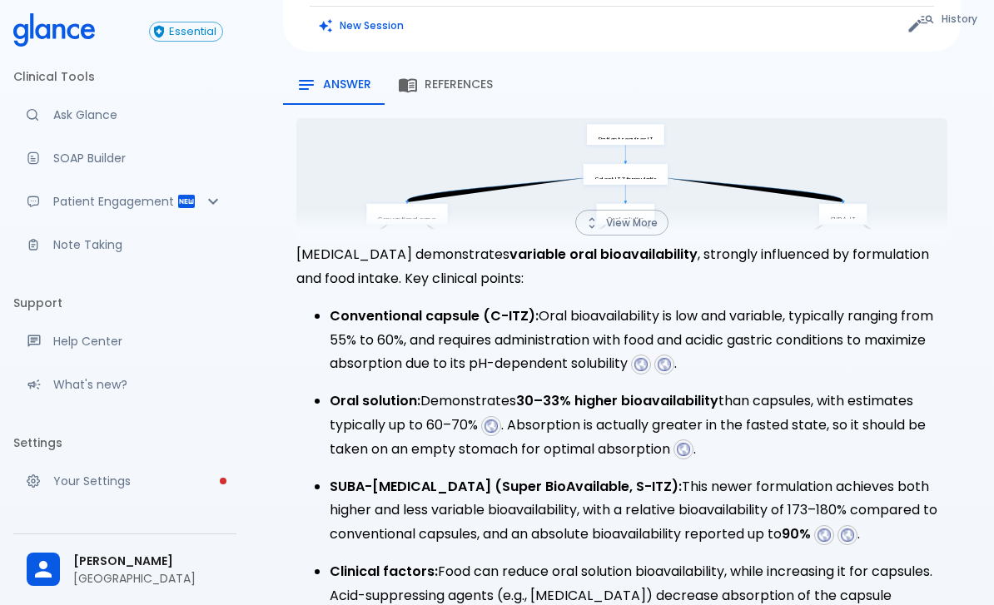
scroll to position [197, 0]
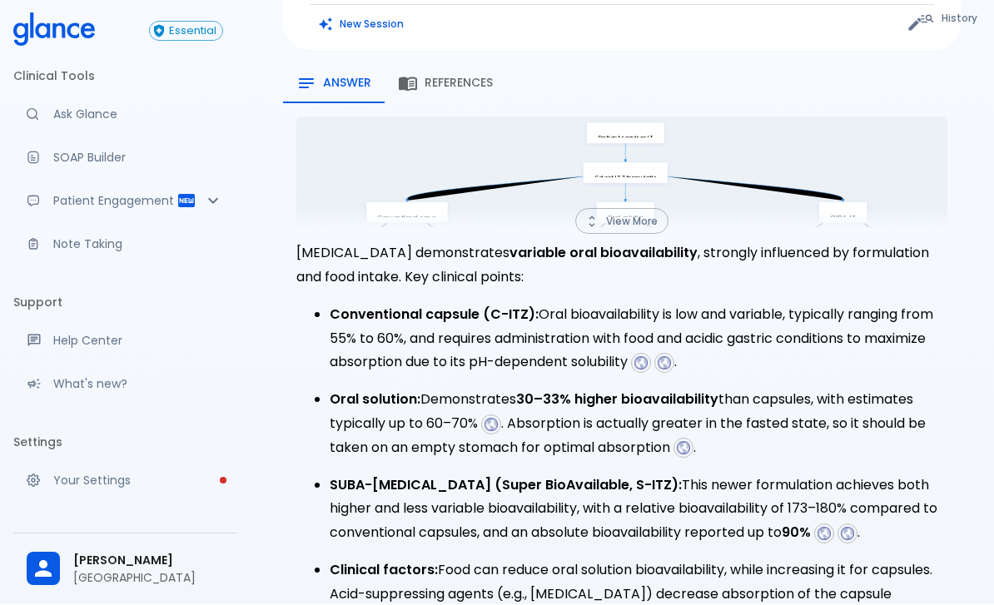
click at [633, 350] on p "Conventional capsule (C-ITZ): Oral bioavailability is low and variable, typical…" at bounding box center [639, 340] width 618 height 72
click at [647, 355] on img at bounding box center [640, 362] width 15 height 15
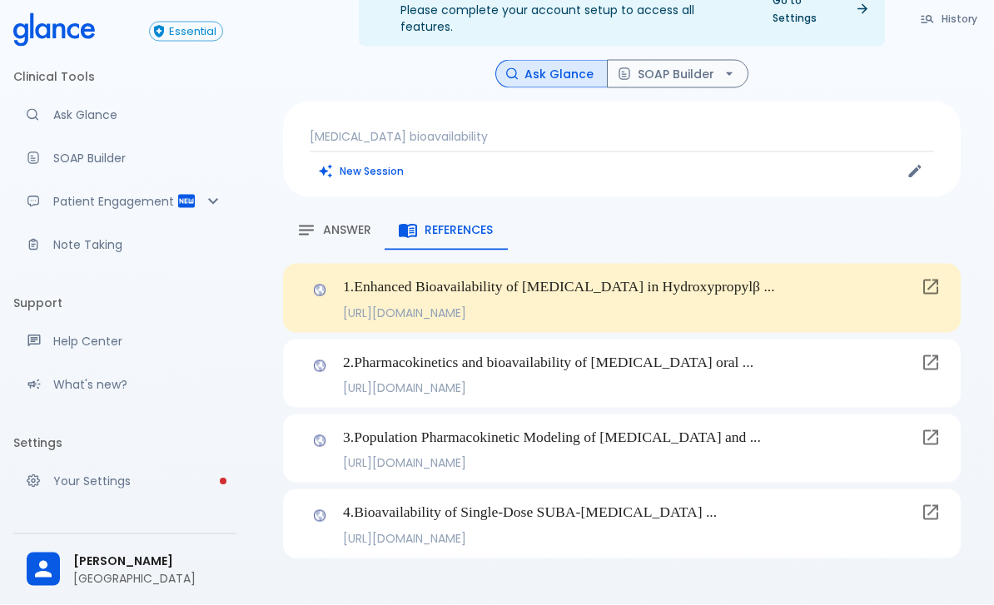
scroll to position [29, 0]
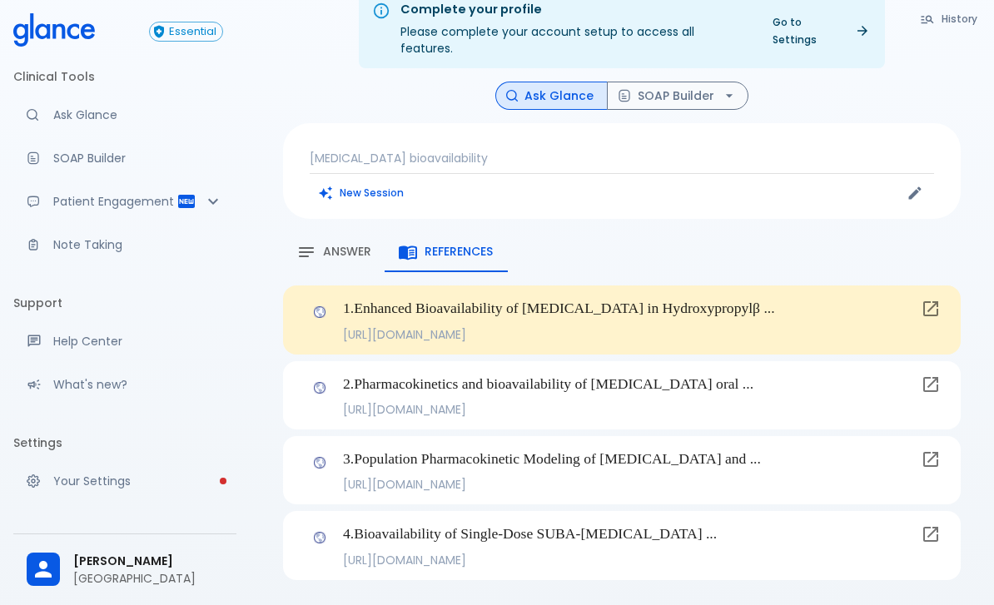
click at [928, 299] on icon at bounding box center [930, 309] width 20 height 20
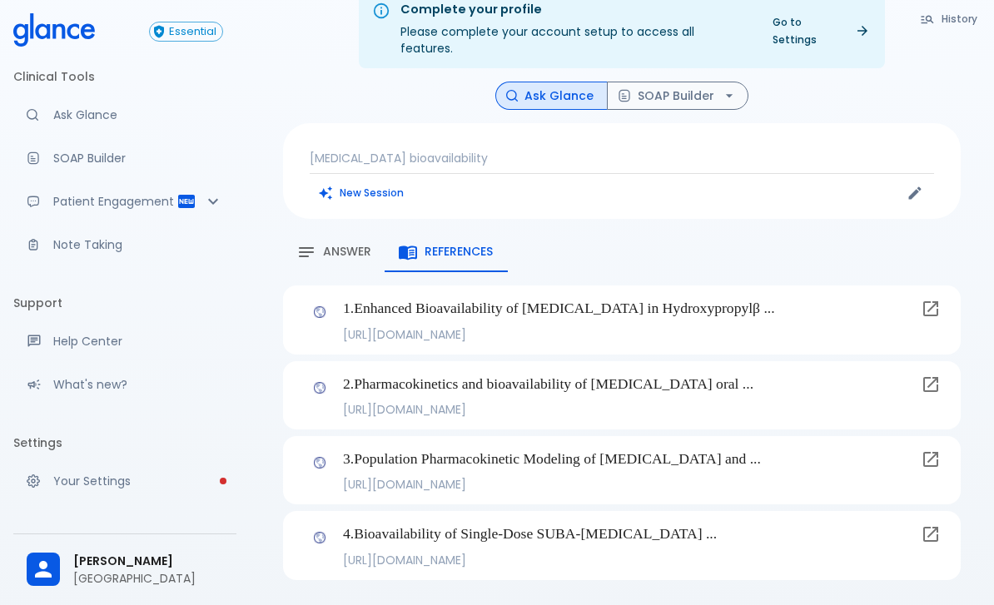
click at [331, 245] on span "Answer" at bounding box center [347, 252] width 48 height 15
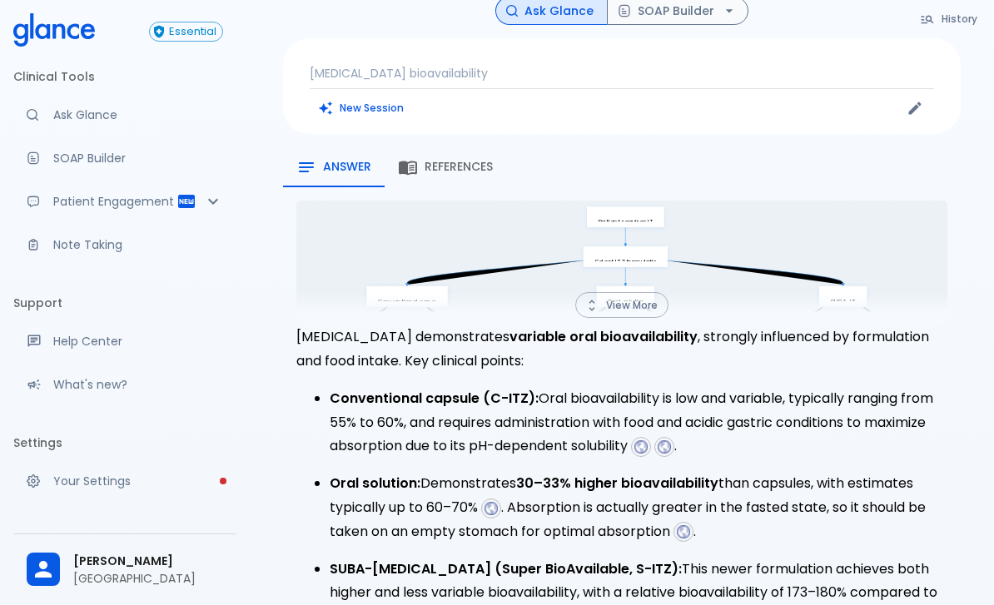
click at [668, 439] on img at bounding box center [664, 446] width 15 height 15
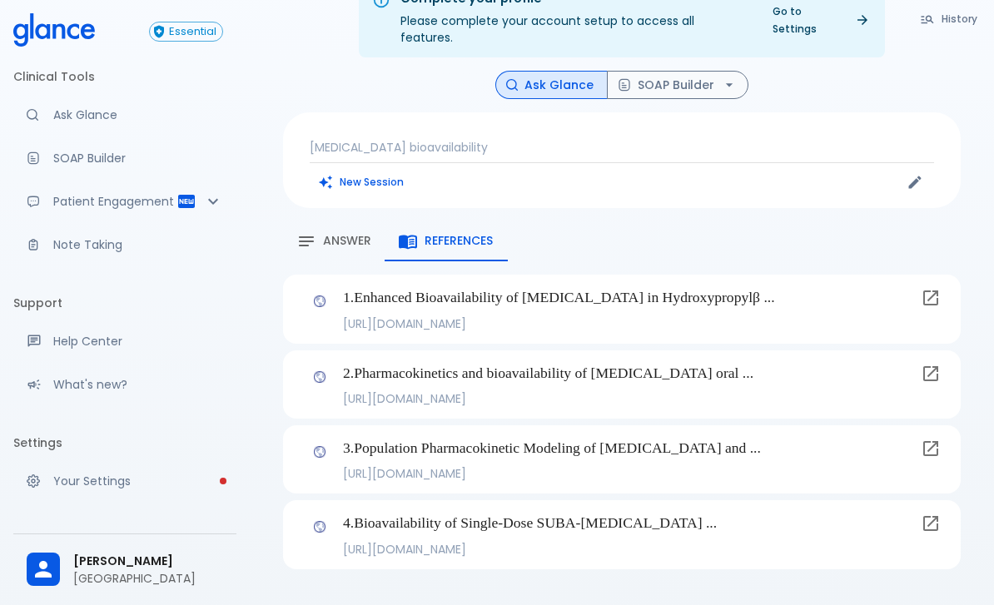
click at [930, 514] on icon at bounding box center [930, 524] width 20 height 20
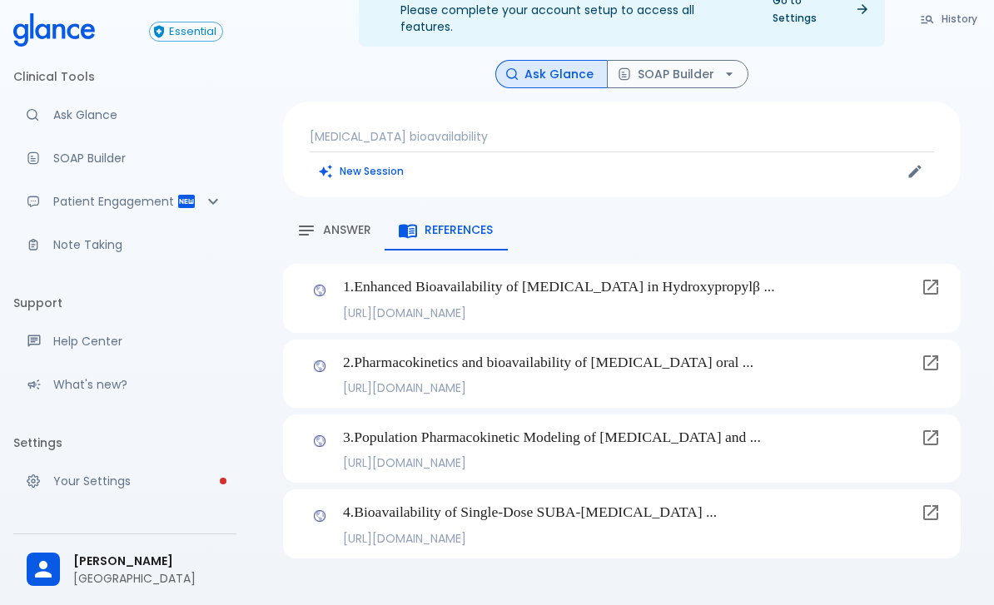
click at [349, 223] on span "Answer" at bounding box center [347, 230] width 48 height 15
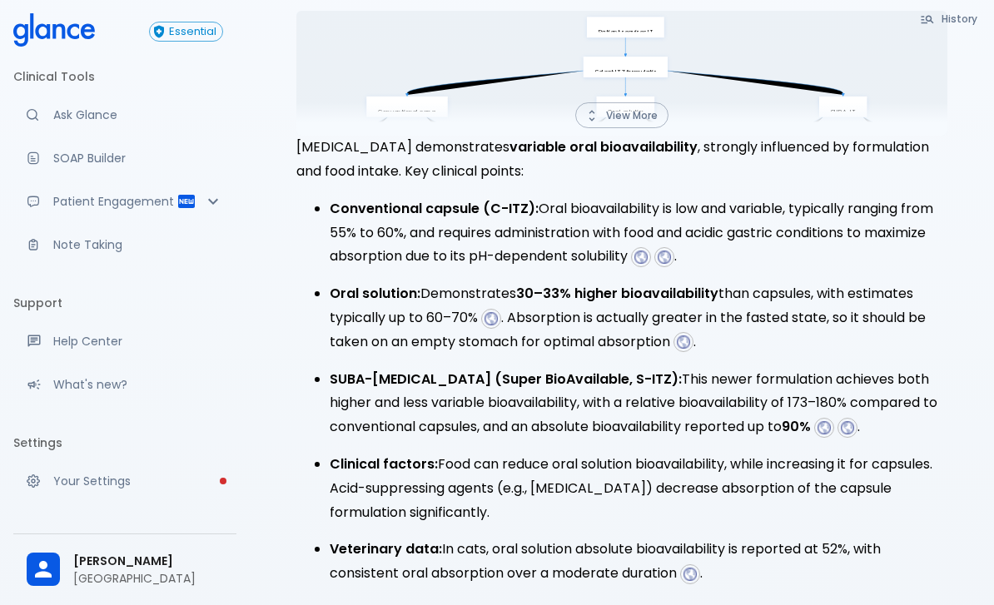
click at [494, 311] on img at bounding box center [491, 318] width 15 height 15
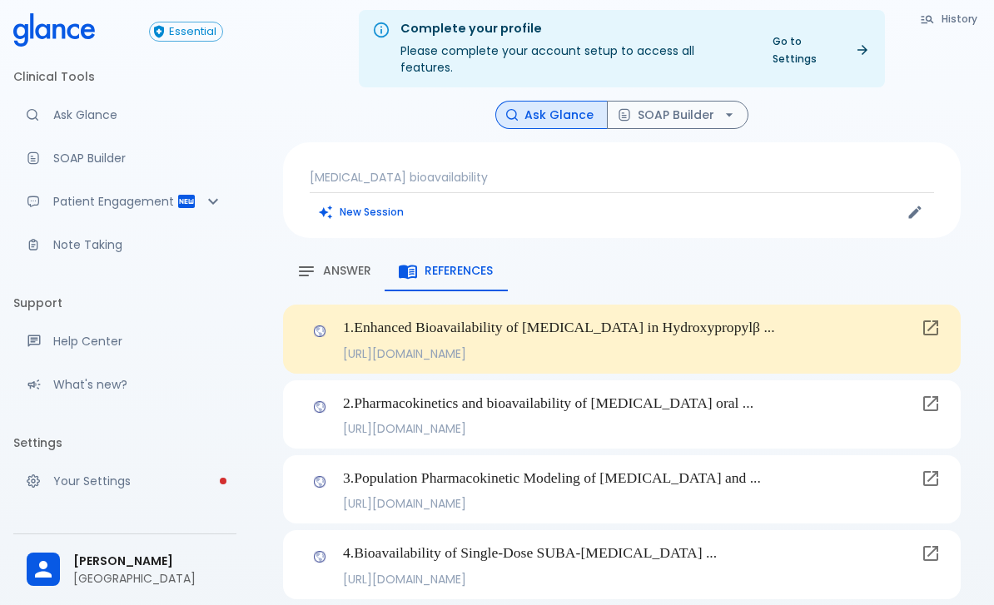
scroll to position [2, 0]
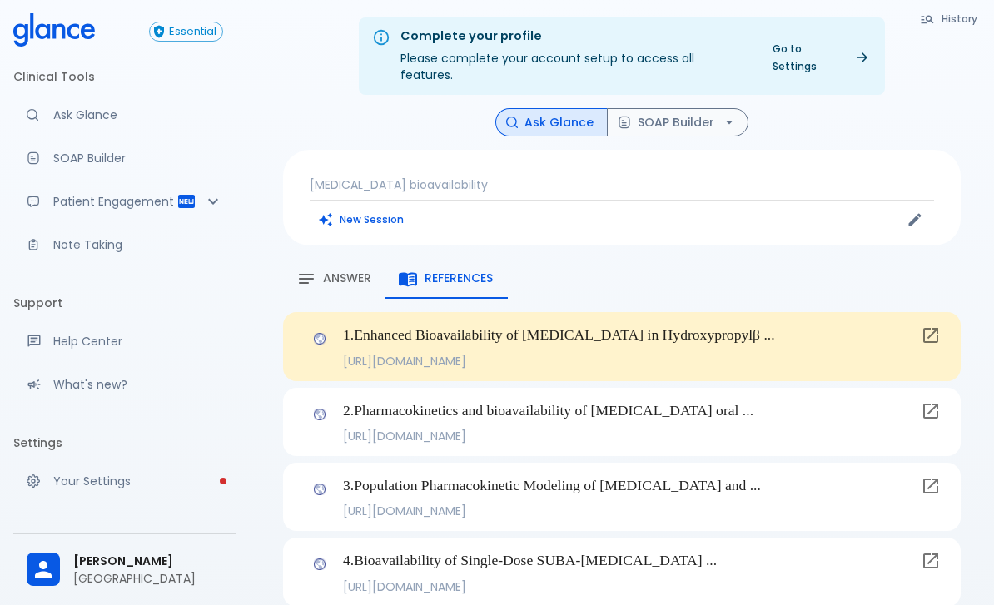
click at [361, 271] on span "Answer" at bounding box center [347, 278] width 48 height 15
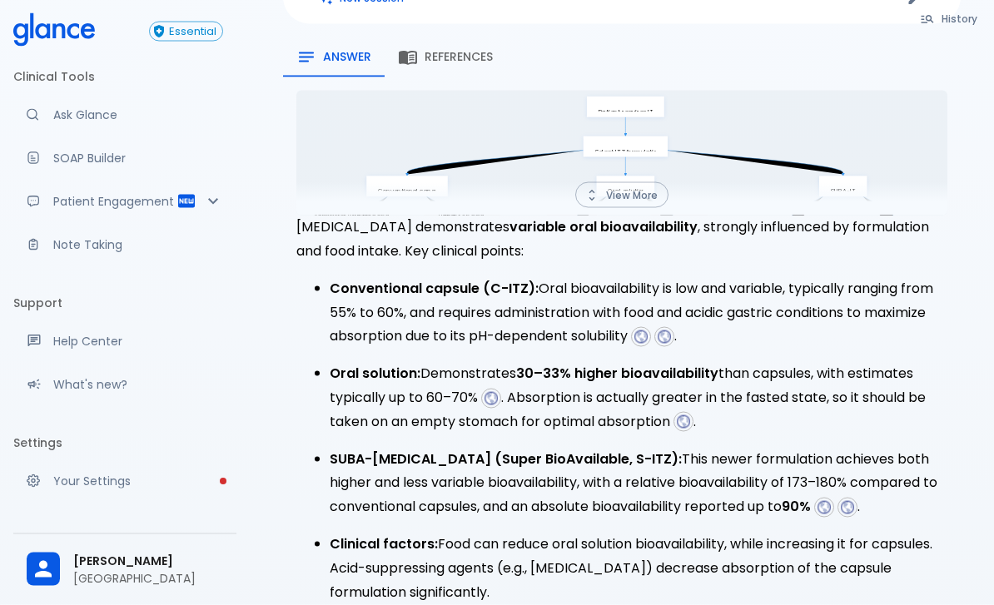
scroll to position [225, 0]
click at [690, 414] on img at bounding box center [683, 421] width 15 height 15
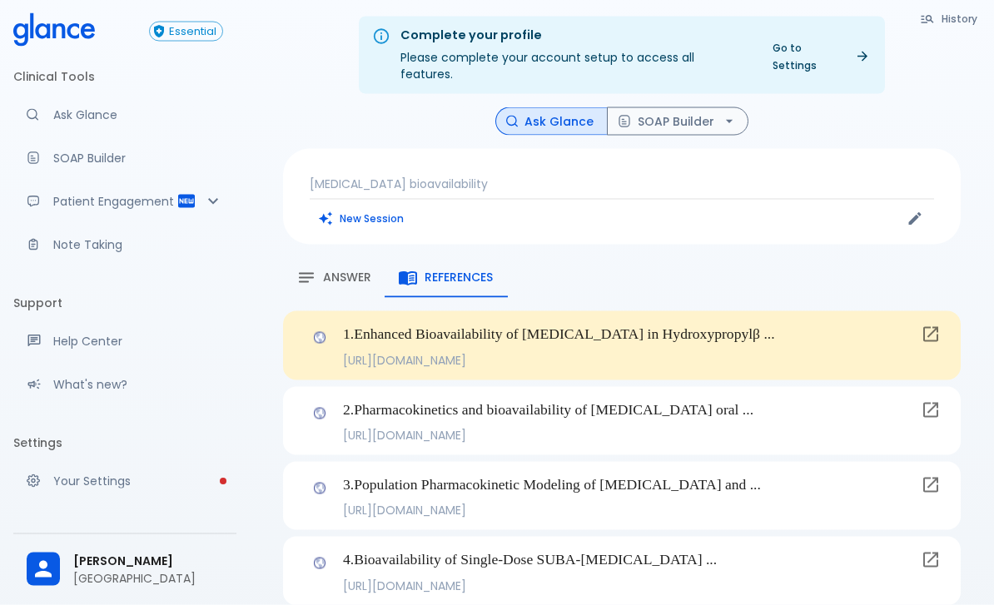
scroll to position [2, 0]
click at [354, 271] on span "Answer" at bounding box center [347, 278] width 48 height 15
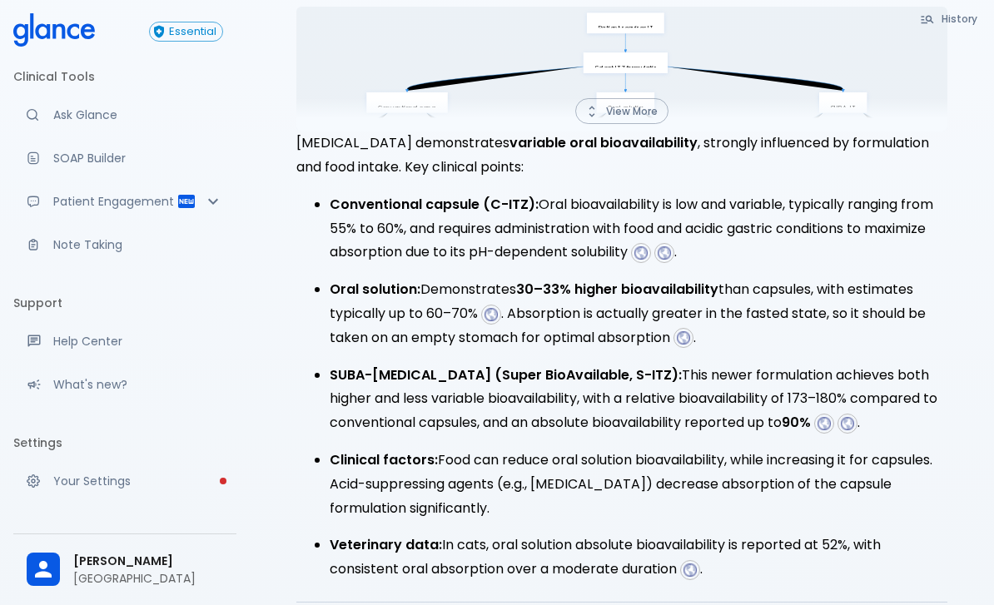
scroll to position [310, 0]
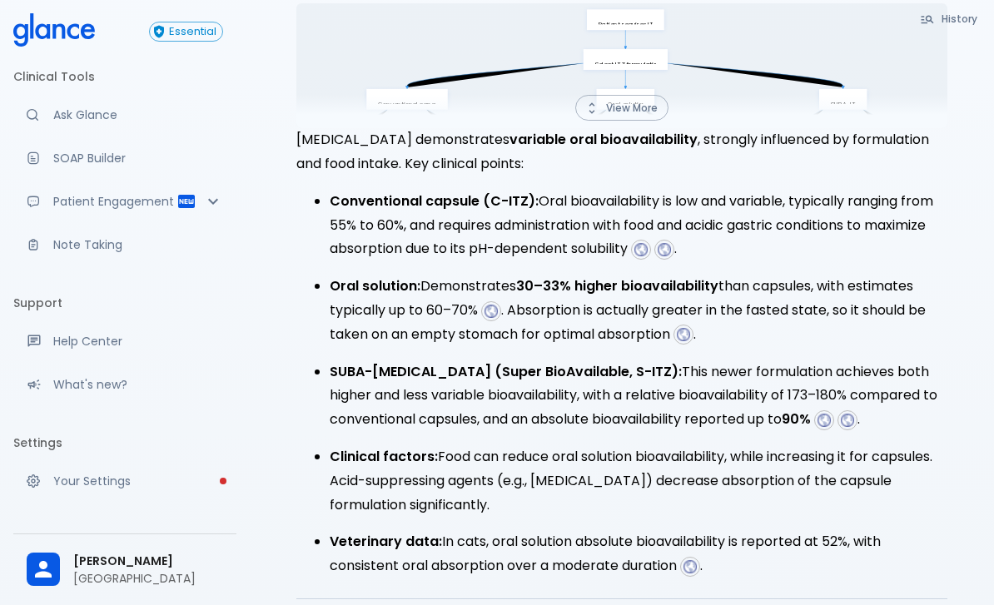
click at [831, 413] on img at bounding box center [823, 420] width 15 height 15
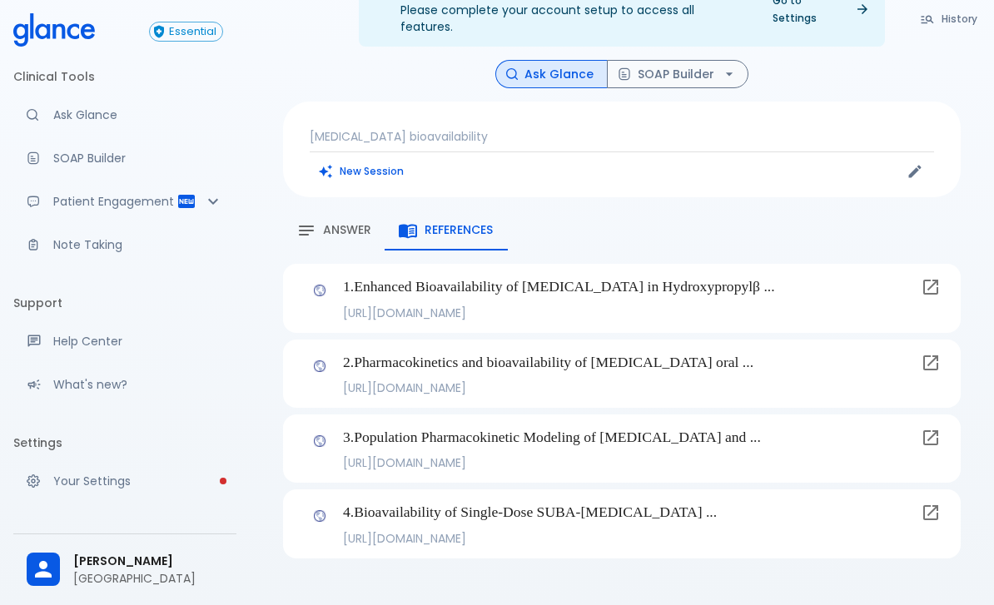
scroll to position [40, 0]
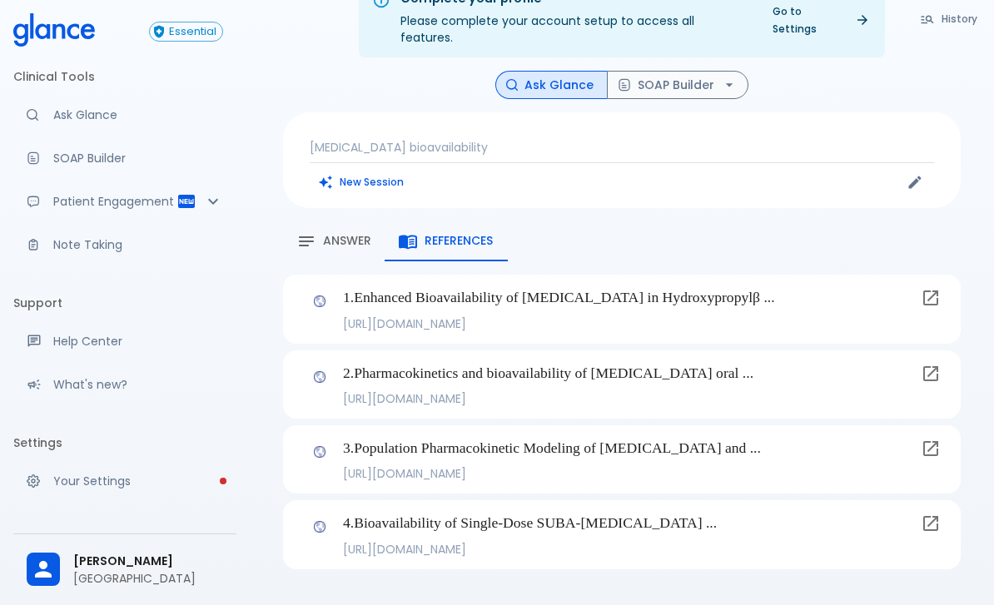
click at [927, 439] on icon at bounding box center [930, 449] width 20 height 20
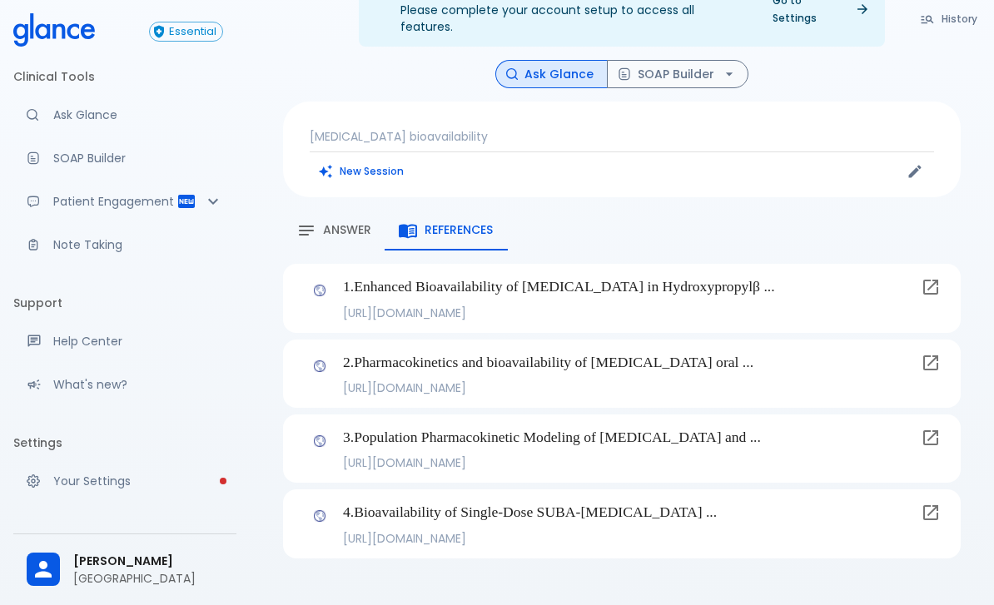
click at [929, 430] on icon at bounding box center [930, 437] width 15 height 15
click at [350, 221] on div "Answer" at bounding box center [333, 231] width 75 height 20
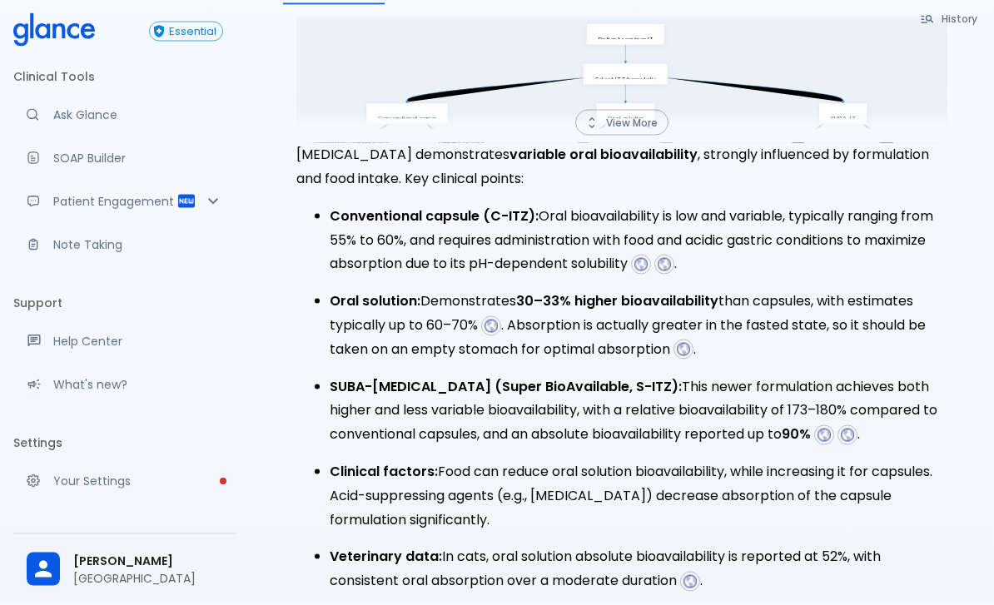
scroll to position [298, 0]
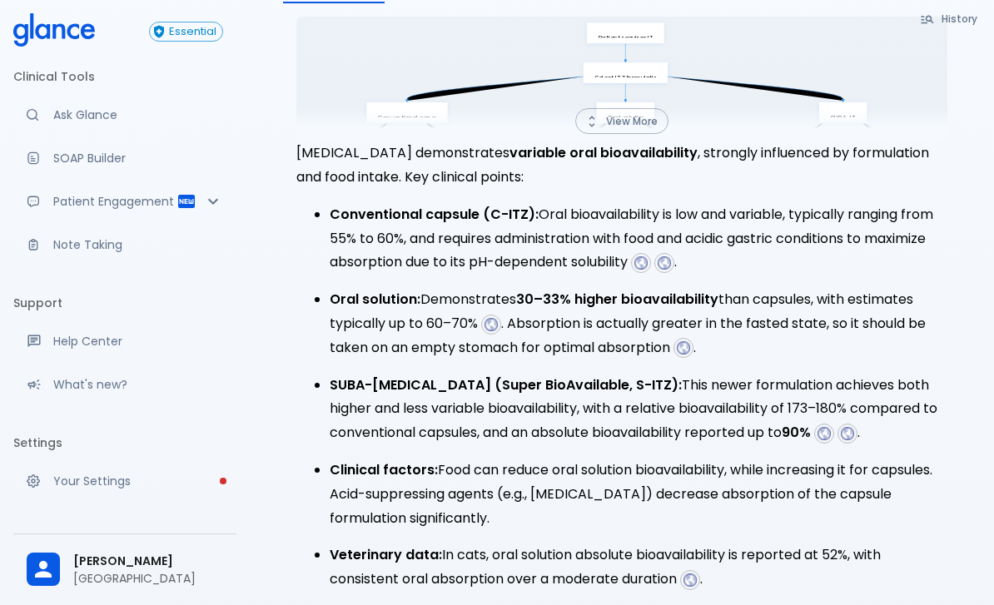
click at [831, 426] on img at bounding box center [823, 433] width 15 height 15
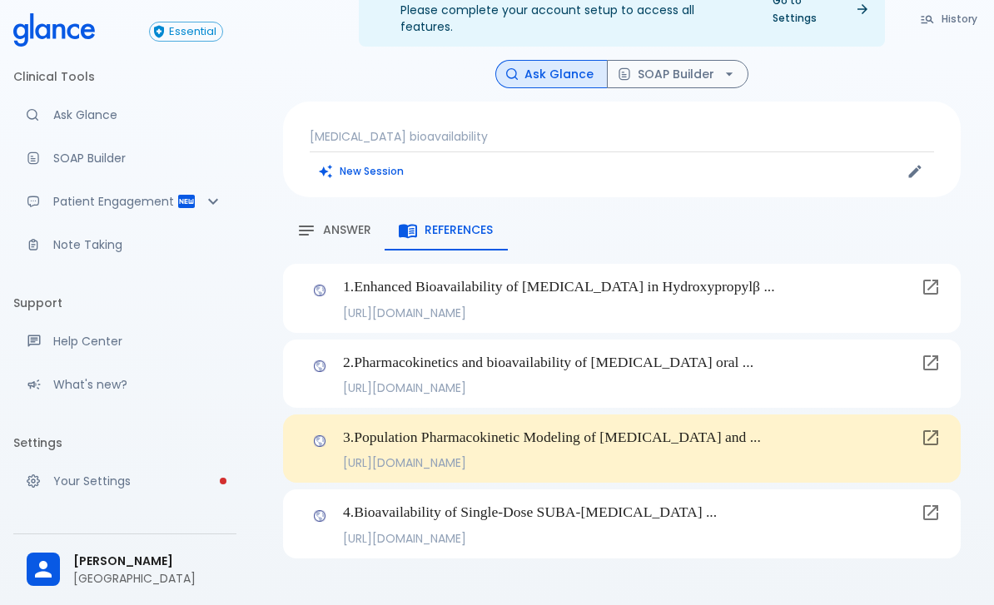
scroll to position [40, 0]
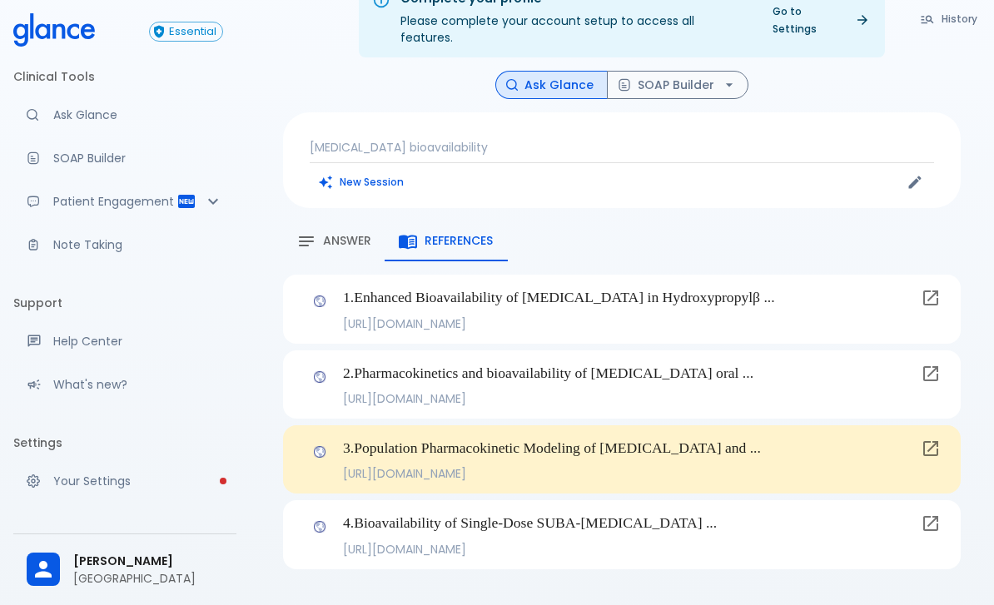
click at [351, 234] on span "Answer" at bounding box center [347, 241] width 48 height 15
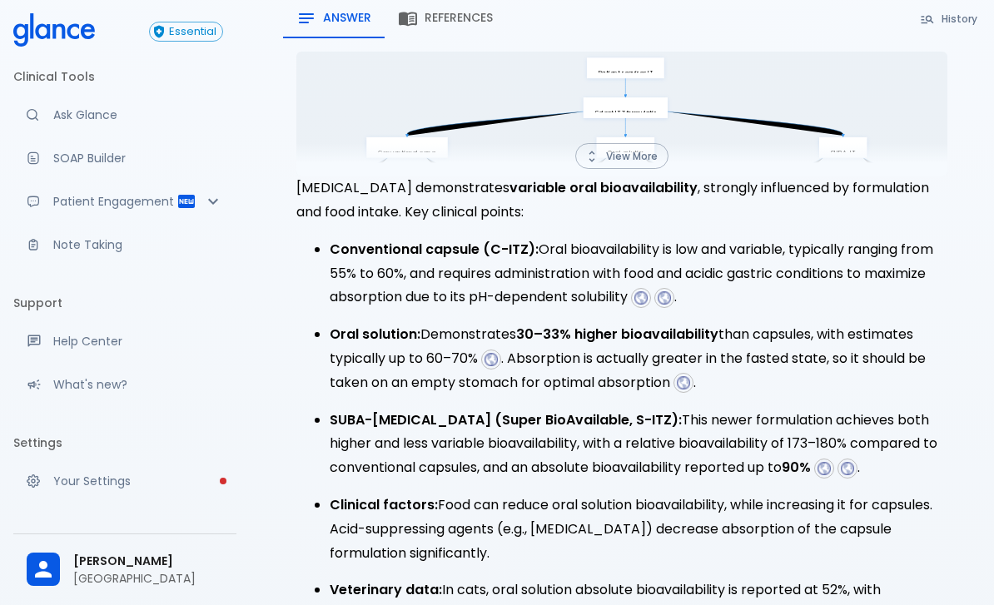
click at [852, 461] on img at bounding box center [847, 468] width 15 height 15
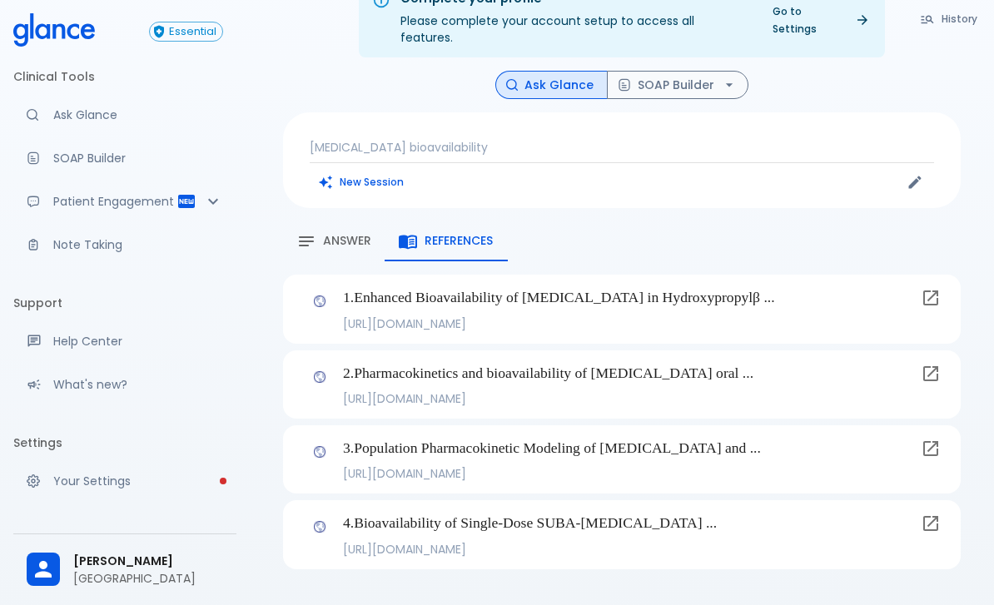
click at [360, 234] on span "Answer" at bounding box center [347, 241] width 48 height 15
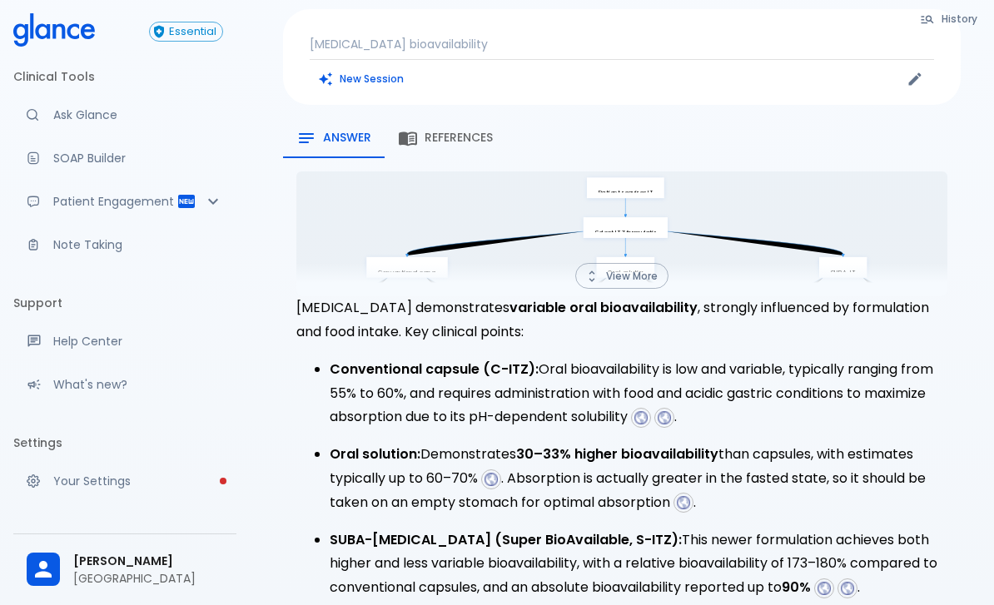
scroll to position [335, 0]
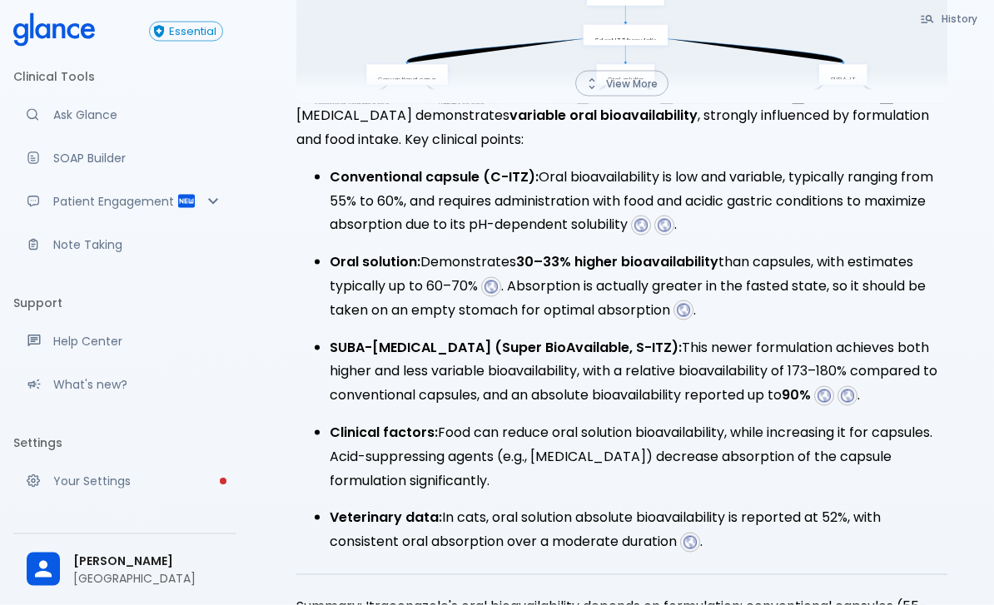
click at [697, 535] on img at bounding box center [689, 542] width 15 height 15
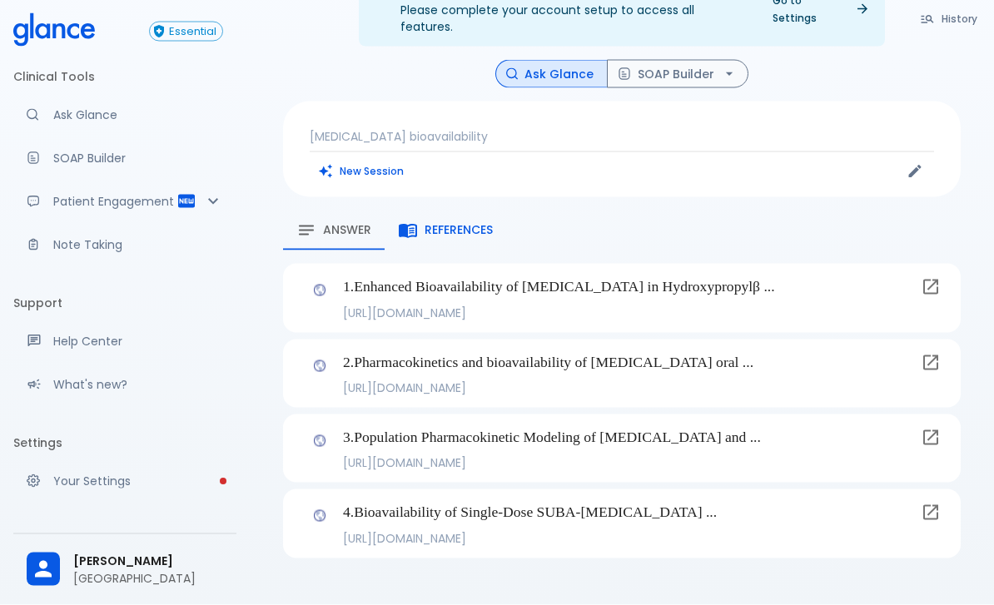
scroll to position [40, 0]
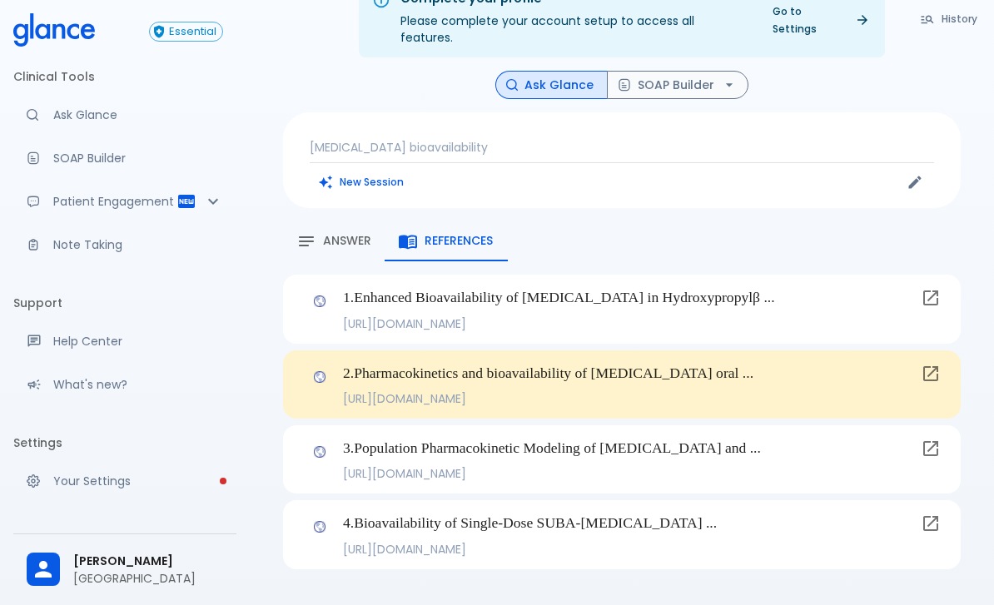
click at [336, 234] on span "Answer" at bounding box center [347, 241] width 48 height 15
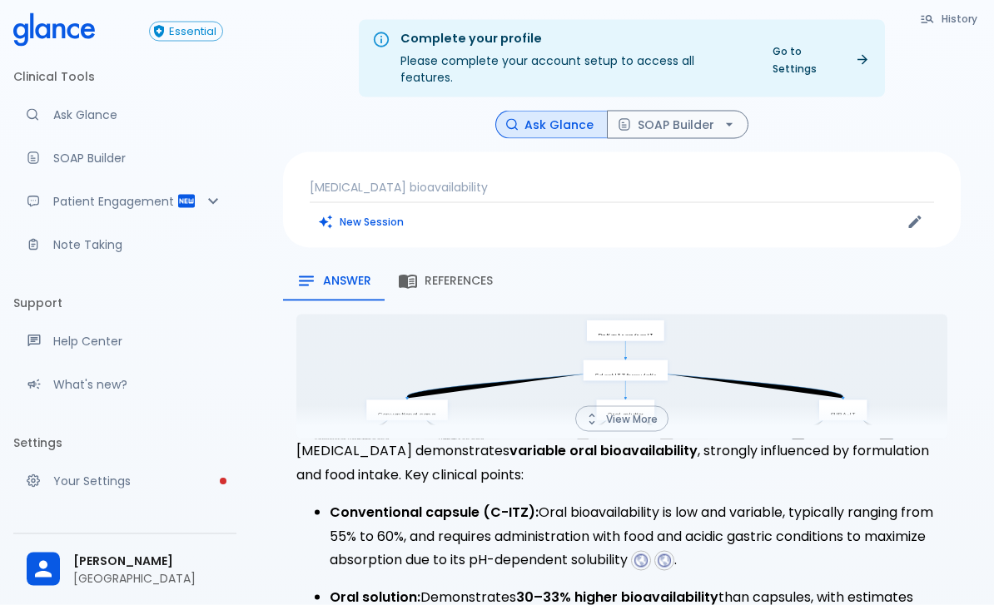
scroll to position [0, 0]
click at [943, 24] on button "History" at bounding box center [949, 19] width 76 height 24
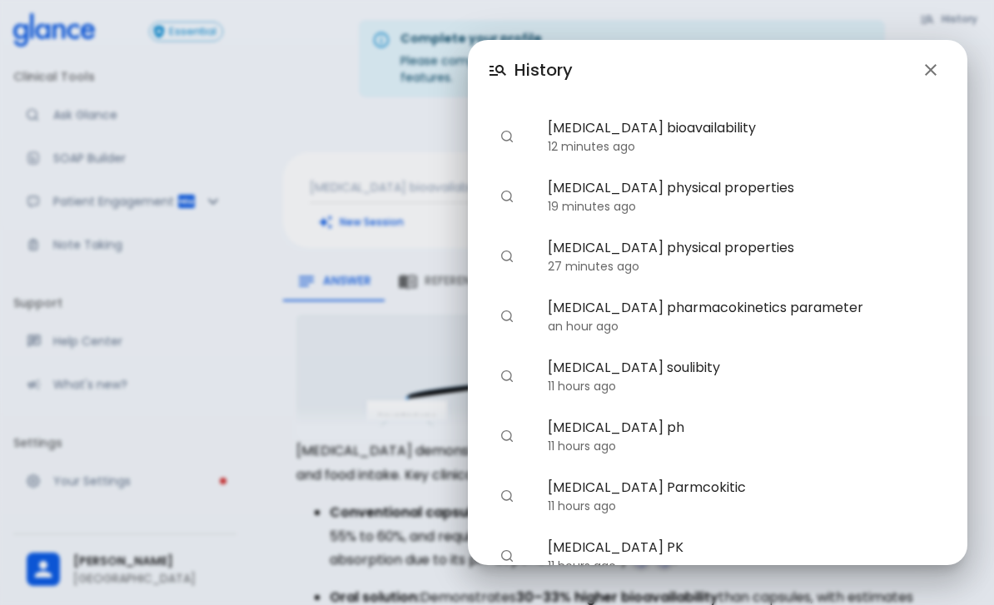
click at [934, 67] on icon "button" at bounding box center [931, 70] width 12 height 12
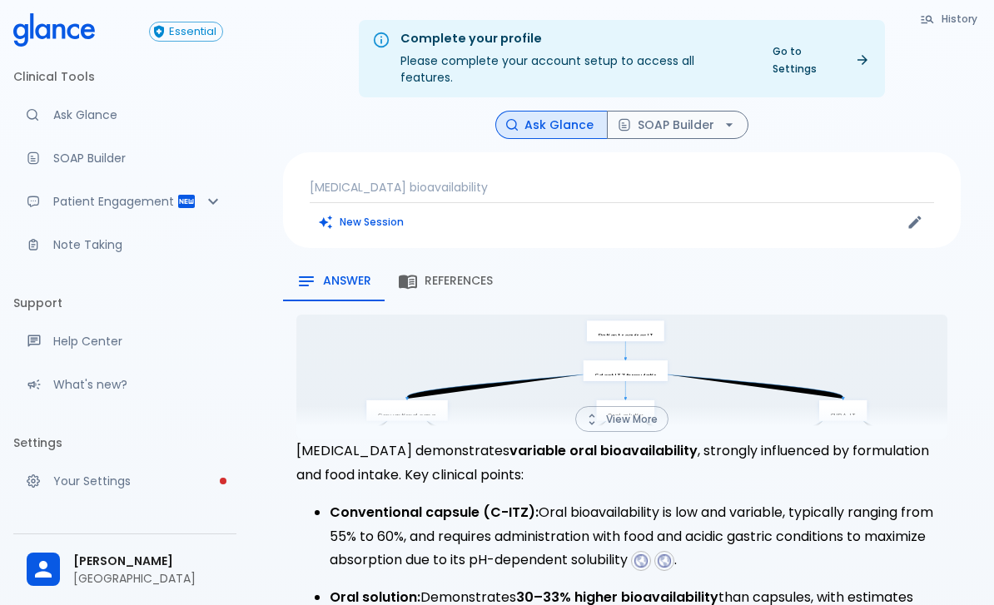
click at [633, 406] on button "View More" at bounding box center [621, 419] width 93 height 26
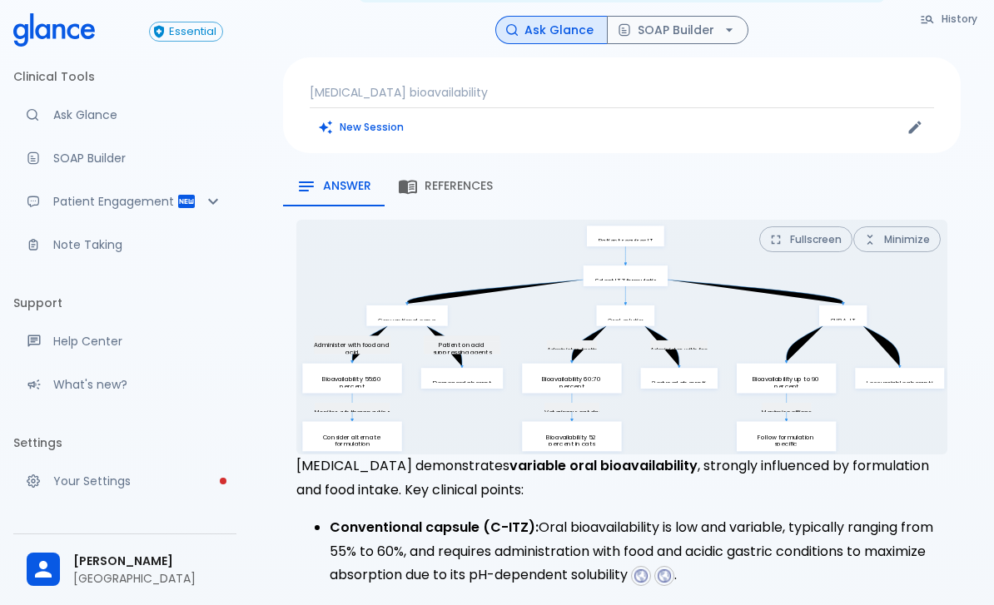
scroll to position [76, 0]
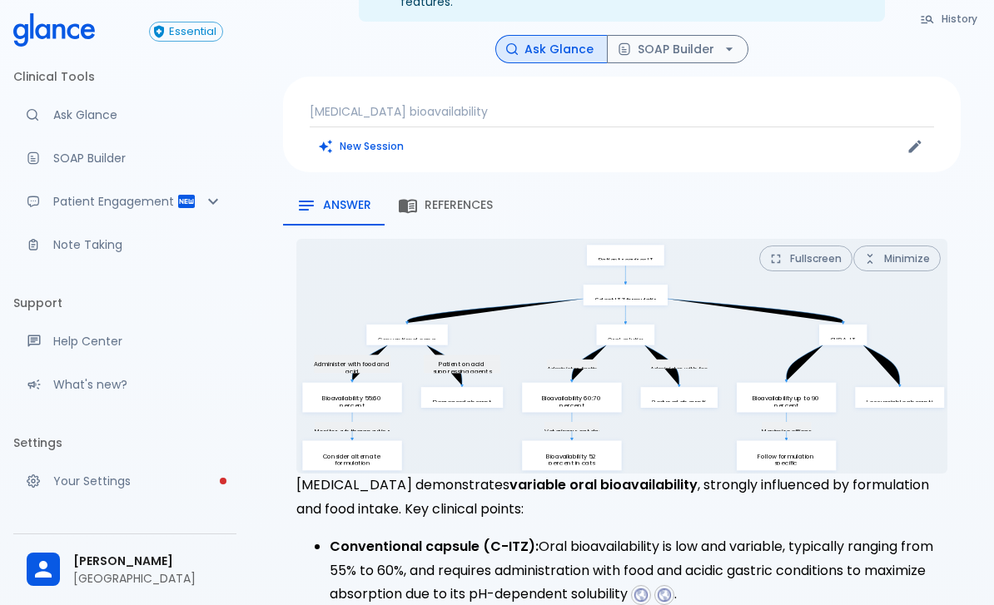
click at [514, 103] on p "Itraconazole bioavailability" at bounding box center [622, 111] width 624 height 17
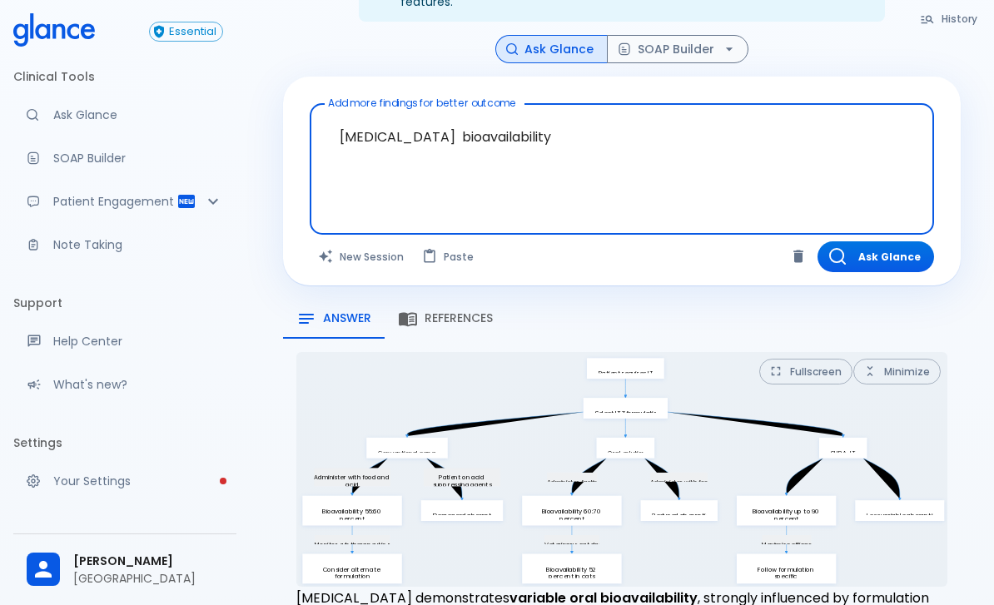
click at [495, 158] on textarea "Itraconazole bioavailability" at bounding box center [621, 156] width 601 height 91
click at [494, 157] on textarea "Itraconazole bioavailability" at bounding box center [621, 156] width 601 height 91
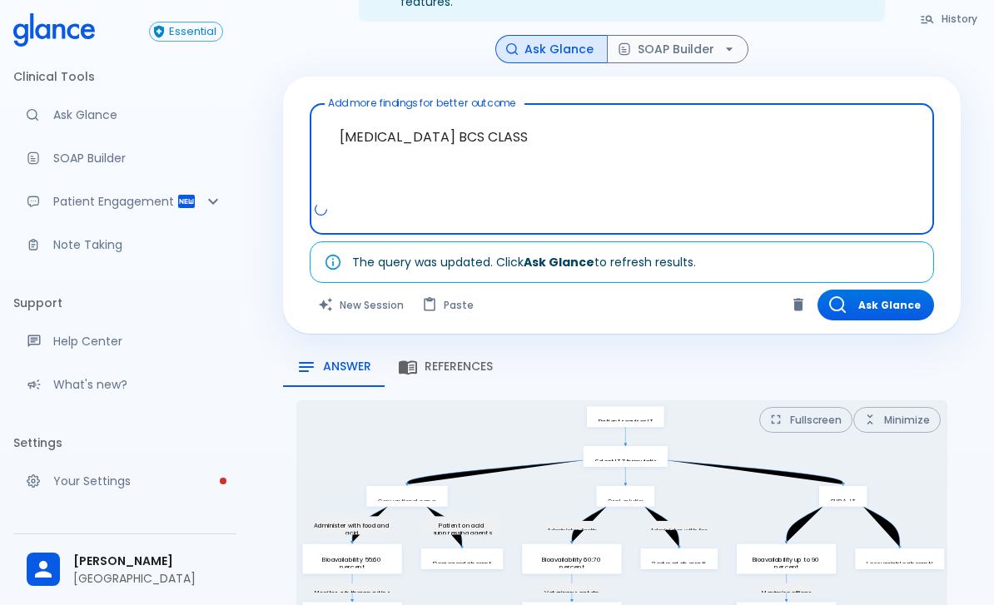
type textarea "[MEDICAL_DATA] BCS CLASS"
click at [932, 181] on div "Itraconazole BCS CLASS x Add more findings for better outcome" at bounding box center [622, 168] width 624 height 131
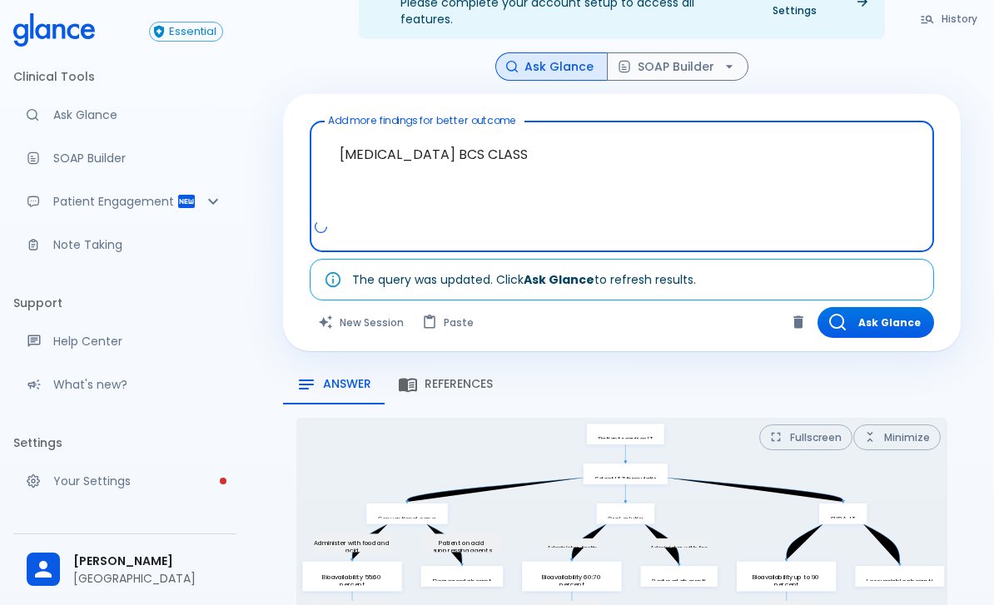
scroll to position [56, 0]
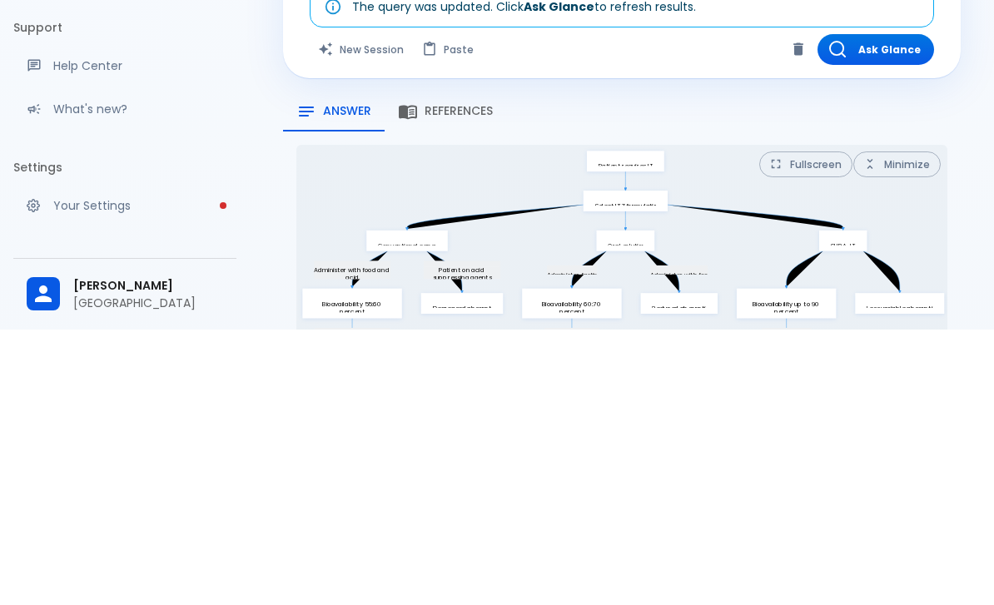
click at [899, 310] on button "Ask Glance" at bounding box center [875, 325] width 117 height 31
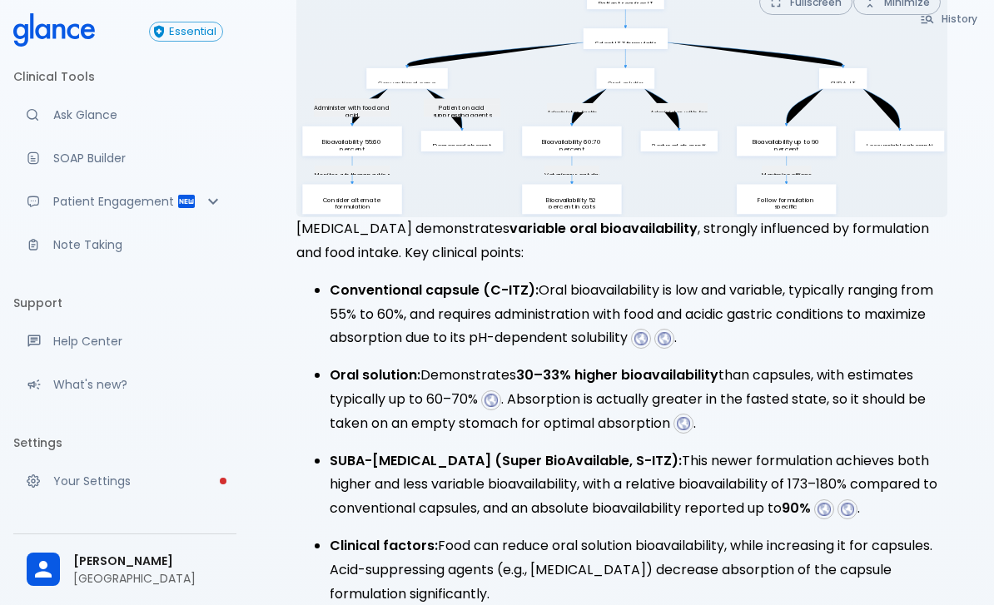
scroll to position [40, 0]
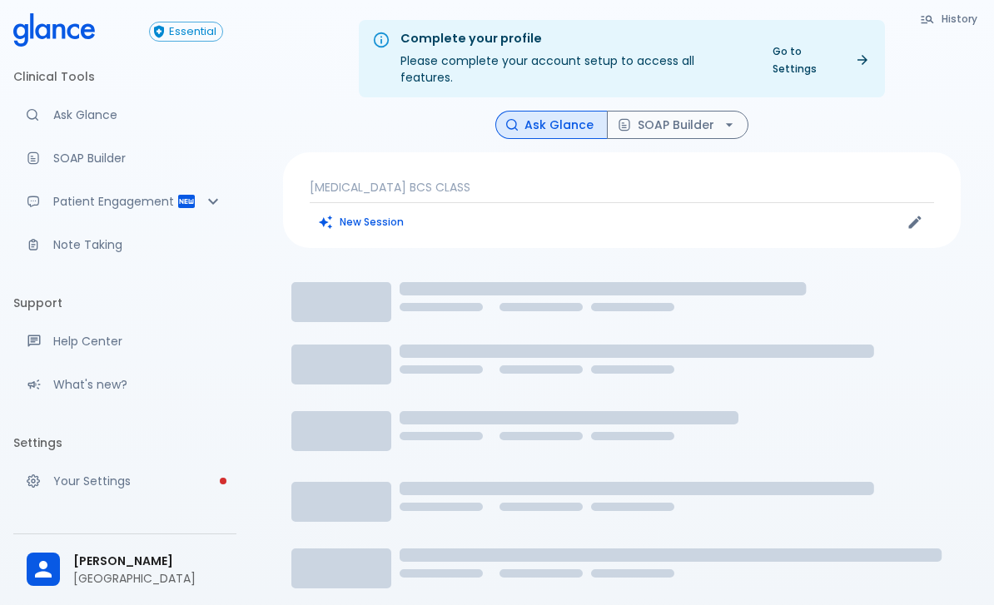
click at [391, 179] on p "[MEDICAL_DATA] BCS CLASS" at bounding box center [622, 187] width 624 height 17
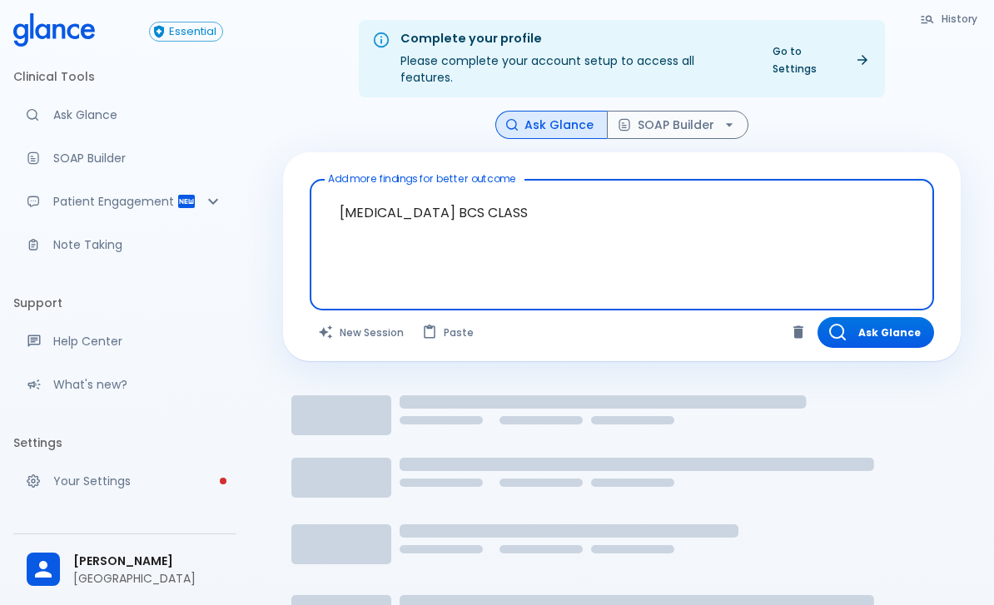
click at [373, 240] on textarea "[MEDICAL_DATA] BCS CLASS" at bounding box center [621, 231] width 601 height 91
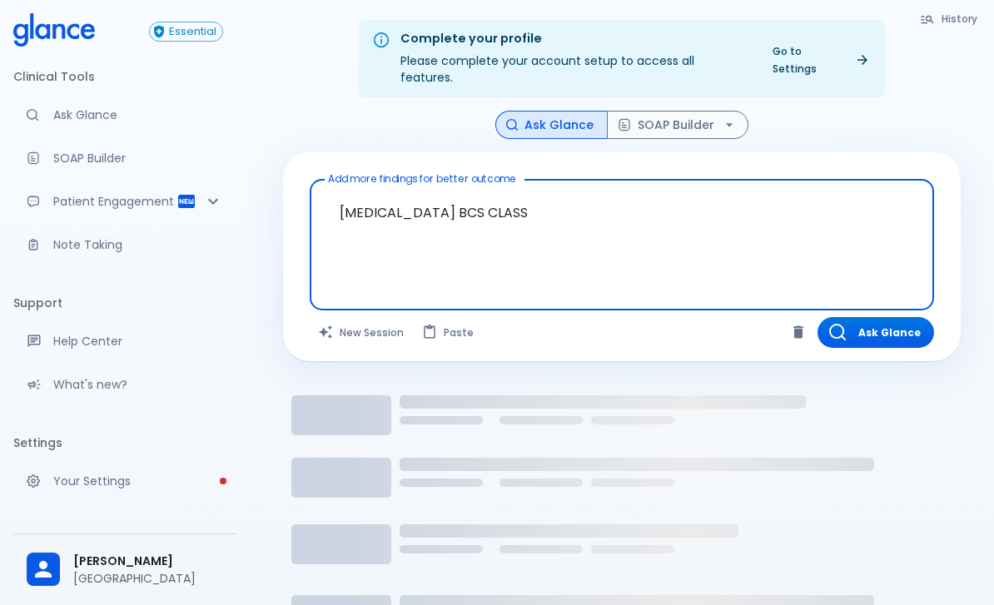
click at [373, 239] on textarea "[MEDICAL_DATA] BCS CLASS" at bounding box center [621, 231] width 601 height 91
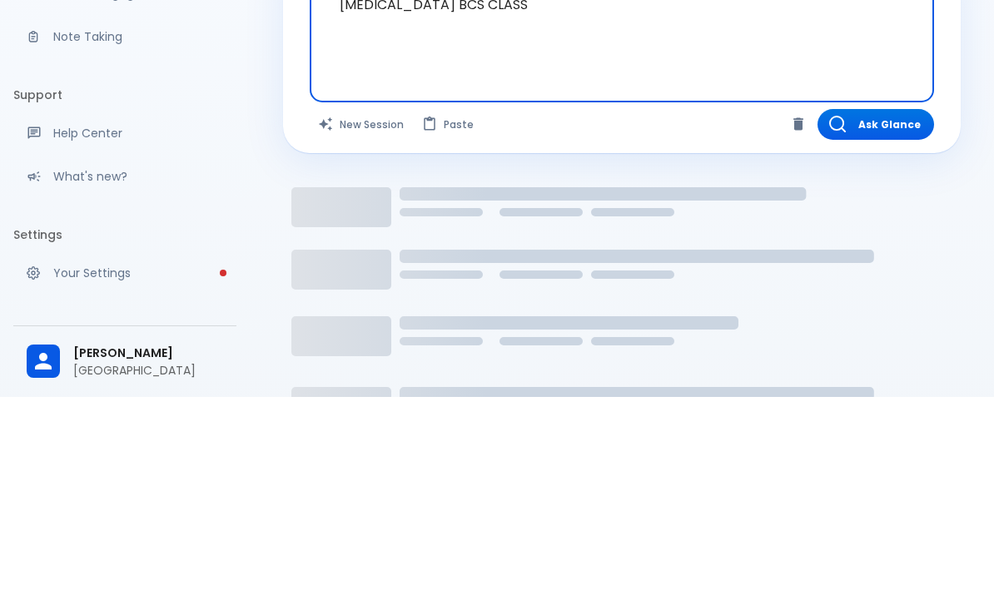
click at [935, 375] on icon "Loading..." at bounding box center [621, 583] width 677 height 416
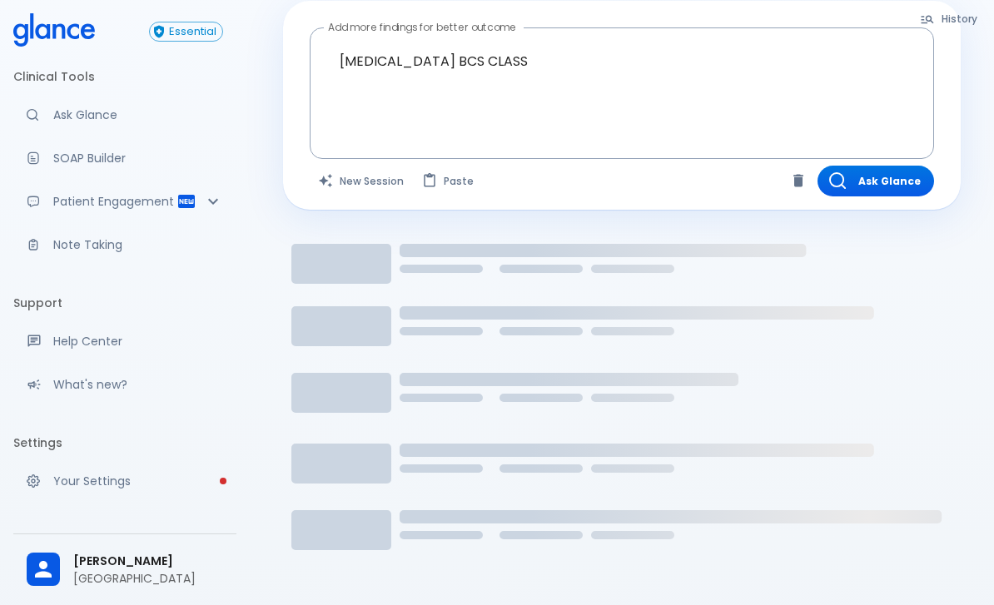
click at [370, 168] on button "New Session" at bounding box center [362, 181] width 104 height 31
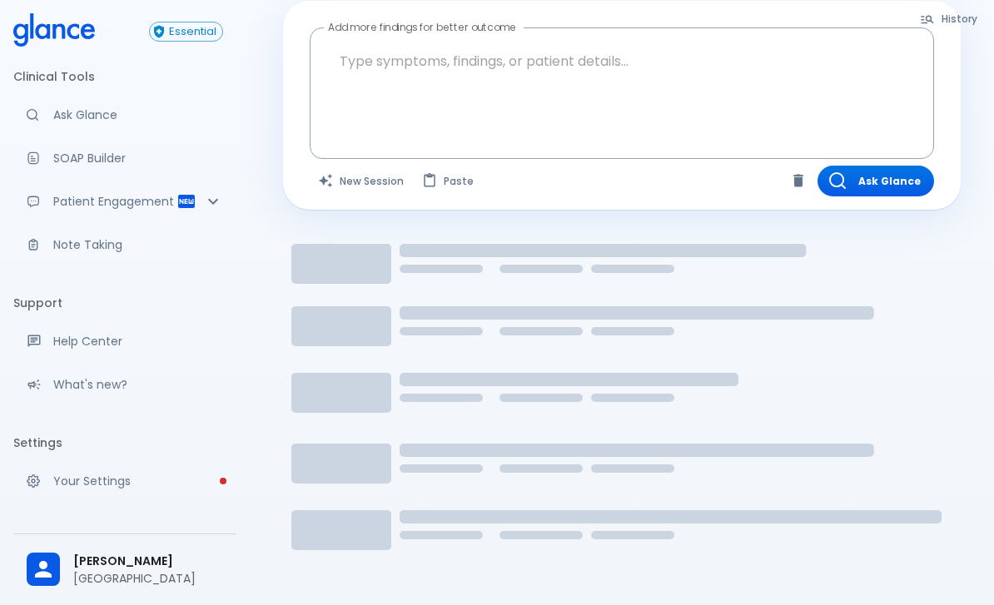
scroll to position [40, 0]
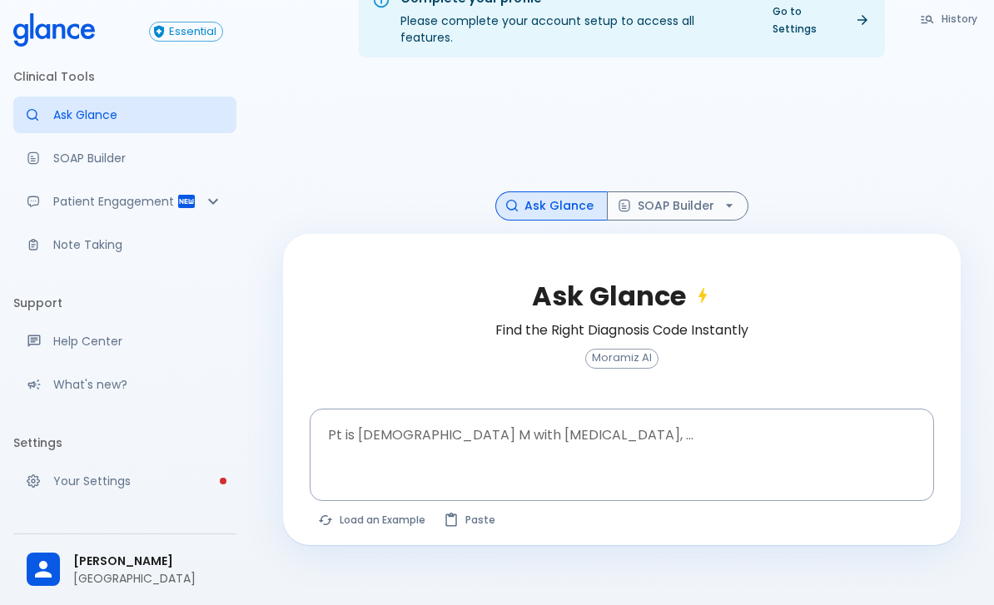
click at [419, 439] on textarea "Pt is 35 yo M with chest pain, ..." at bounding box center [621, 441] width 601 height 52
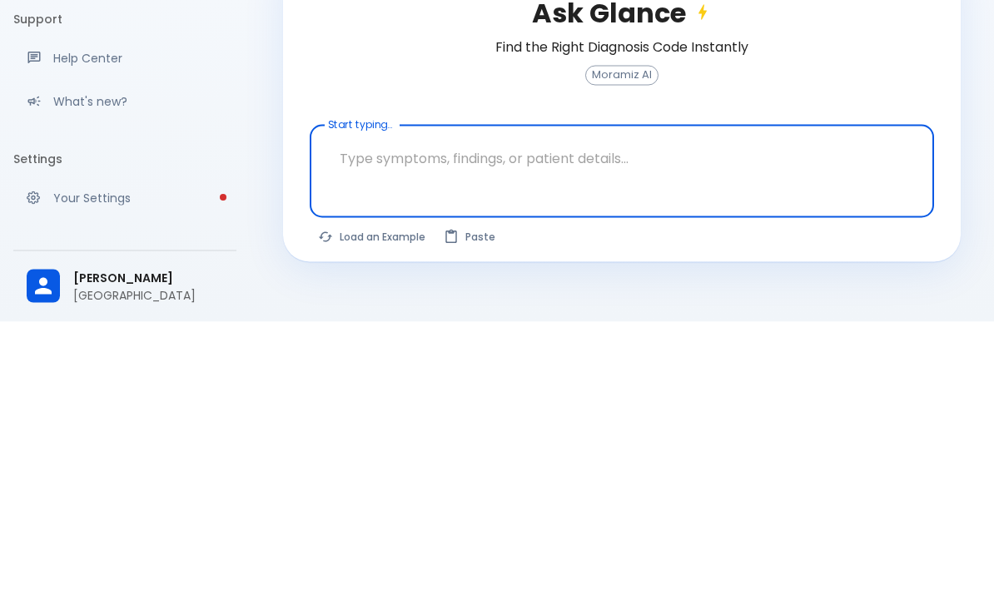
paste textarea "[MEDICAL_DATA] BCS CLASS"
type textarea "[MEDICAL_DATA] BCS CLASS"
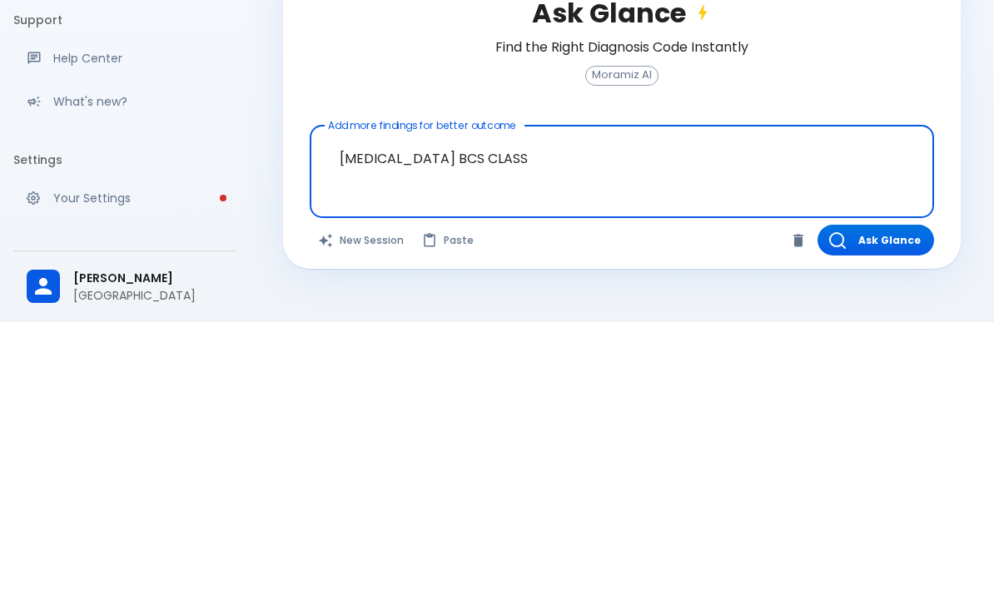
click at [886, 508] on button "Ask Glance" at bounding box center [875, 523] width 117 height 31
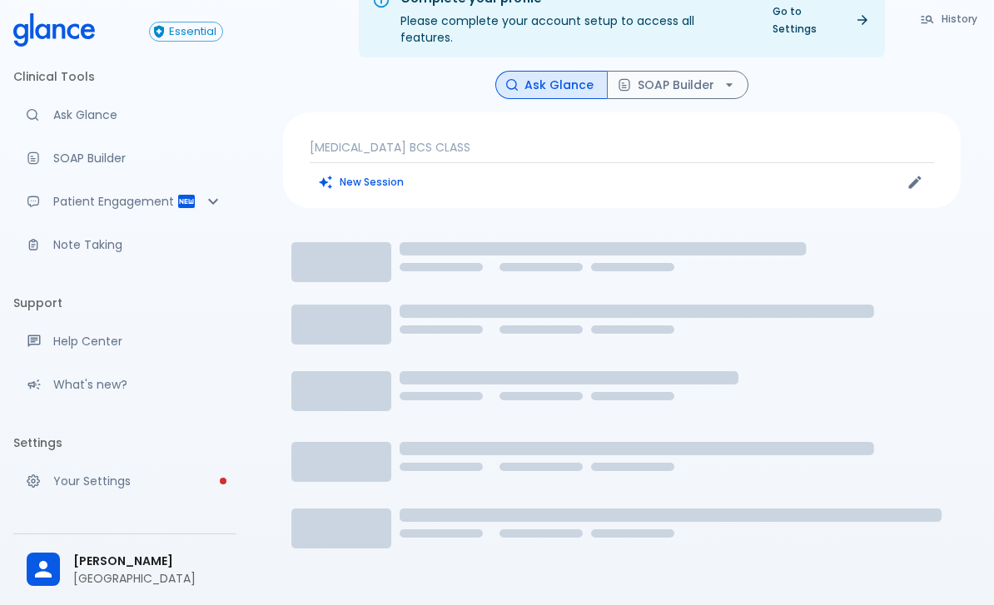
click at [72, 119] on p "Ask Glance" at bounding box center [138, 115] width 170 height 17
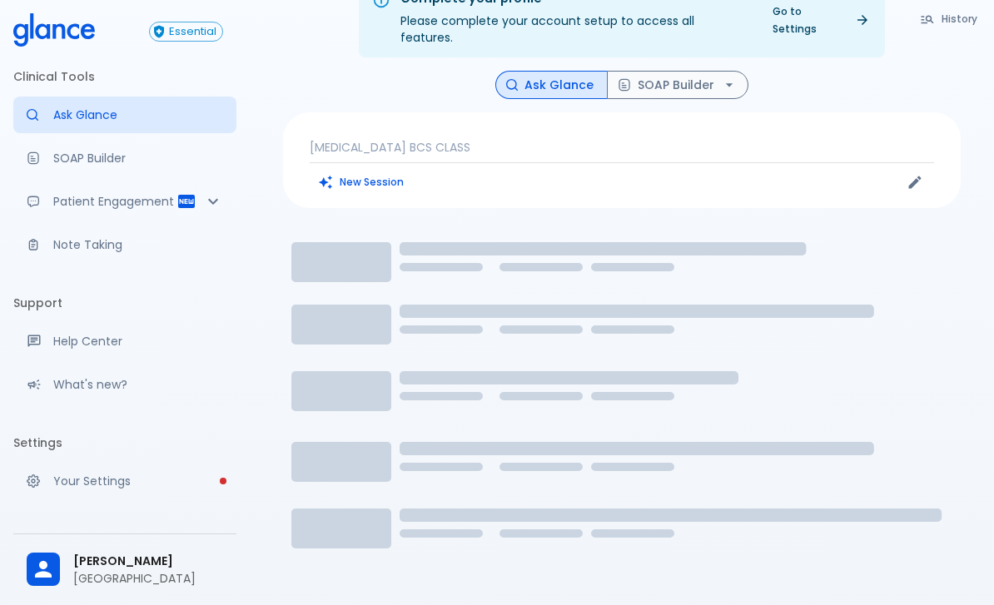
click at [76, 161] on p "SOAP Builder" at bounding box center [138, 158] width 170 height 17
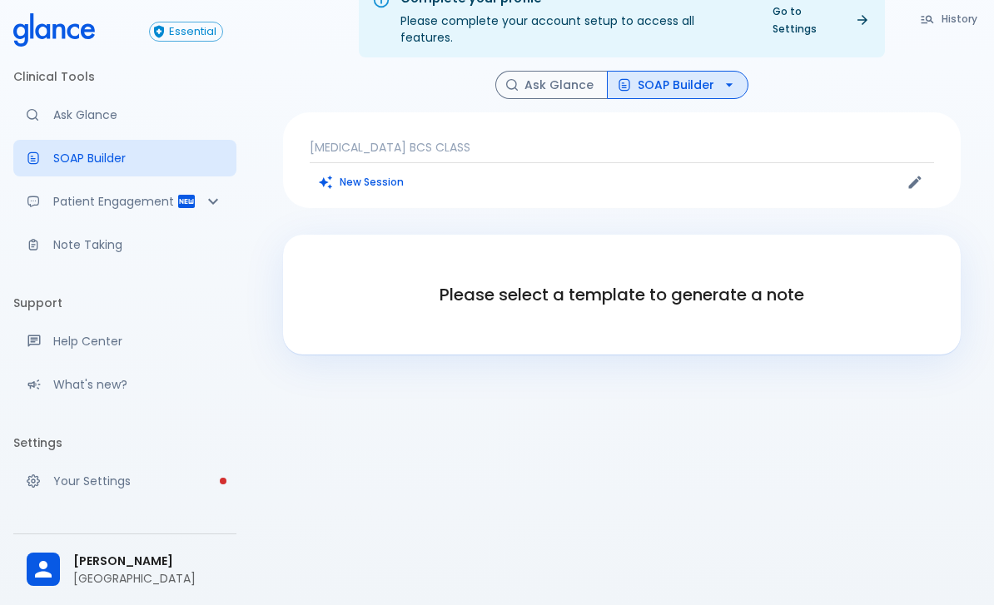
click at [62, 105] on link "Ask Glance" at bounding box center [124, 115] width 223 height 37
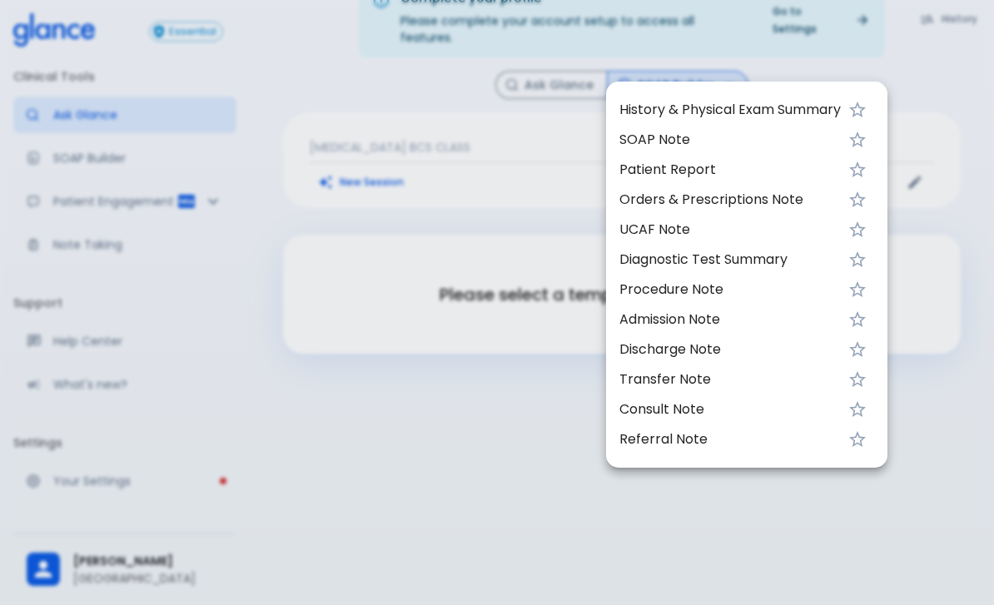
click at [577, 478] on div at bounding box center [497, 302] width 994 height 605
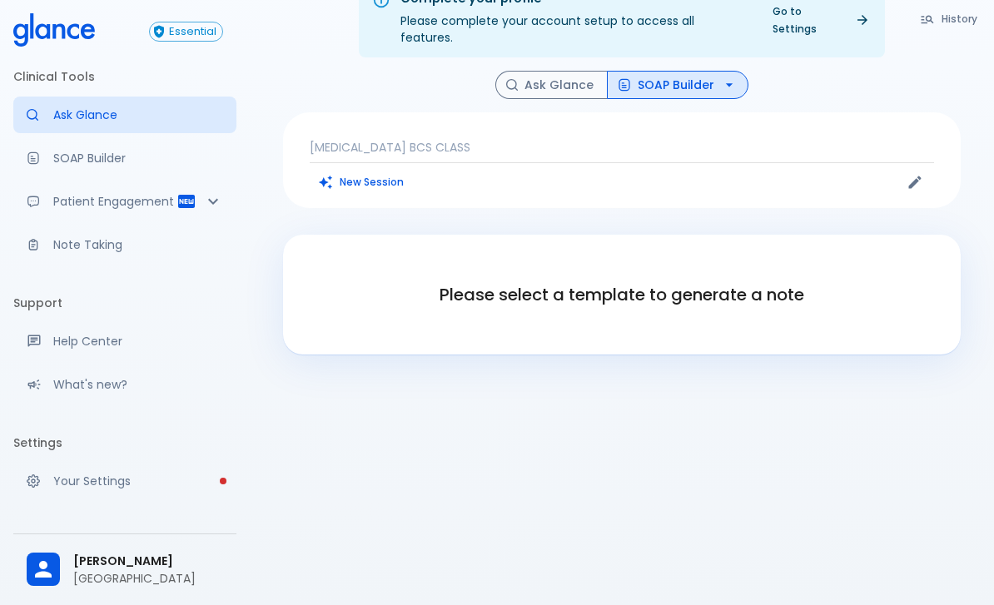
click at [371, 170] on button "New Session" at bounding box center [362, 182] width 104 height 24
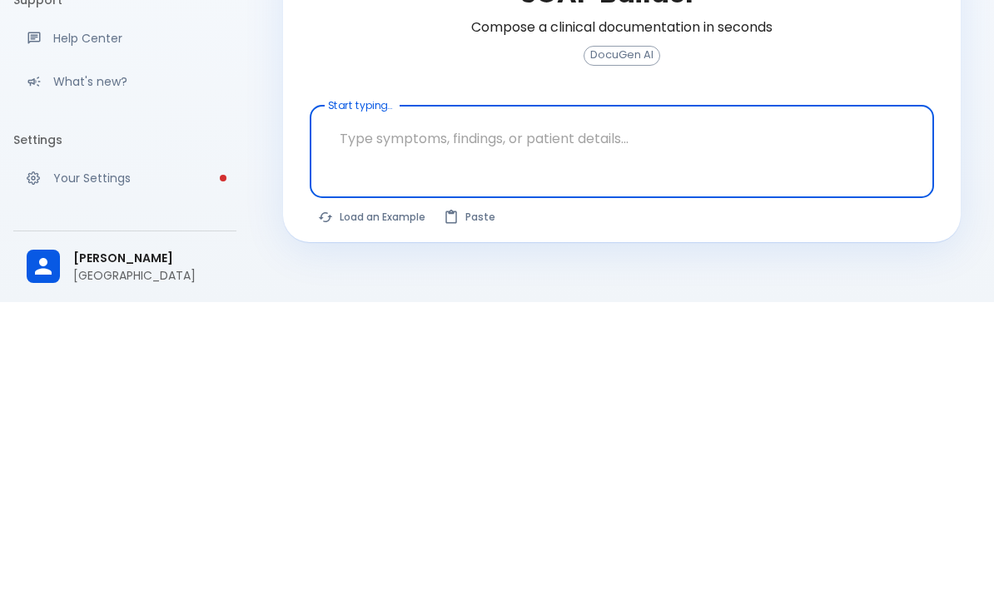
scroll to position [80, 0]
click at [389, 415] on textarea "Start typing..." at bounding box center [621, 441] width 601 height 52
type textarea "[MEDICAL_DATA] BCS CLASS"
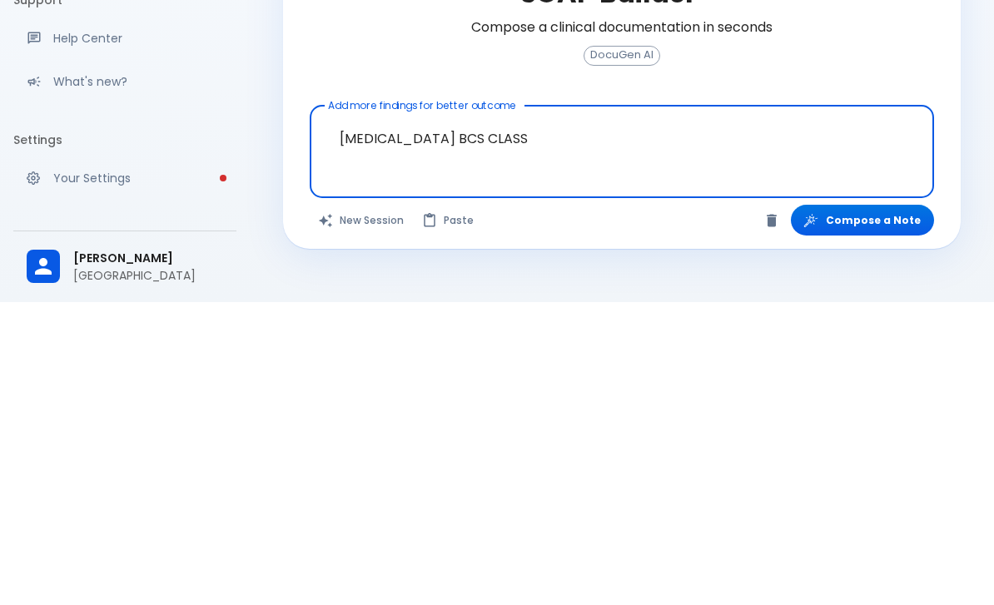
click at [881, 508] on button "Compose a Note" at bounding box center [862, 523] width 143 height 31
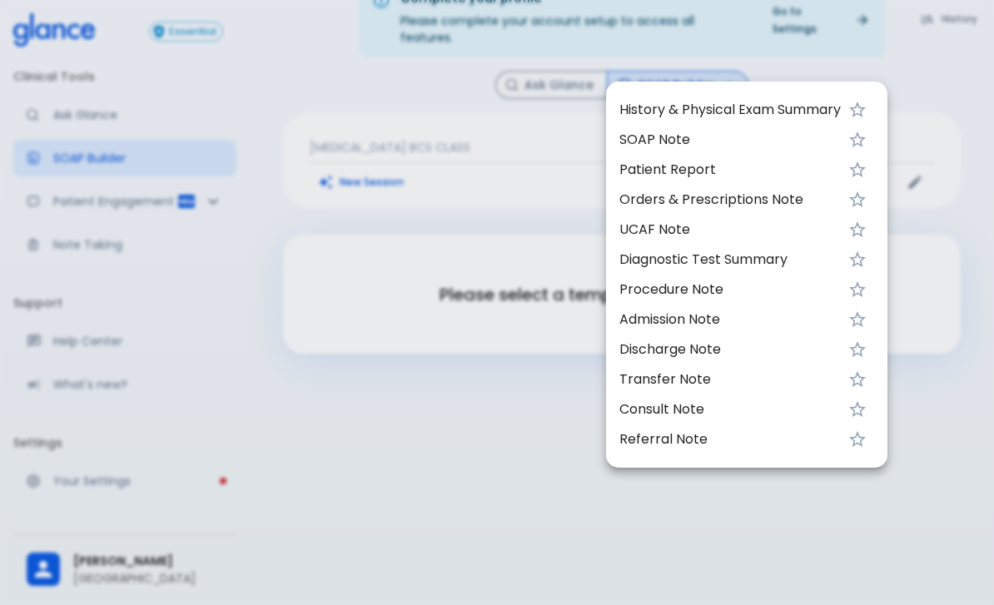
click at [913, 525] on div at bounding box center [497, 302] width 994 height 605
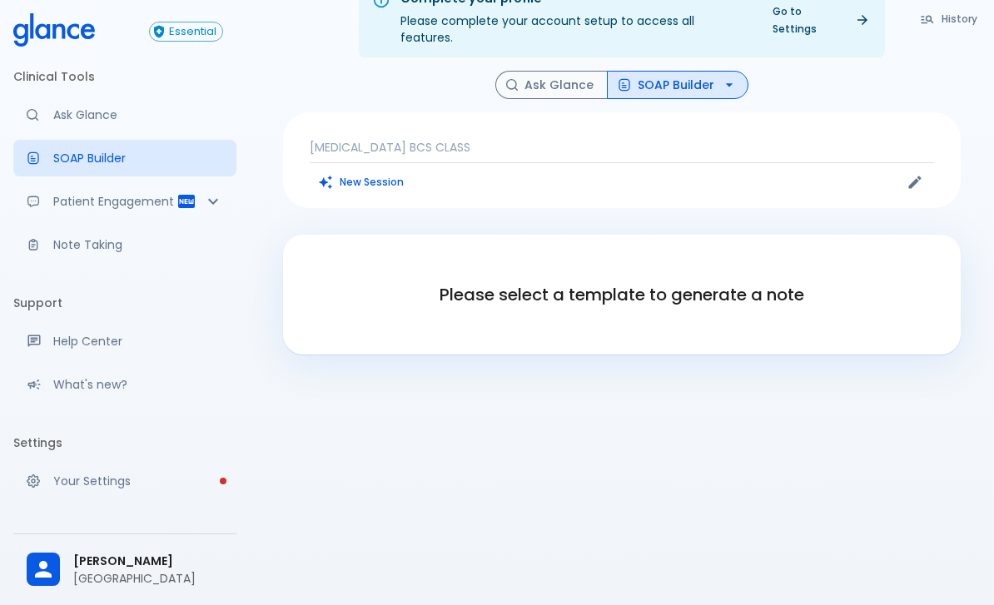
click at [901, 510] on div "Complete your profile Please complete your account setup to access all features…" at bounding box center [622, 282] width 744 height 645
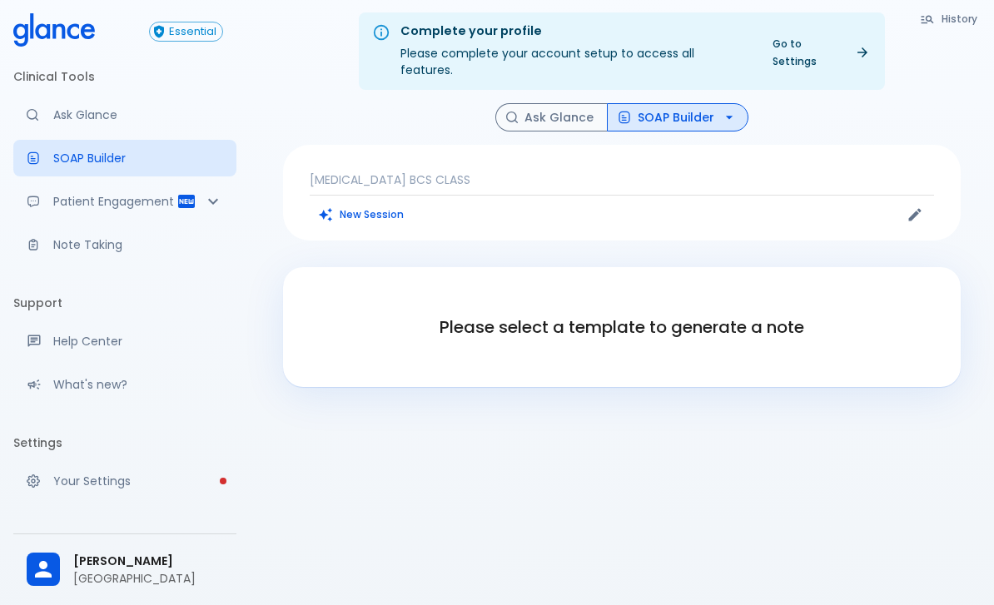
scroll to position [0, 0]
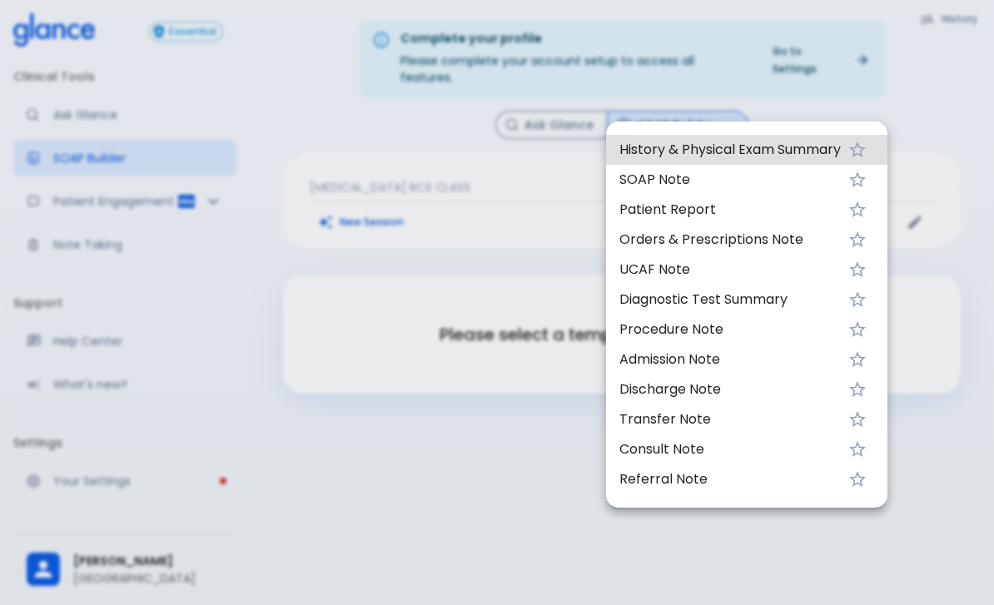
click at [552, 121] on div at bounding box center [497, 302] width 994 height 605
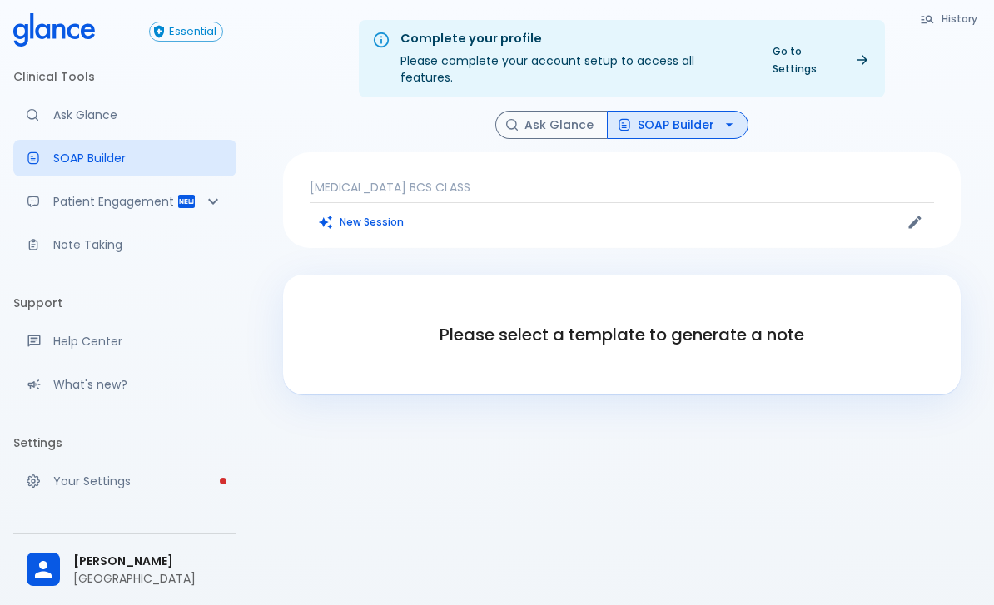
click at [561, 111] on button "Ask Glance" at bounding box center [551, 125] width 112 height 29
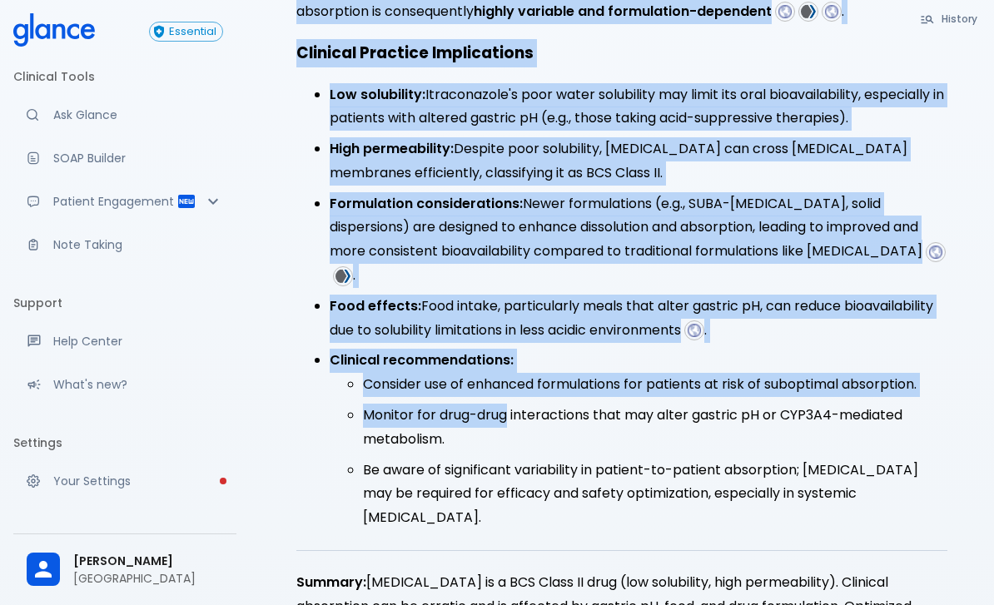
scroll to position [528, 0]
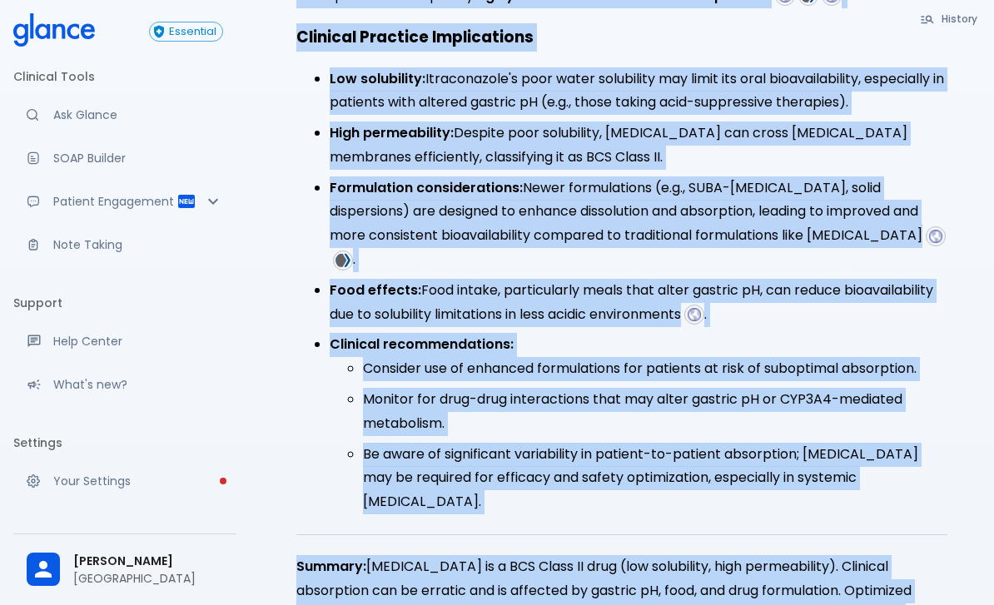
click at [972, 176] on div "History Ask Glance SOAP Builder [MEDICAL_DATA] BCS CLASS New Session Answer Ref…" at bounding box center [621, 130] width 717 height 1095
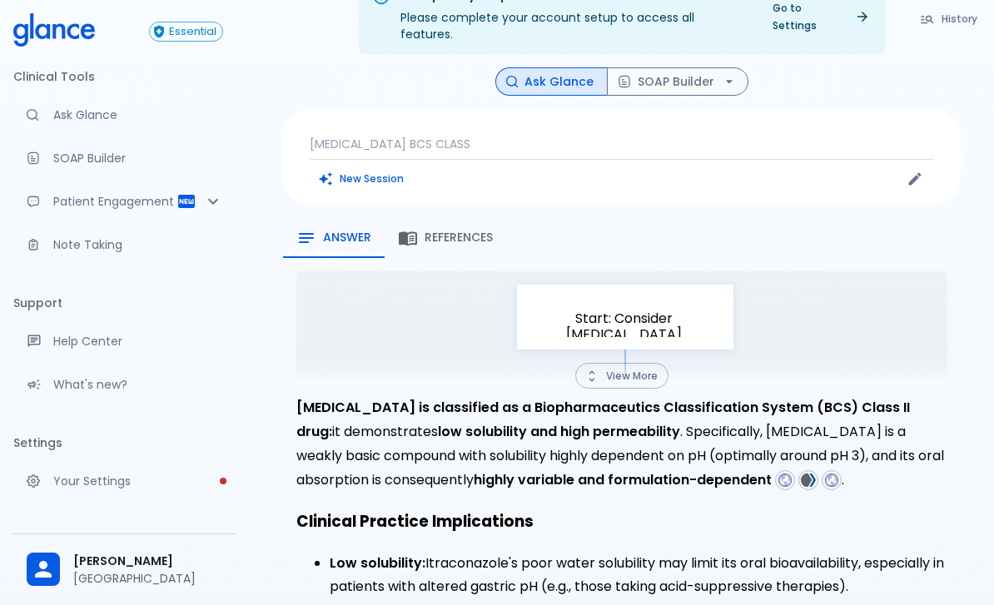
click at [777, 473] on img at bounding box center [784, 480] width 15 height 15
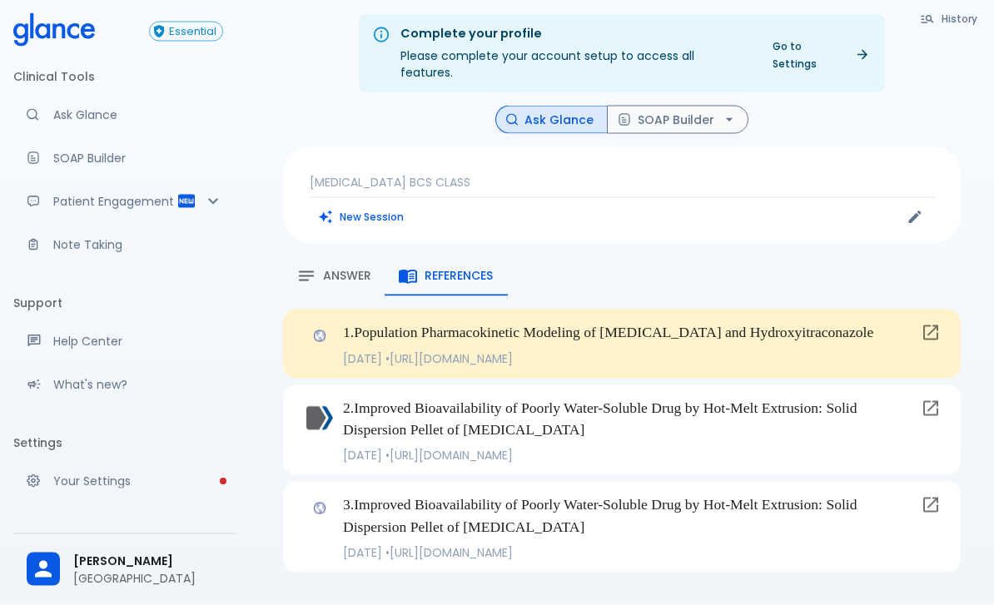
scroll to position [2, 0]
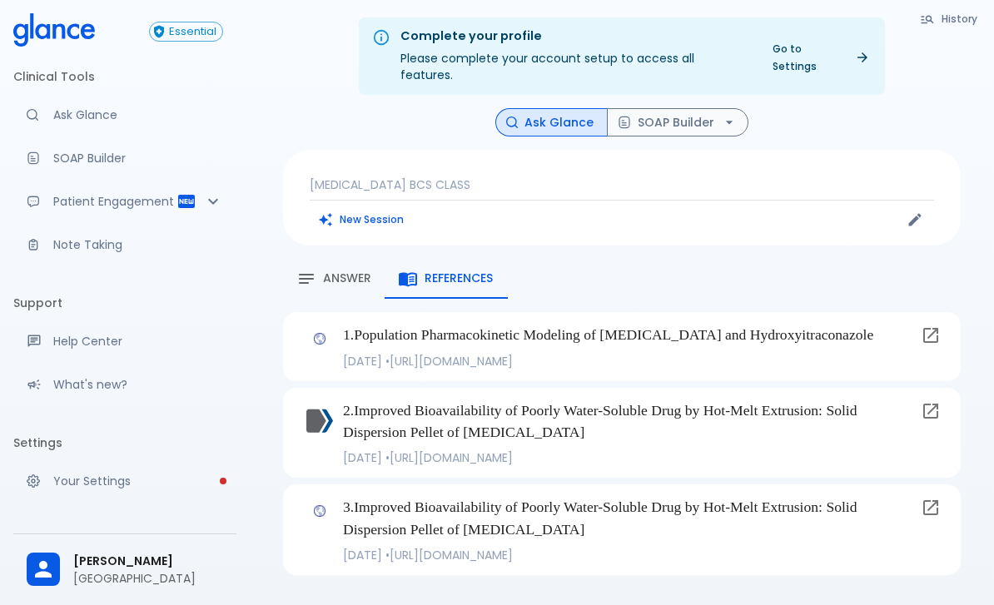
click at [928, 325] on icon at bounding box center [930, 335] width 20 height 20
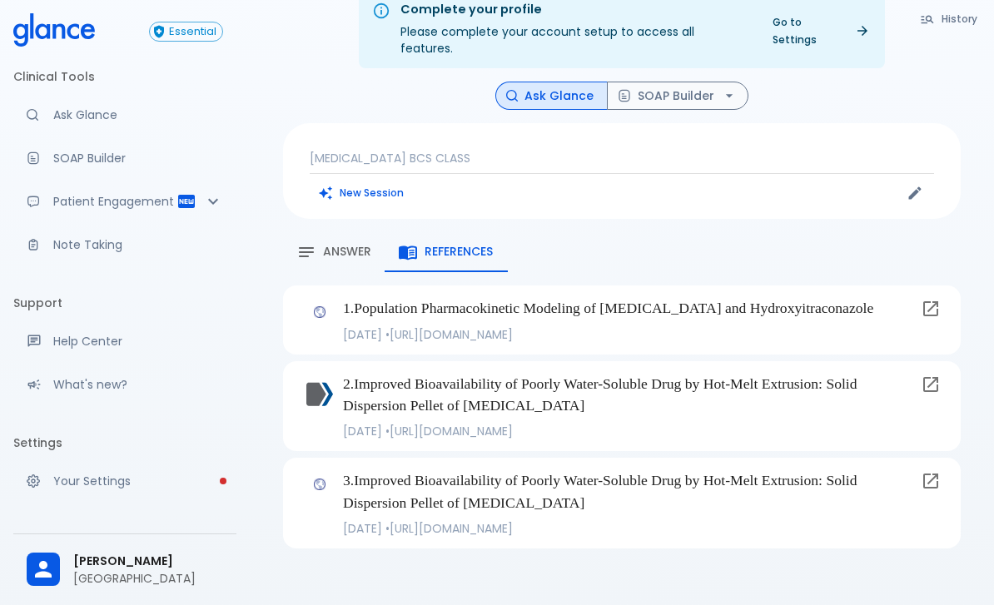
click at [359, 245] on span "Answer" at bounding box center [347, 252] width 48 height 15
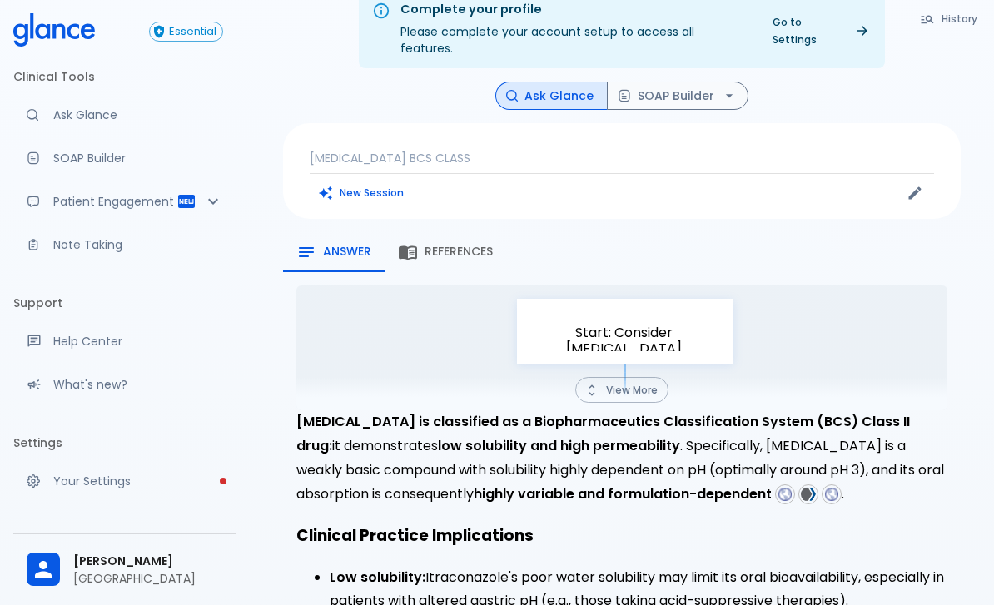
click at [801, 487] on img at bounding box center [808, 494] width 15 height 15
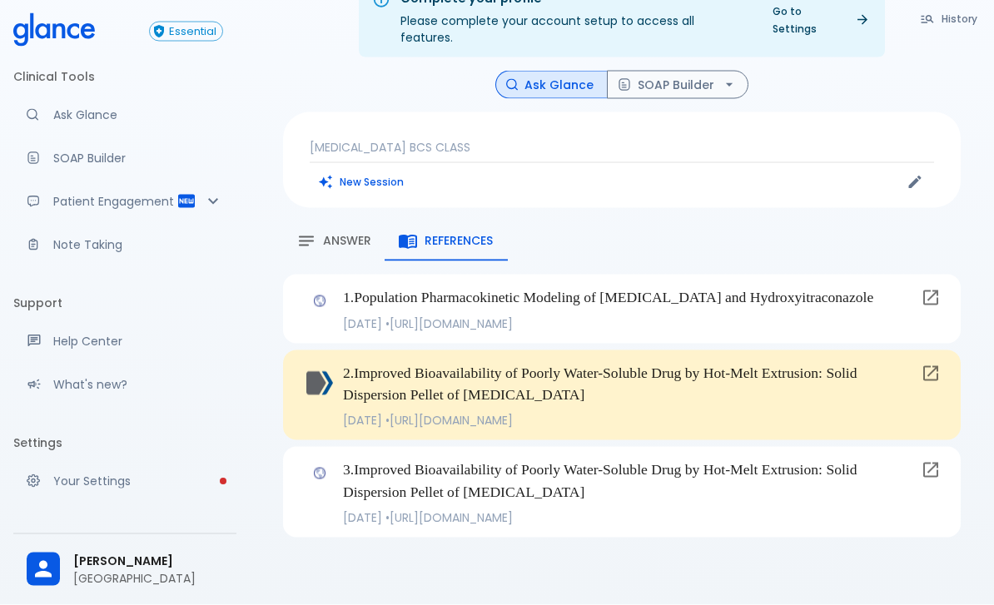
scroll to position [92, 0]
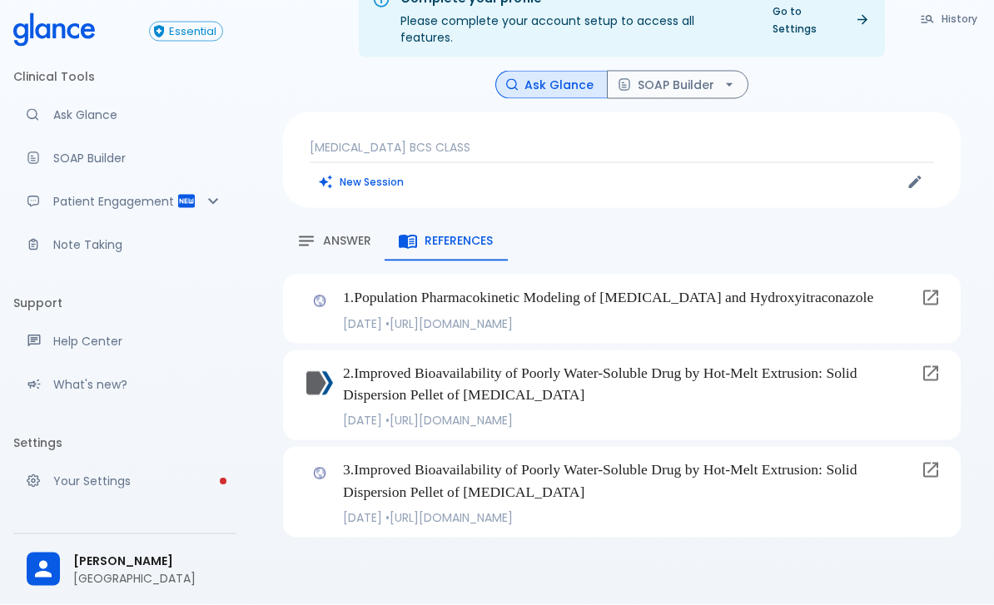
click at [350, 234] on span "Answer" at bounding box center [347, 241] width 48 height 15
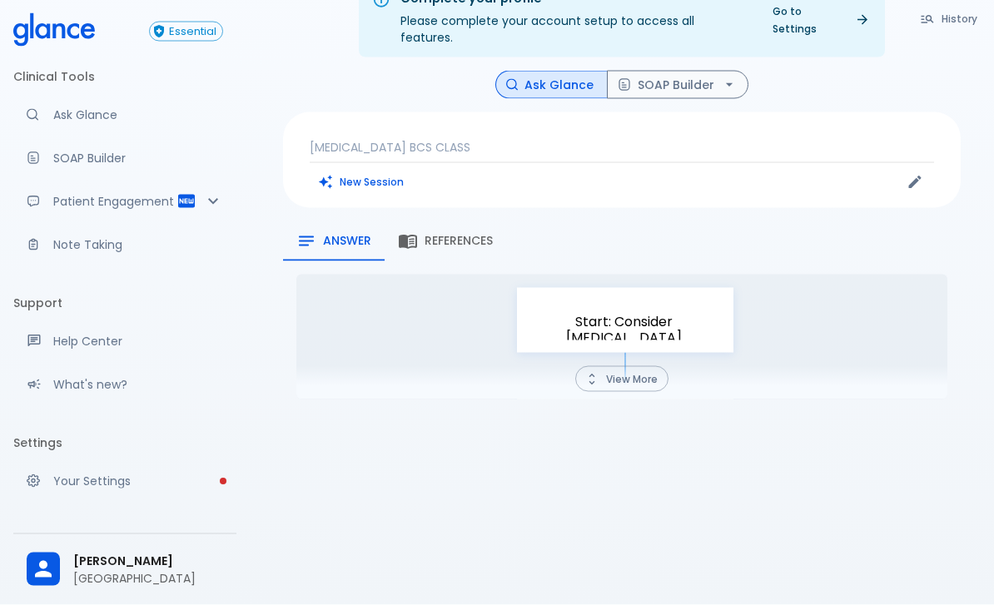
scroll to position [93, 0]
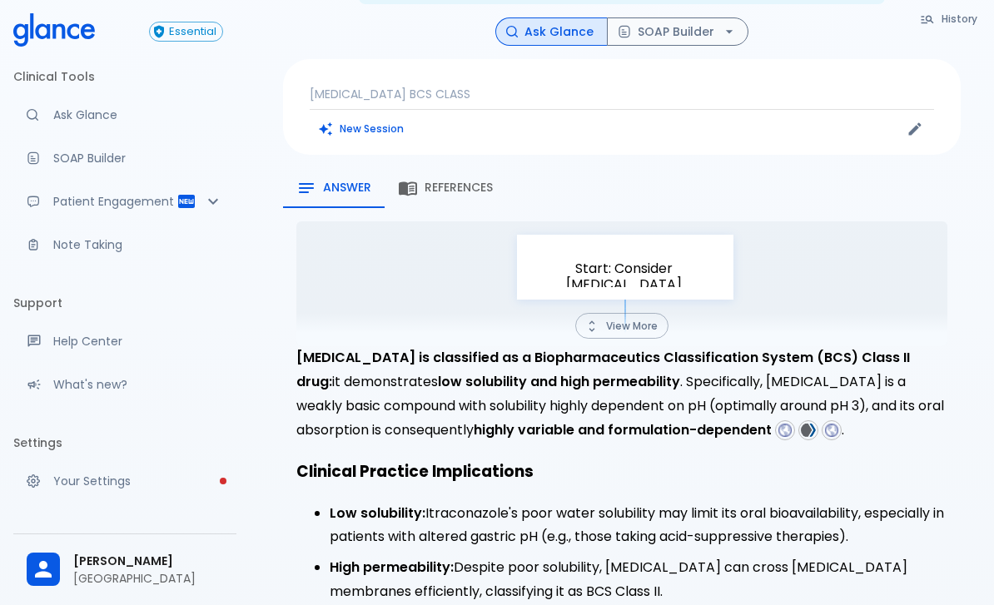
click at [824, 423] on img at bounding box center [831, 430] width 15 height 15
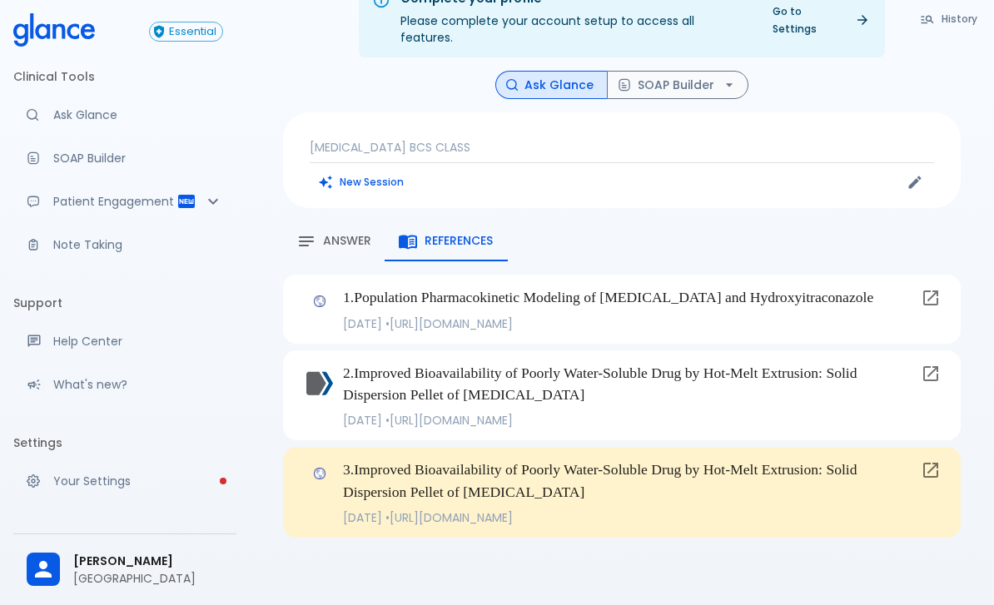
click at [835, 459] on p "3 . Improved Bioavailability of Poorly Water-Soluble Drug by Hot-Melt Extrusion…" at bounding box center [628, 481] width 571 height 44
click at [927, 460] on icon at bounding box center [930, 470] width 20 height 20
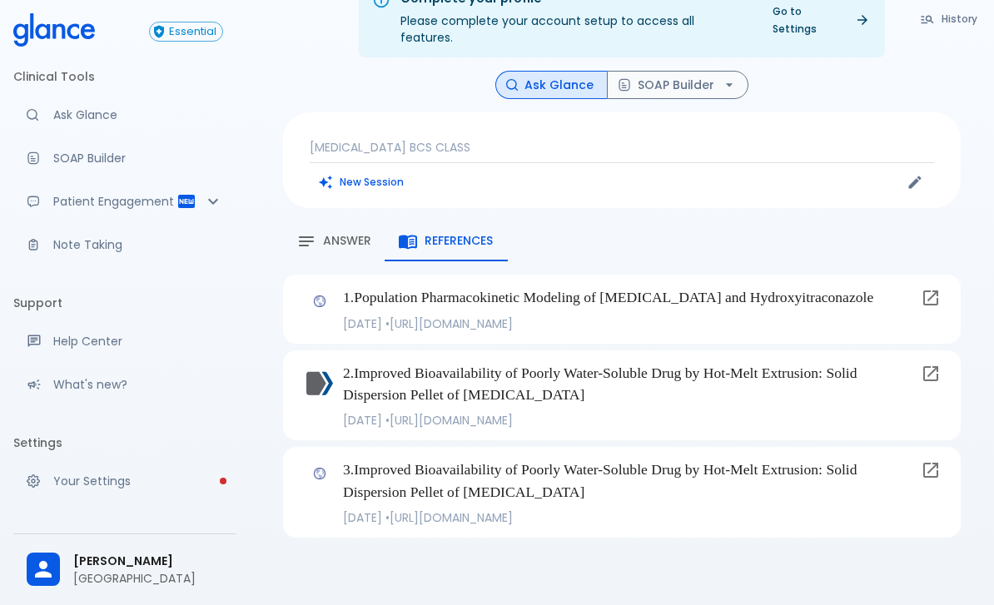
click at [337, 234] on span "Answer" at bounding box center [347, 241] width 48 height 15
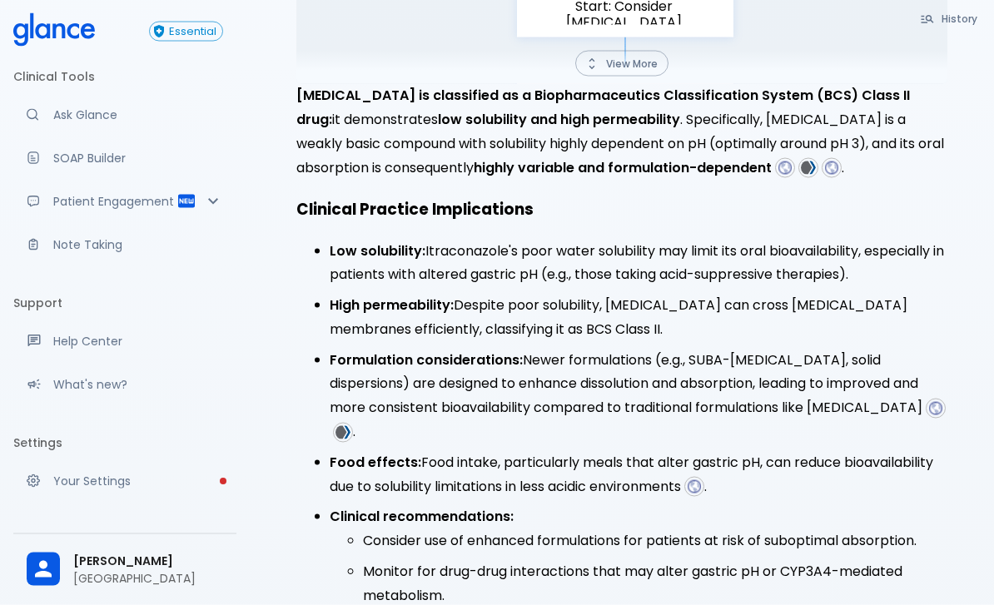
scroll to position [360, 0]
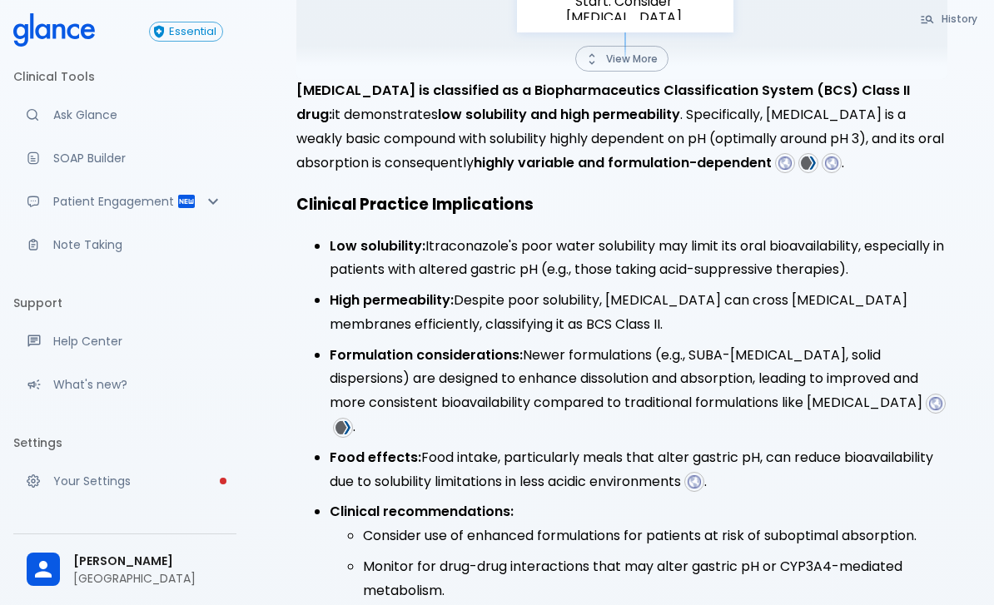
click at [928, 396] on img at bounding box center [935, 403] width 15 height 15
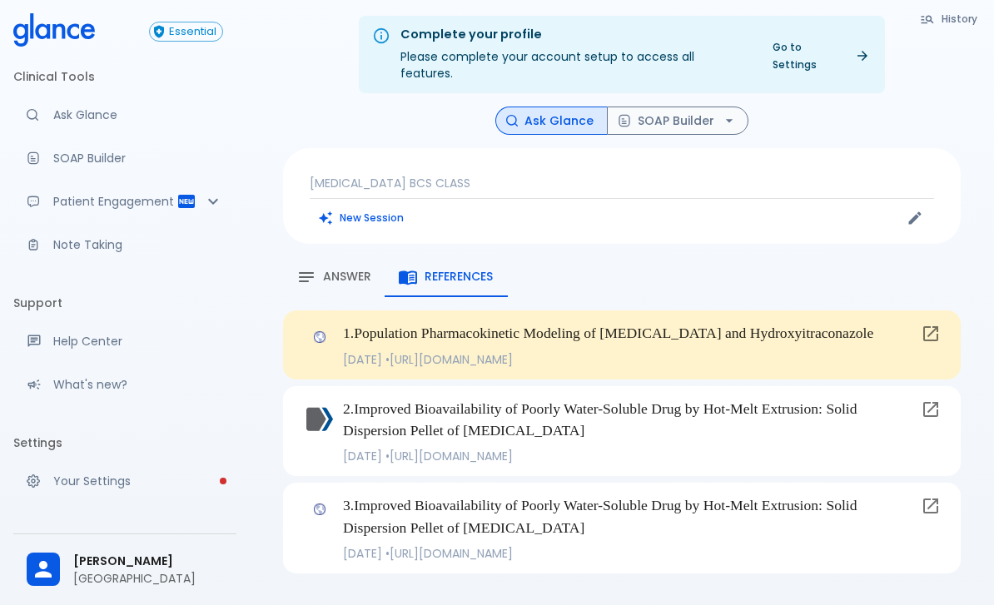
scroll to position [2, 0]
click at [333, 270] on div "Answer" at bounding box center [333, 279] width 75 height 20
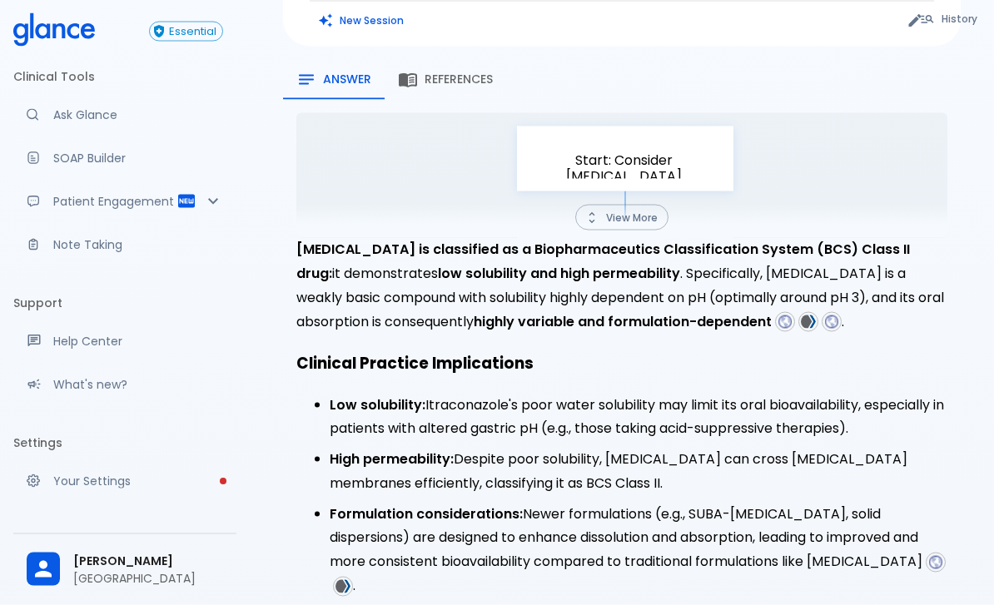
scroll to position [205, 0]
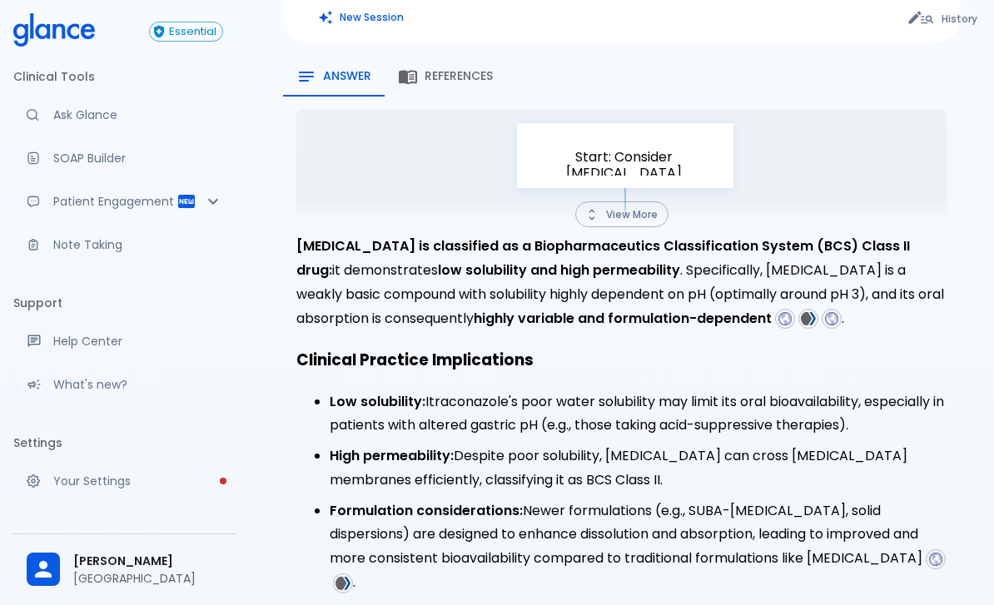
click at [350, 576] on img at bounding box center [342, 583] width 15 height 15
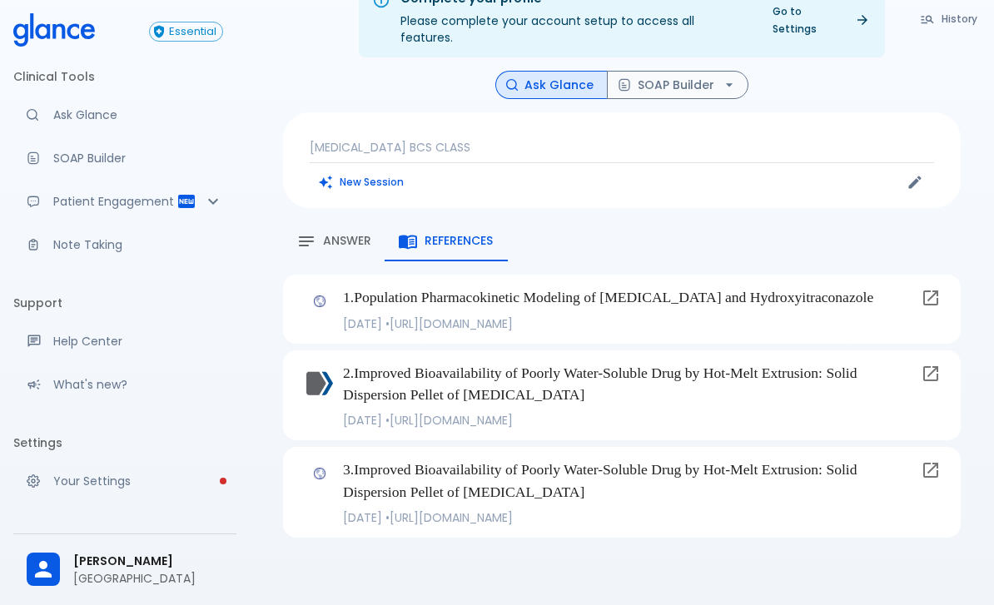
scroll to position [40, 0]
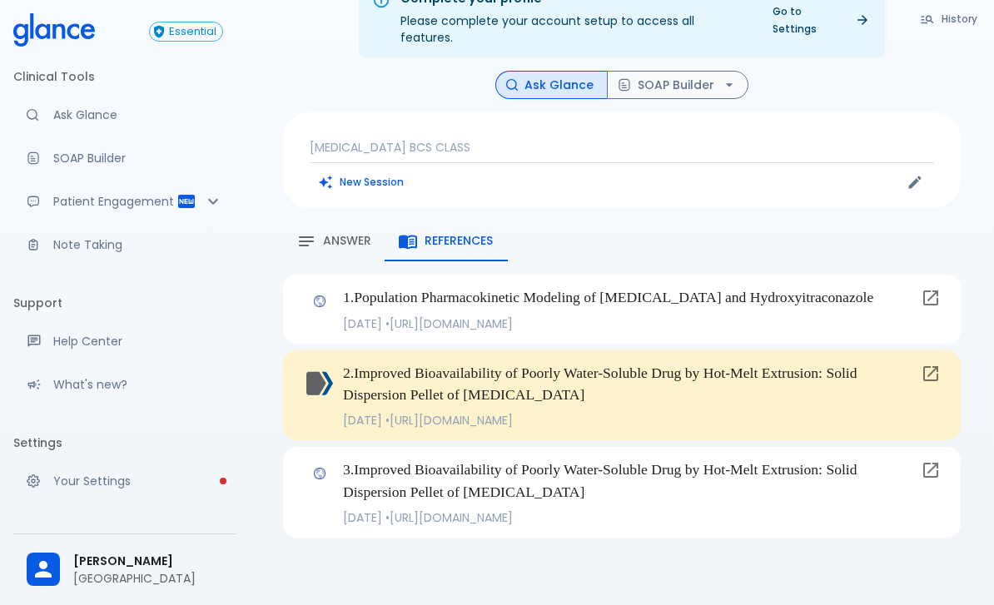
click at [345, 234] on span "Answer" at bounding box center [347, 241] width 48 height 15
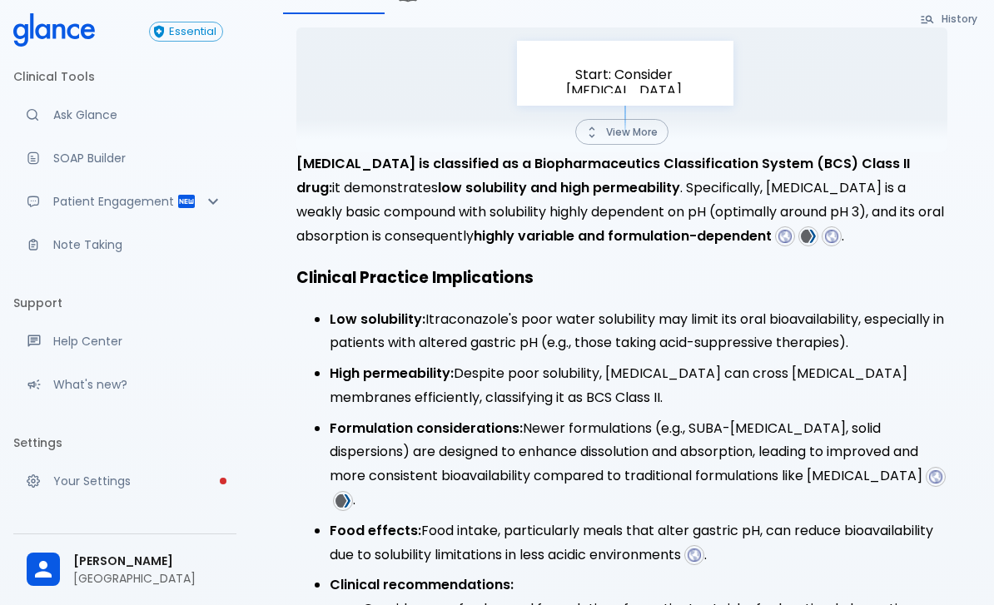
click at [702, 548] on img at bounding box center [694, 555] width 15 height 15
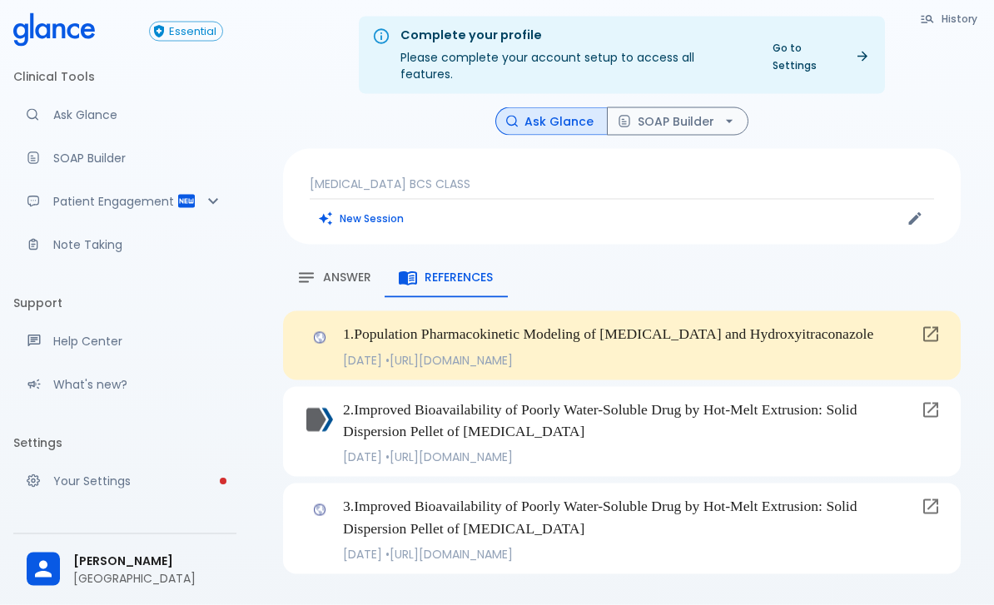
scroll to position [2, 0]
click at [349, 271] on span "Answer" at bounding box center [347, 278] width 48 height 15
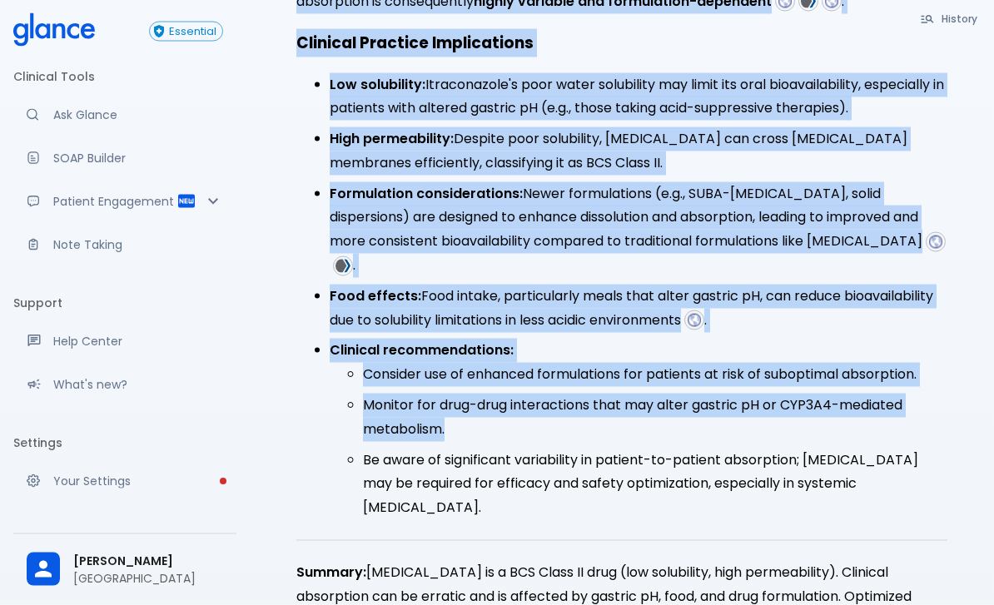
scroll to position [528, 0]
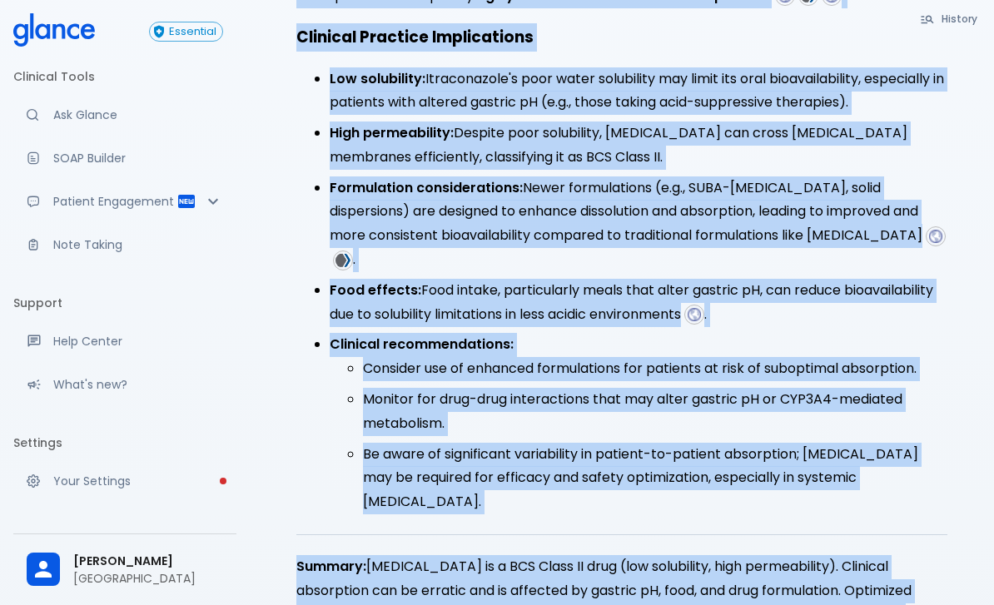
click at [280, 353] on div "History Ask Glance SOAP Builder [MEDICAL_DATA] BCS CLASS New Session Answer Ref…" at bounding box center [621, 130] width 717 height 1095
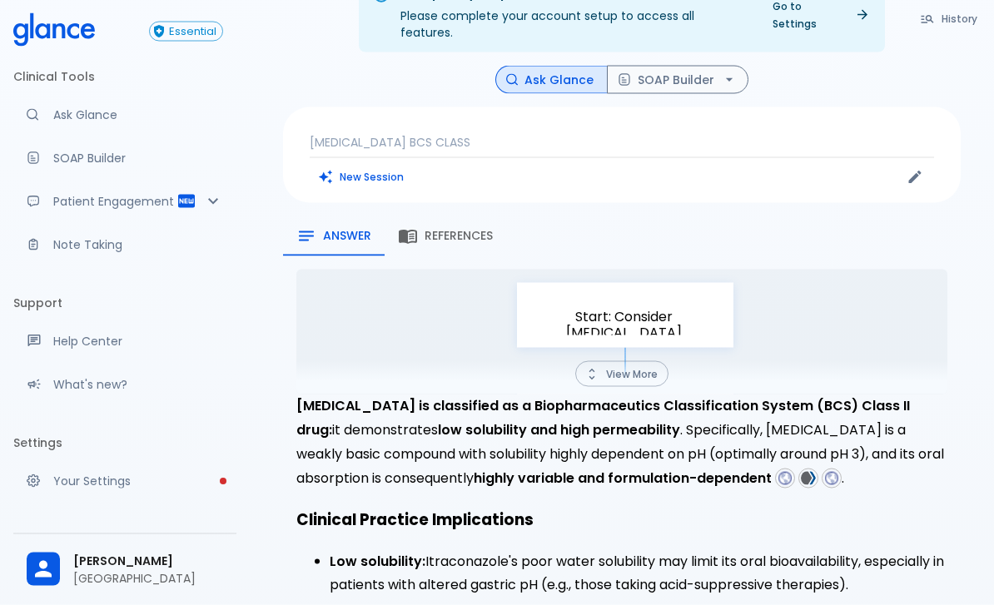
scroll to position [46, 0]
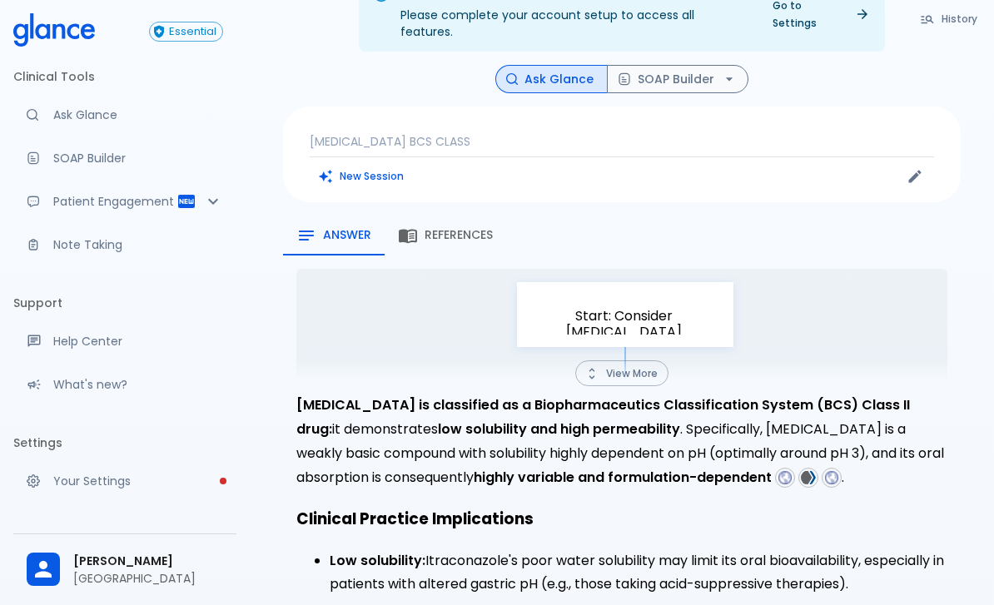
click at [633, 360] on button "View More" at bounding box center [621, 373] width 93 height 26
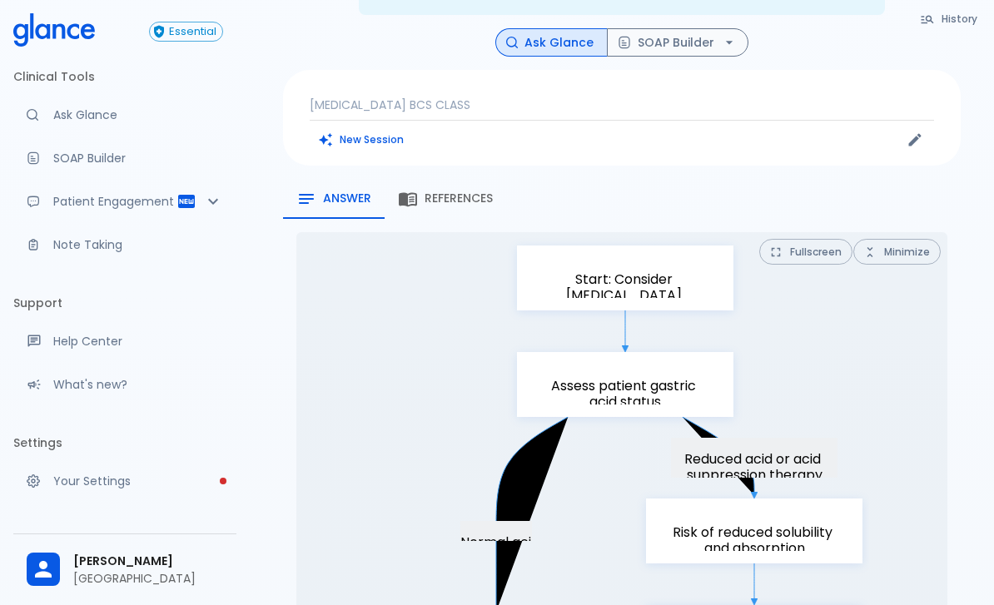
scroll to position [0, 0]
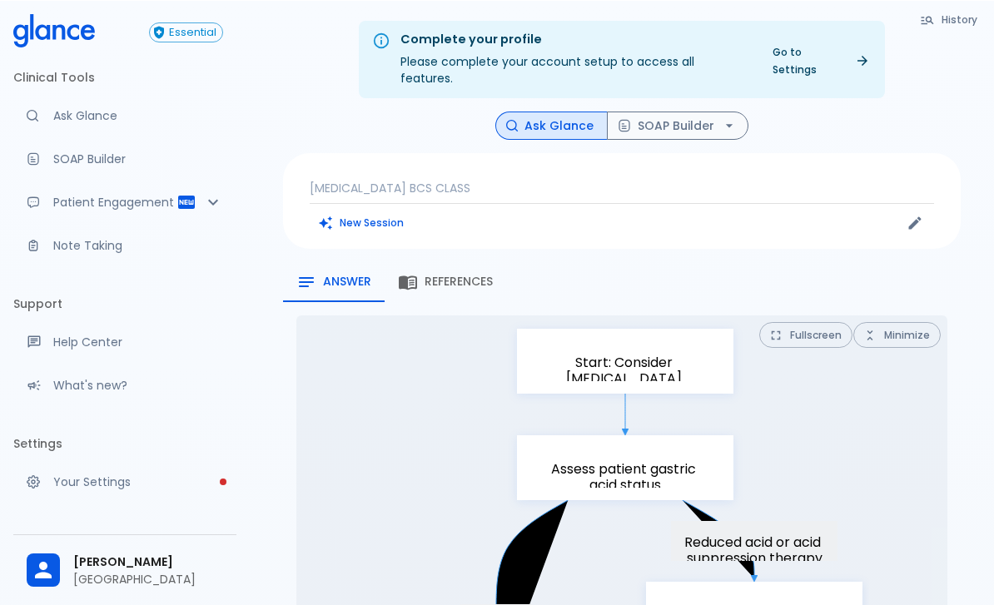
click at [469, 274] on span "References" at bounding box center [458, 281] width 68 height 15
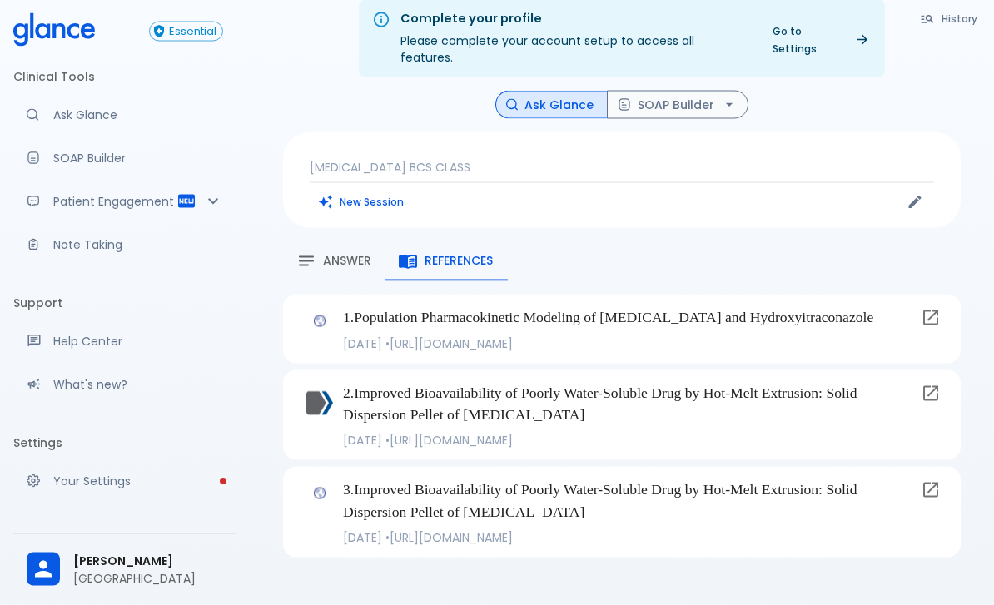
scroll to position [40, 0]
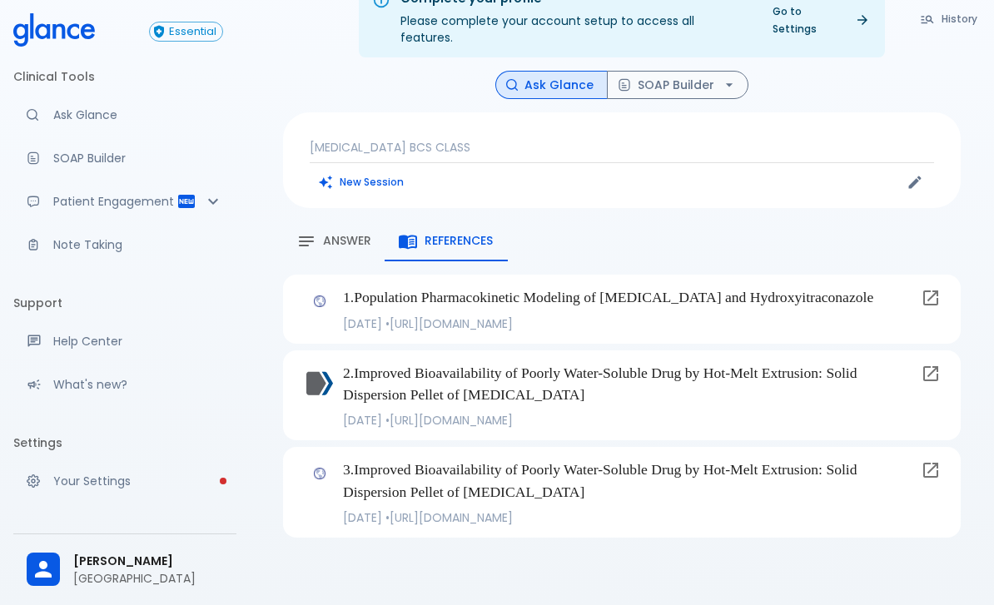
click at [943, 458] on link at bounding box center [930, 470] width 33 height 33
